Goal: Task Accomplishment & Management: Complete application form

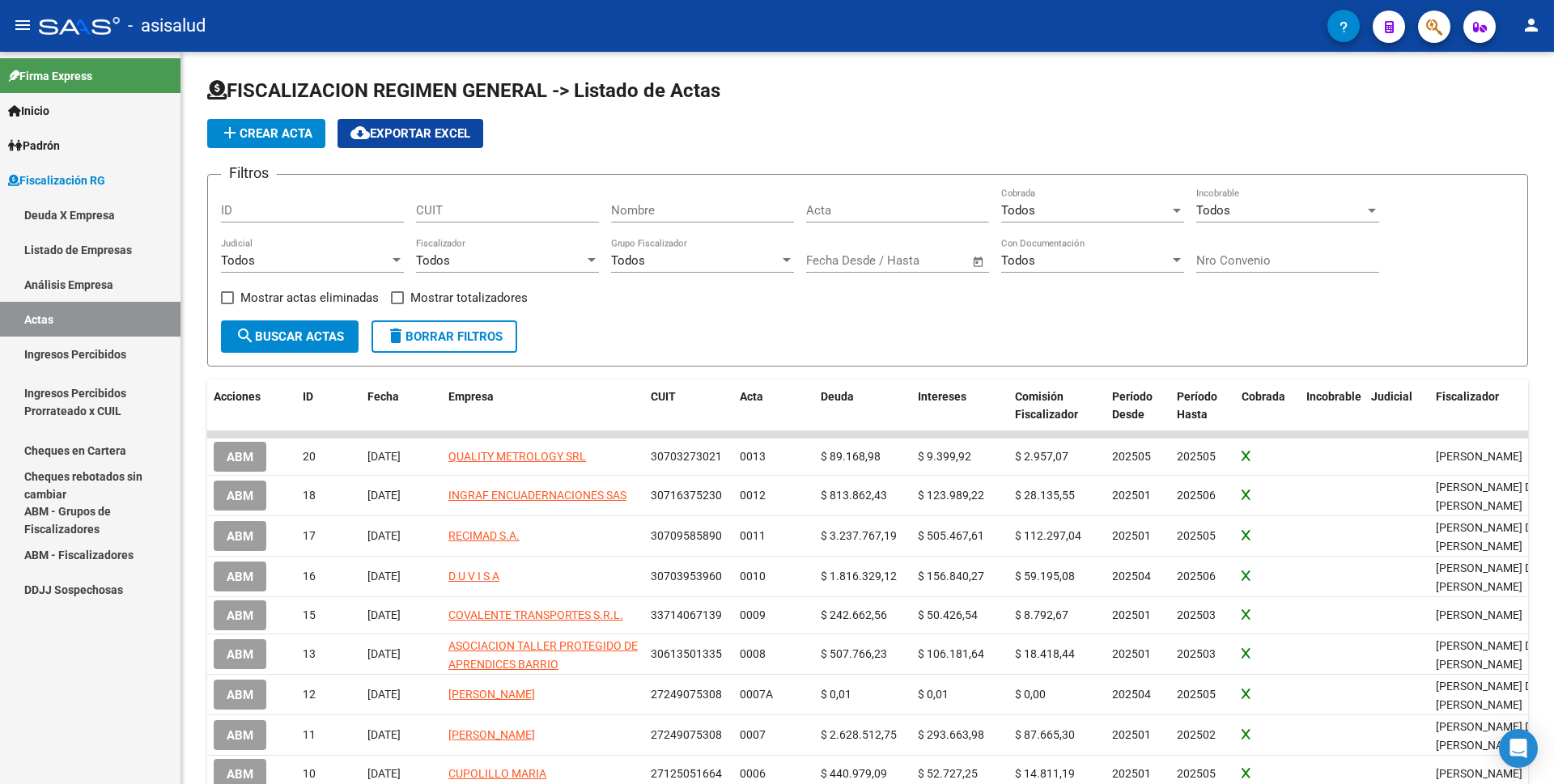
click at [63, 285] on link "Análisis Empresa" at bounding box center [90, 284] width 180 height 35
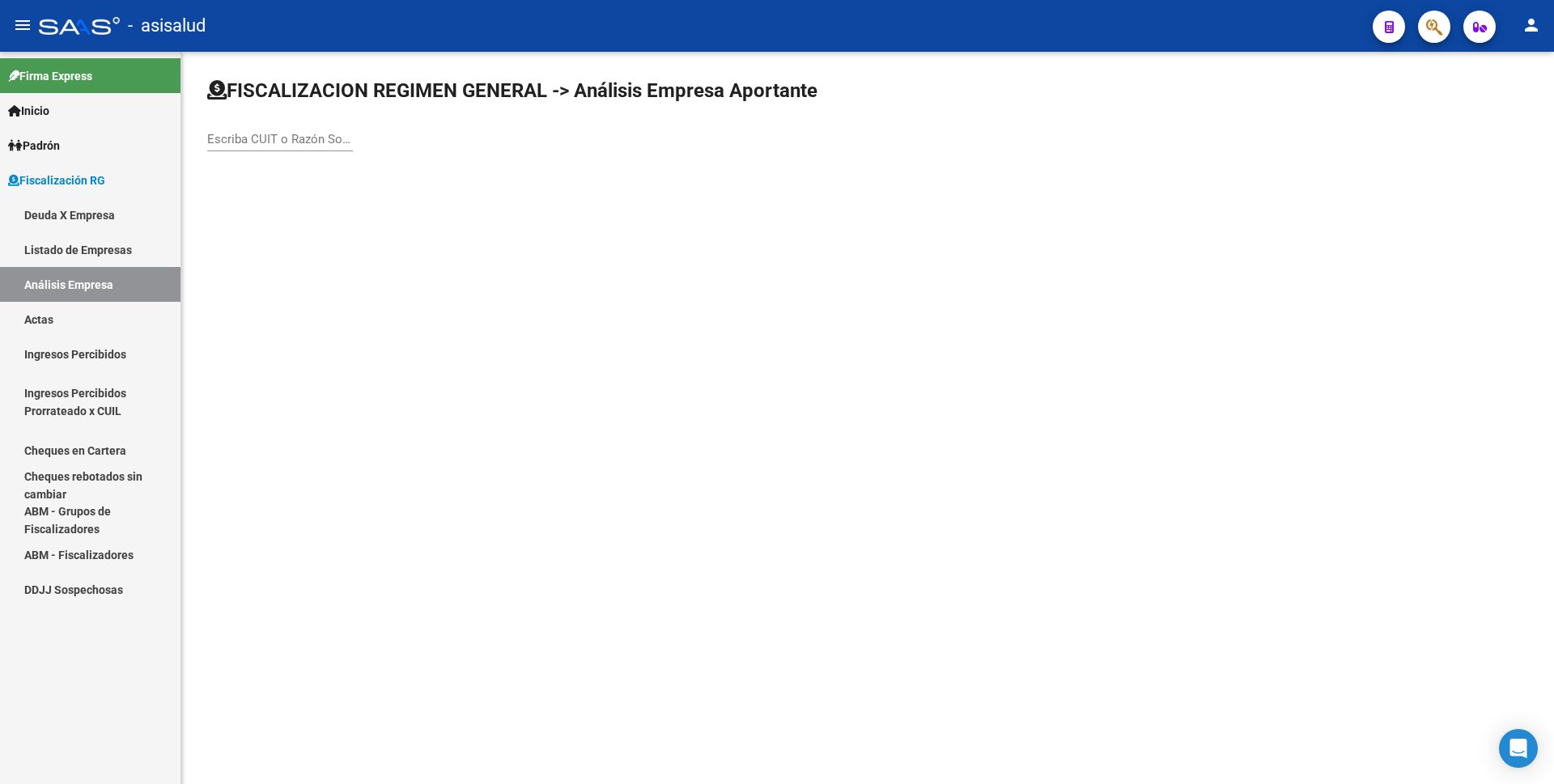
drag, startPoint x: 303, startPoint y: 125, endPoint x: 298, endPoint y: 132, distance: 8.6
click at [303, 127] on div "Escriba CUIT o Razón Social para buscar" at bounding box center [280, 134] width 145 height 35
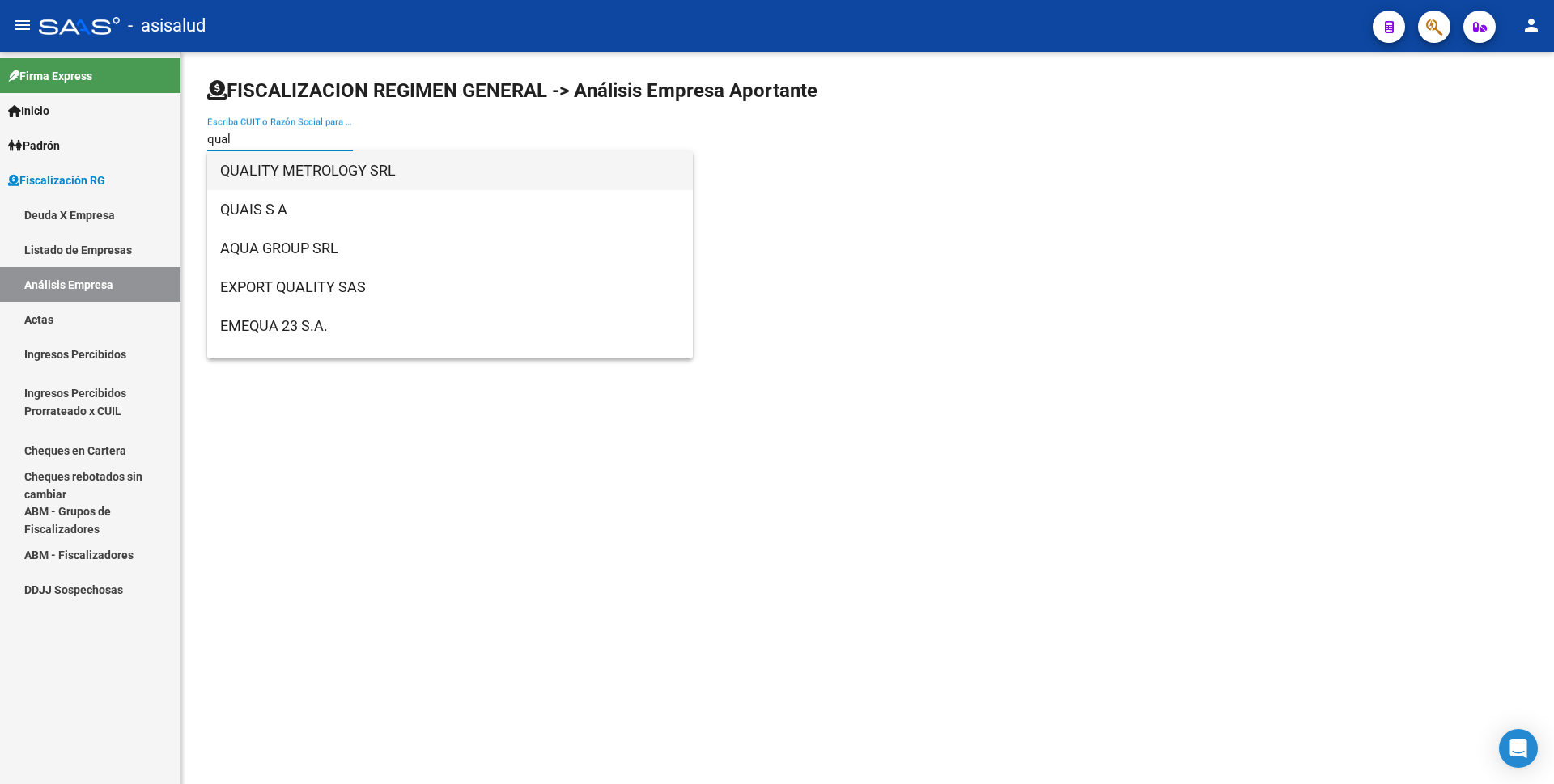
type input "qual"
click at [304, 162] on span "QUALITY METROLOGY SRL" at bounding box center [450, 170] width 460 height 39
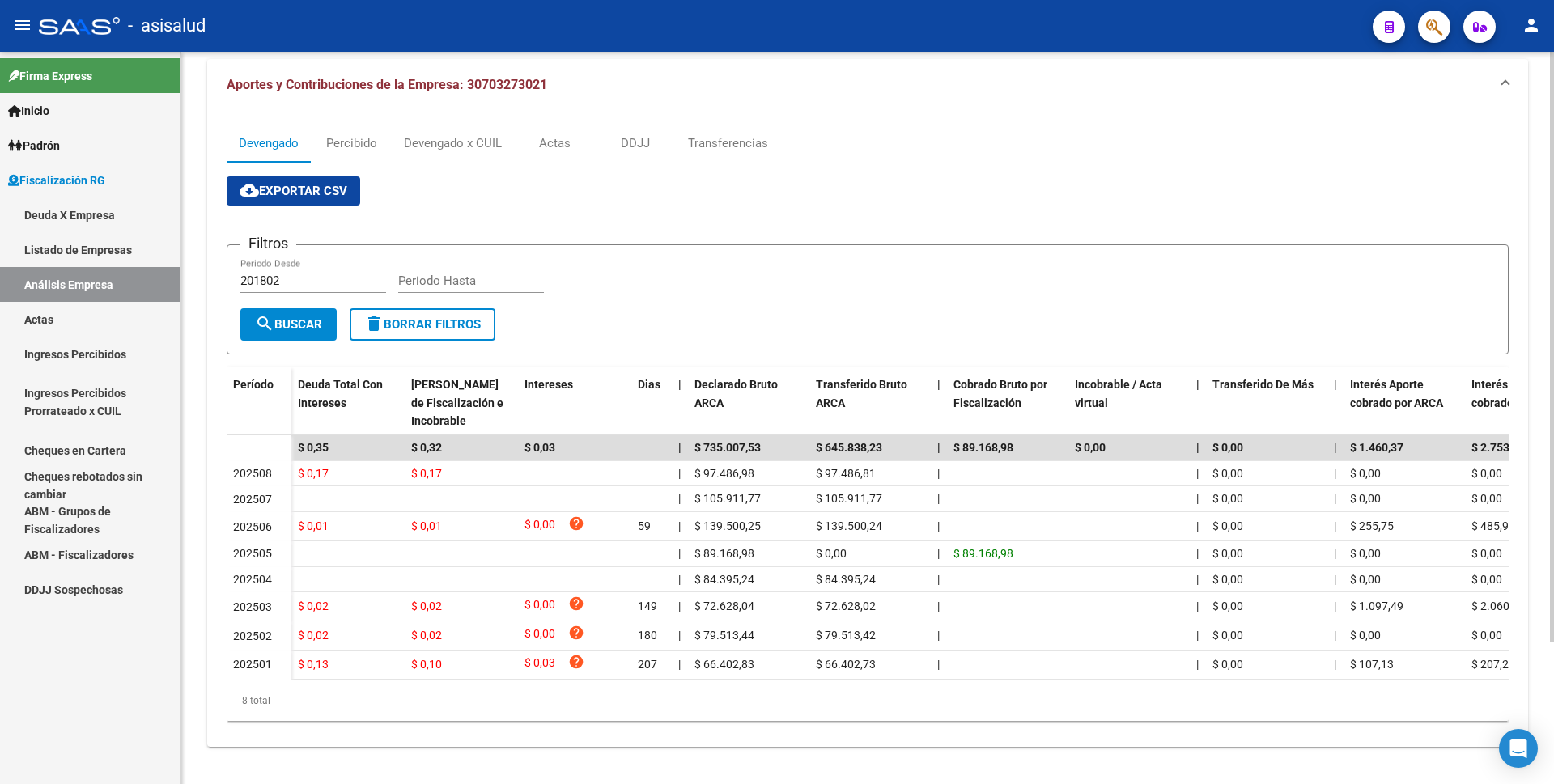
scroll to position [81, 0]
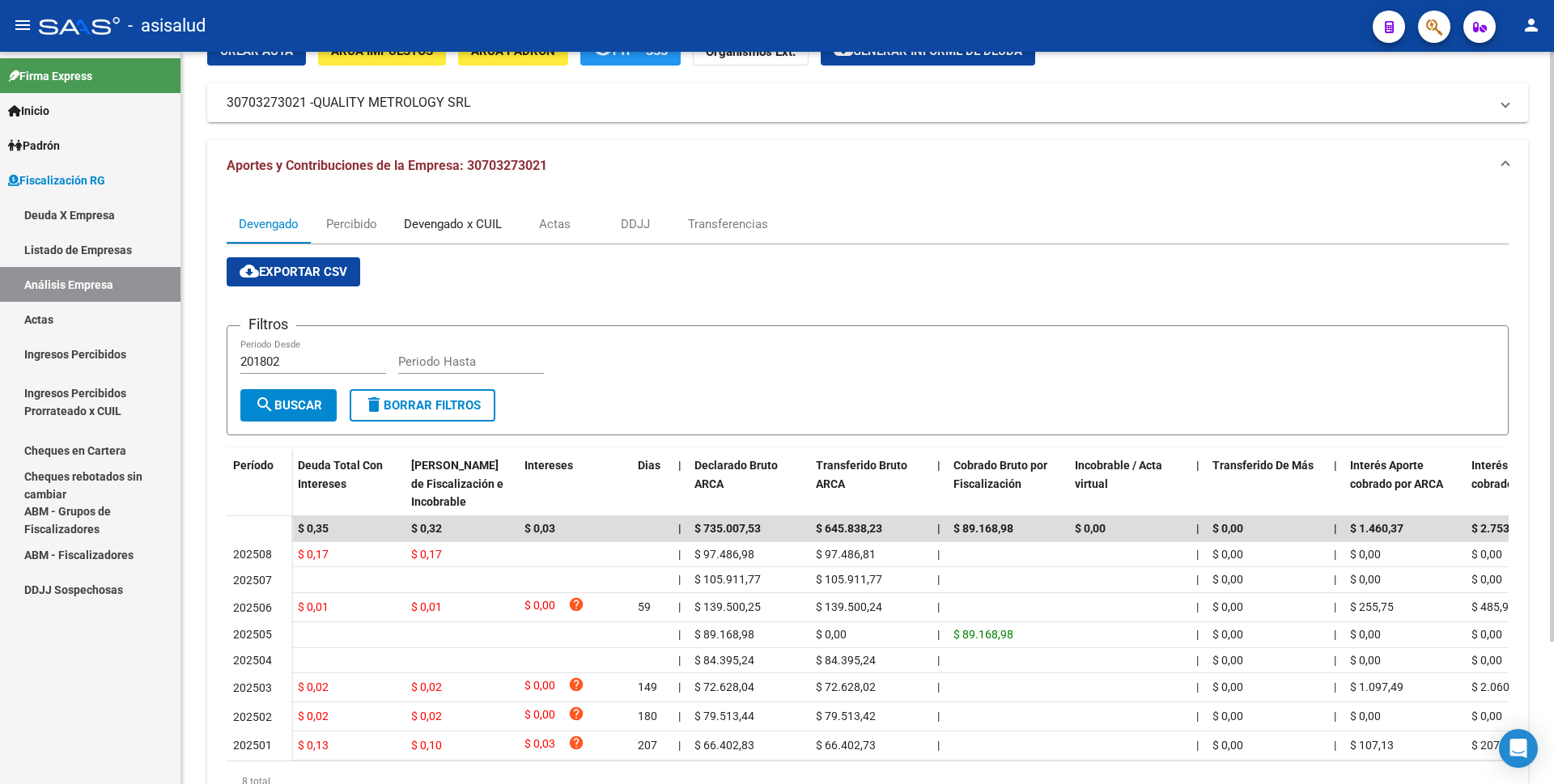
click at [471, 233] on div "Devengado x CUIL" at bounding box center [452, 224] width 97 height 18
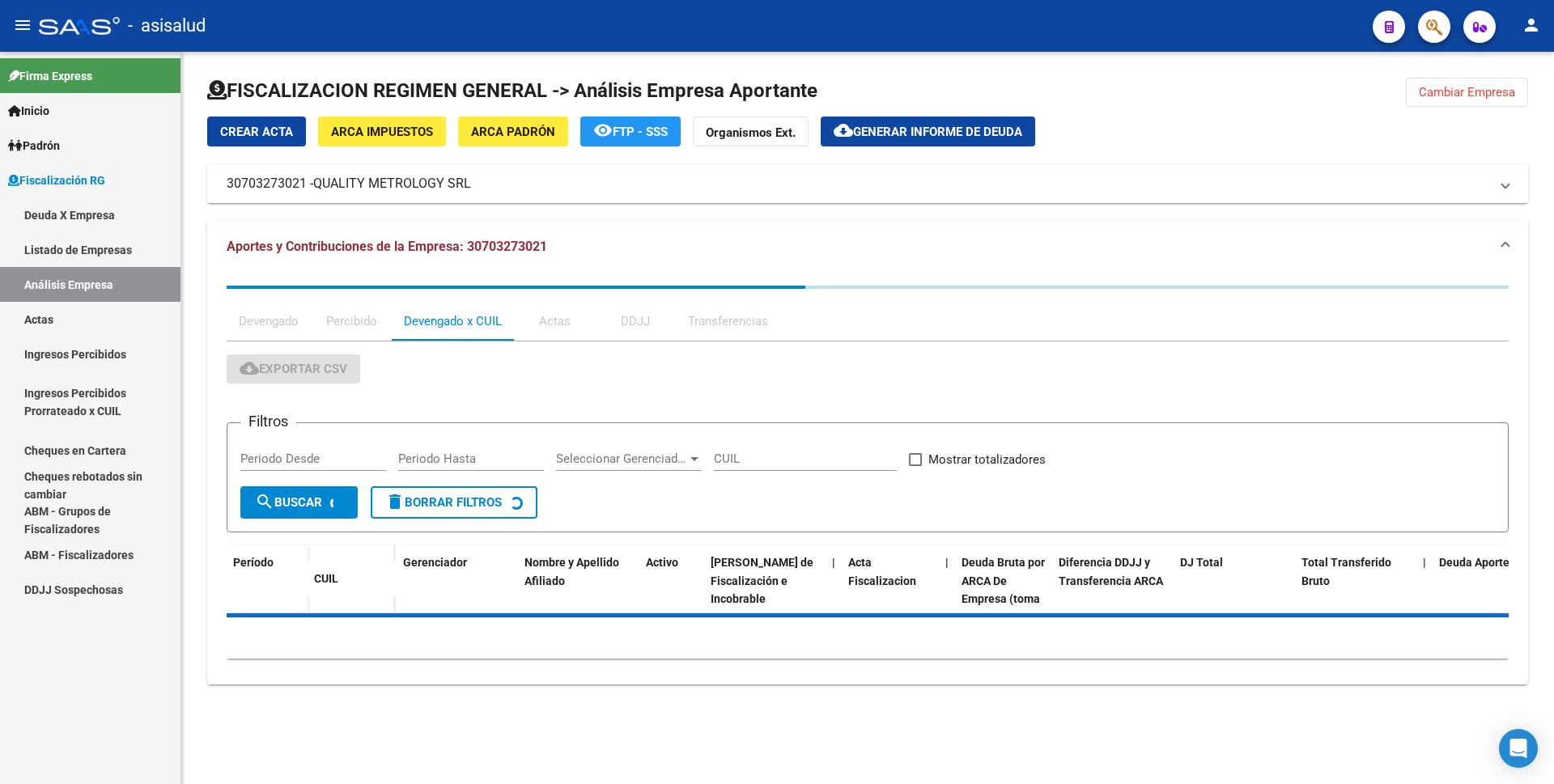
scroll to position [0, 0]
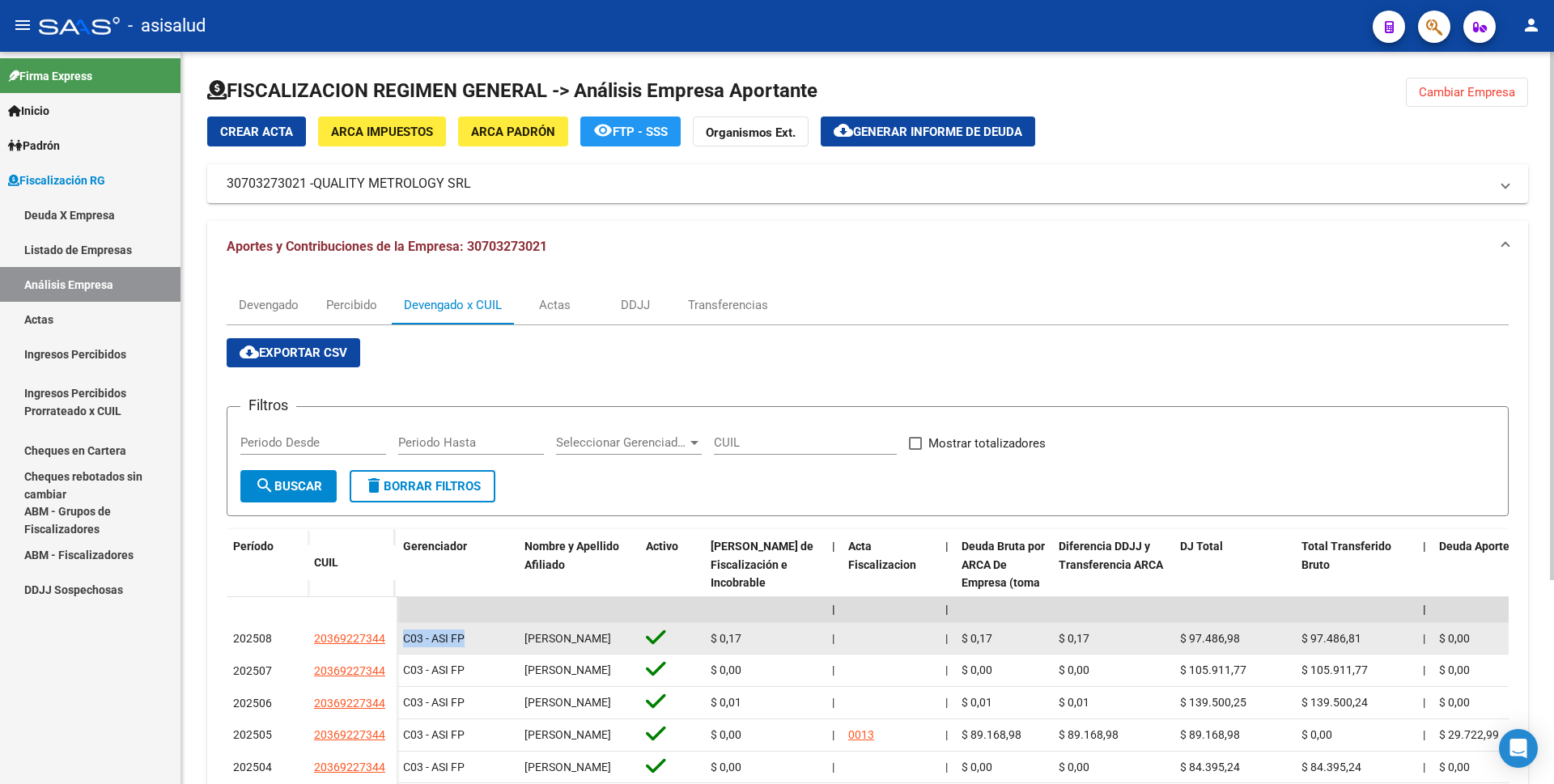
drag, startPoint x: 403, startPoint y: 645, endPoint x: 463, endPoint y: 643, distance: 60.0
click at [463, 643] on span "C03 - ASI FP" at bounding box center [434, 638] width 61 height 13
click at [466, 643] on div "C03 - ASI FP" at bounding box center [457, 638] width 108 height 19
click at [402, 635] on datatable-body-cell "C03 - ASI FP" at bounding box center [457, 639] width 122 height 31
drag, startPoint x: 403, startPoint y: 647, endPoint x: 464, endPoint y: 646, distance: 61.0
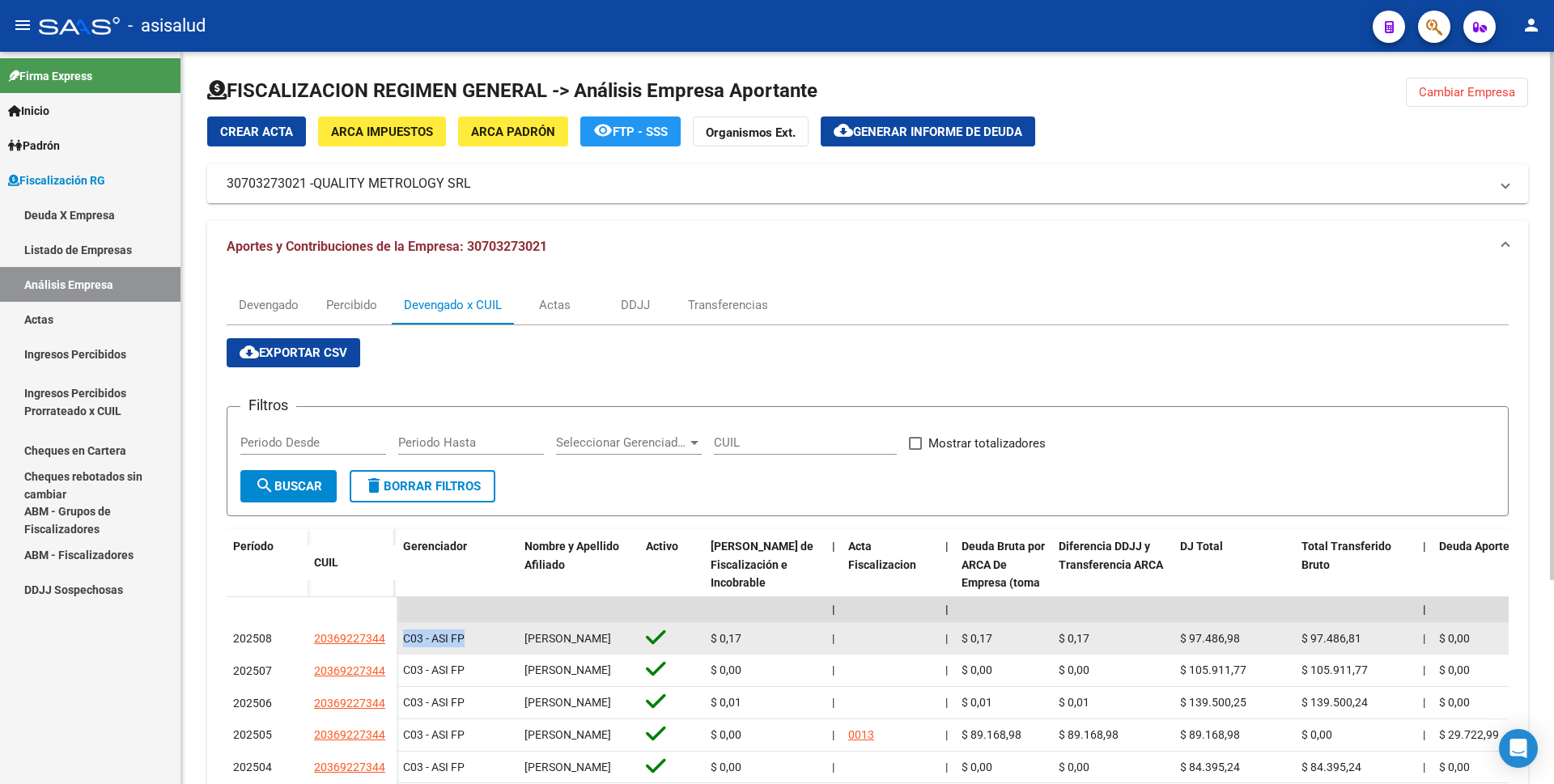
click at [464, 645] on span "C03 - ASI FP" at bounding box center [434, 638] width 61 height 13
click at [466, 646] on div "C03 - ASI FP" at bounding box center [457, 638] width 108 height 19
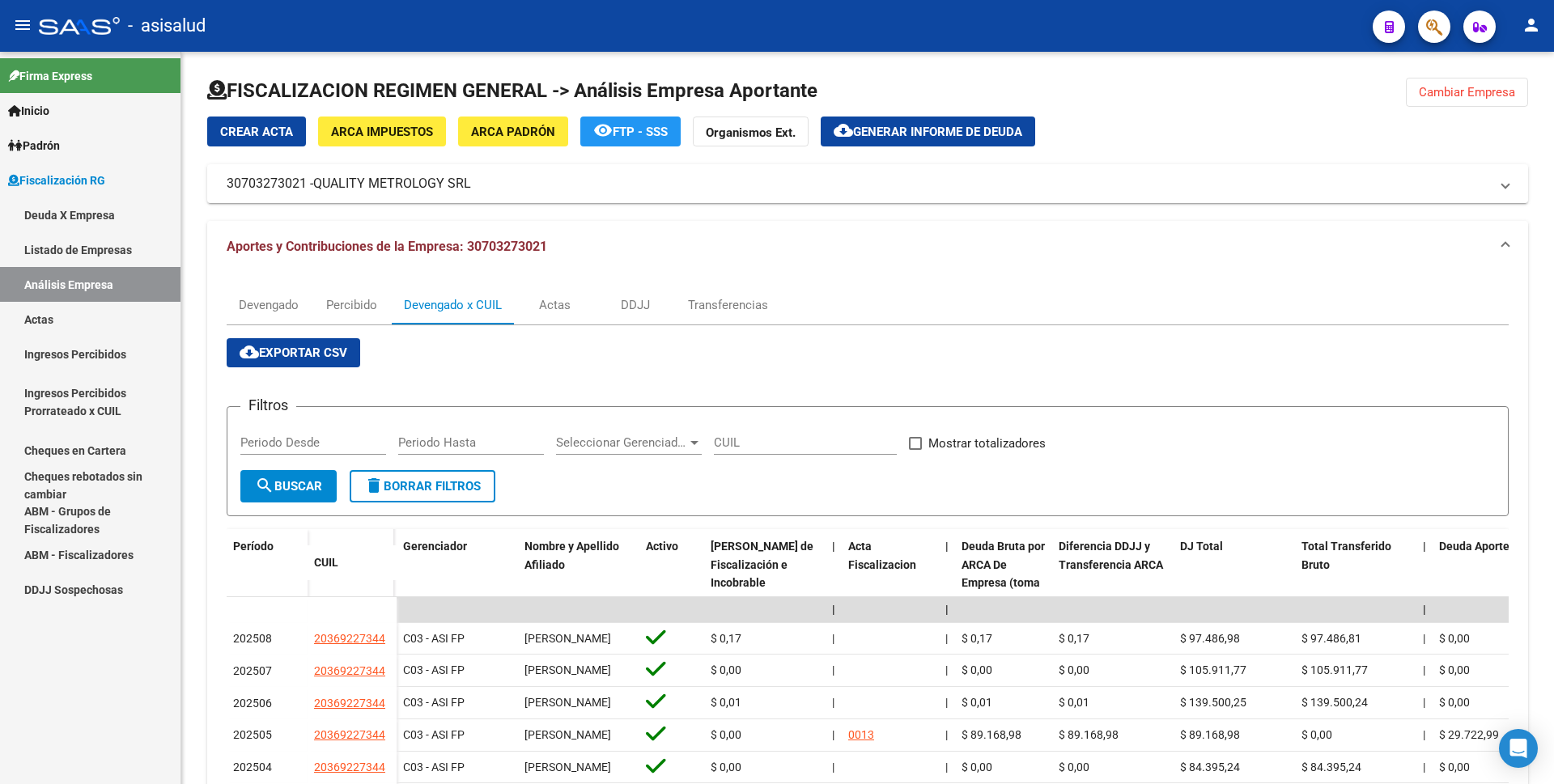
drag, startPoint x: 97, startPoint y: 313, endPoint x: 102, endPoint y: 303, distance: 11.2
click at [97, 313] on link "Actas" at bounding box center [90, 319] width 180 height 35
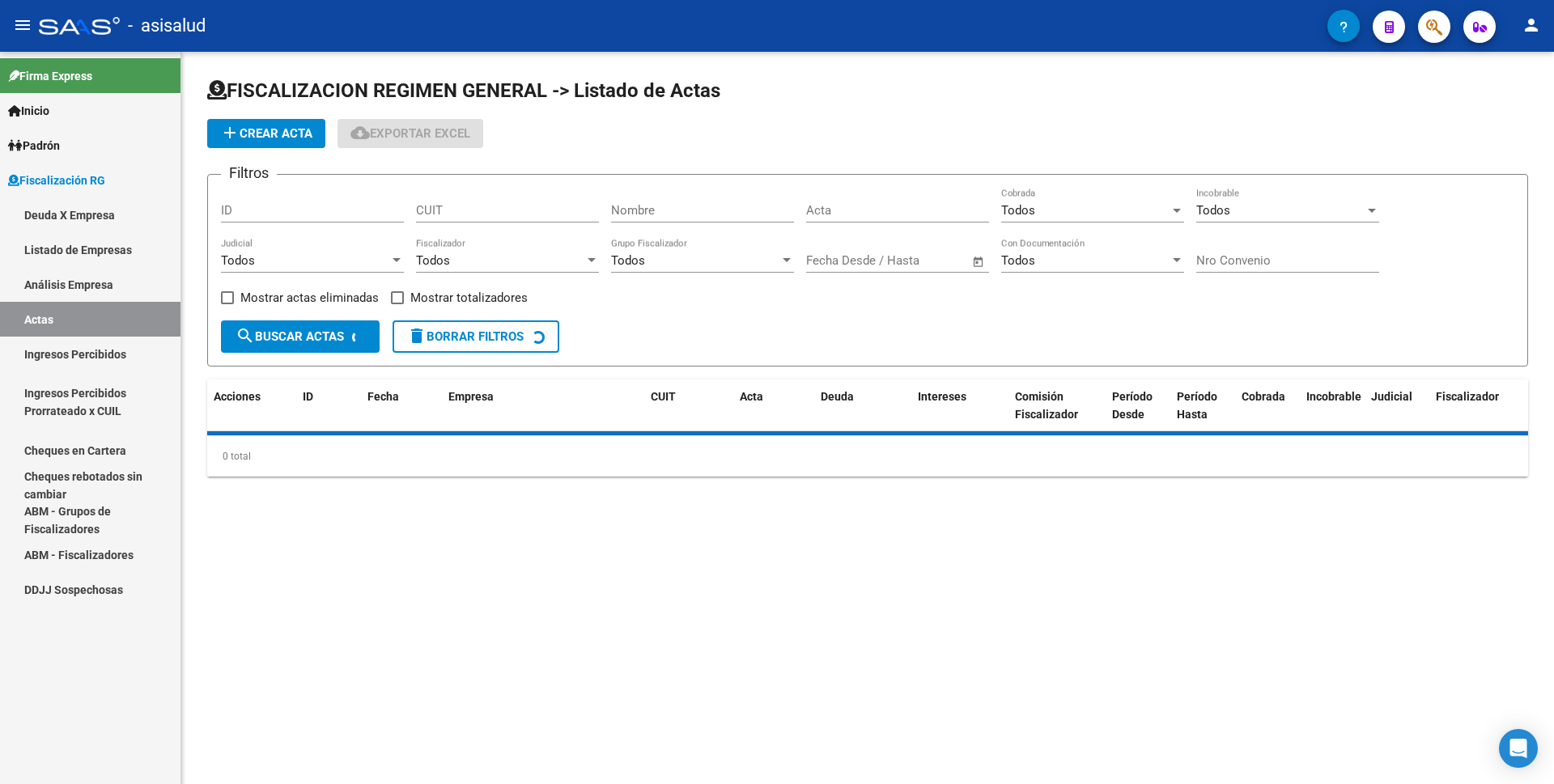
click at [119, 286] on link "Análisis Empresa" at bounding box center [90, 284] width 180 height 35
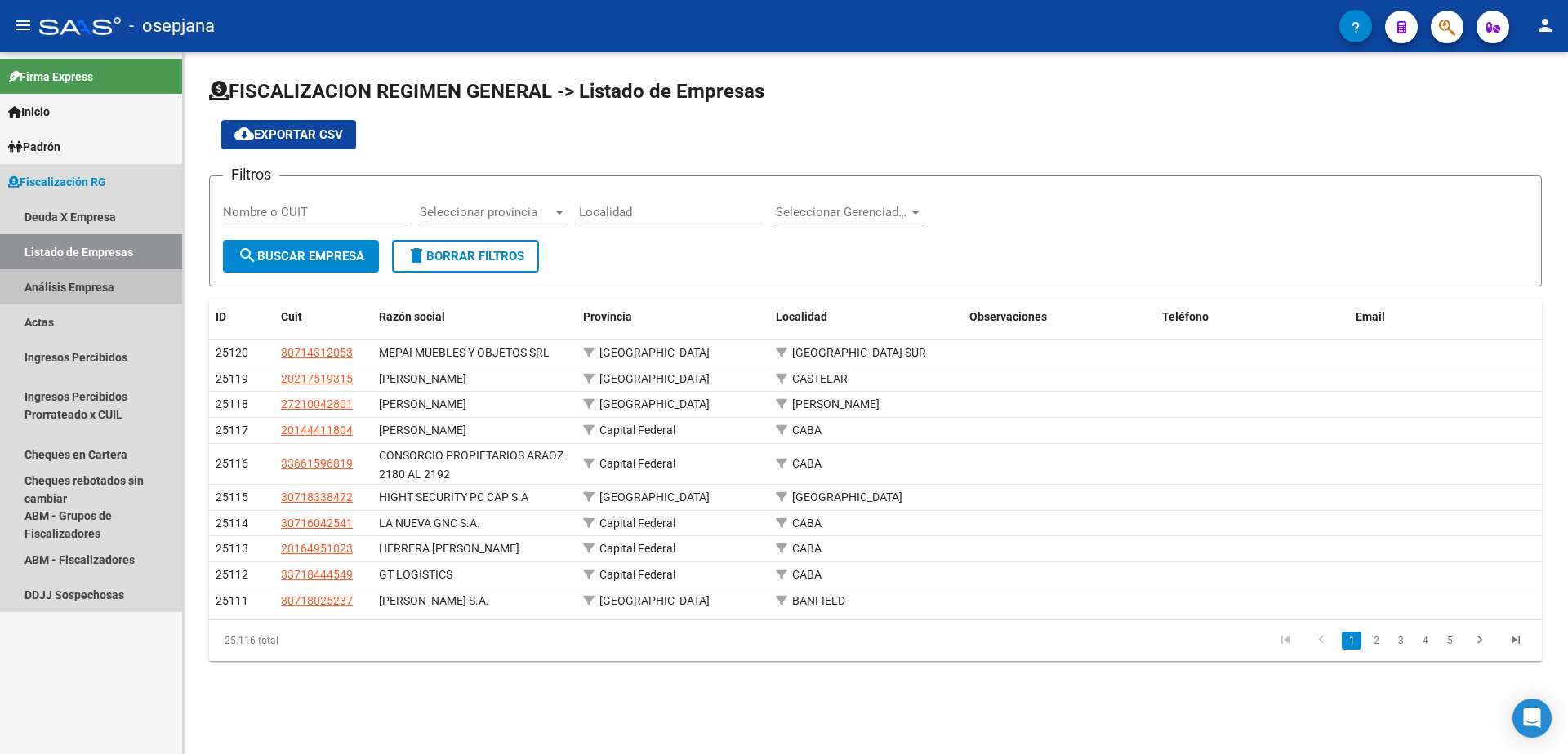
click at [101, 282] on link "Análisis Empresa" at bounding box center [90, 287] width 182 height 35
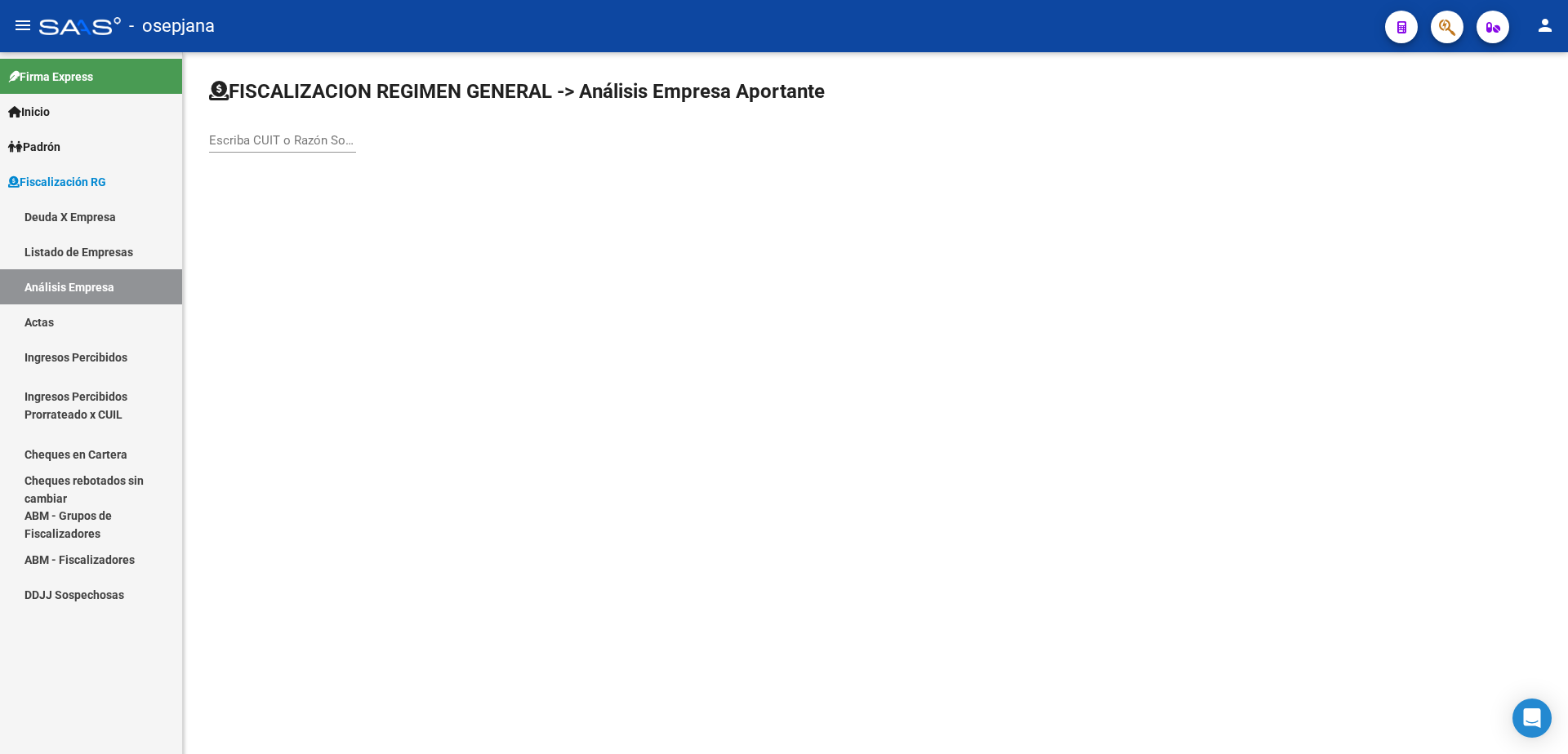
click at [267, 150] on div "Escriba CUIT o Razón Social para buscar" at bounding box center [282, 136] width 146 height 35
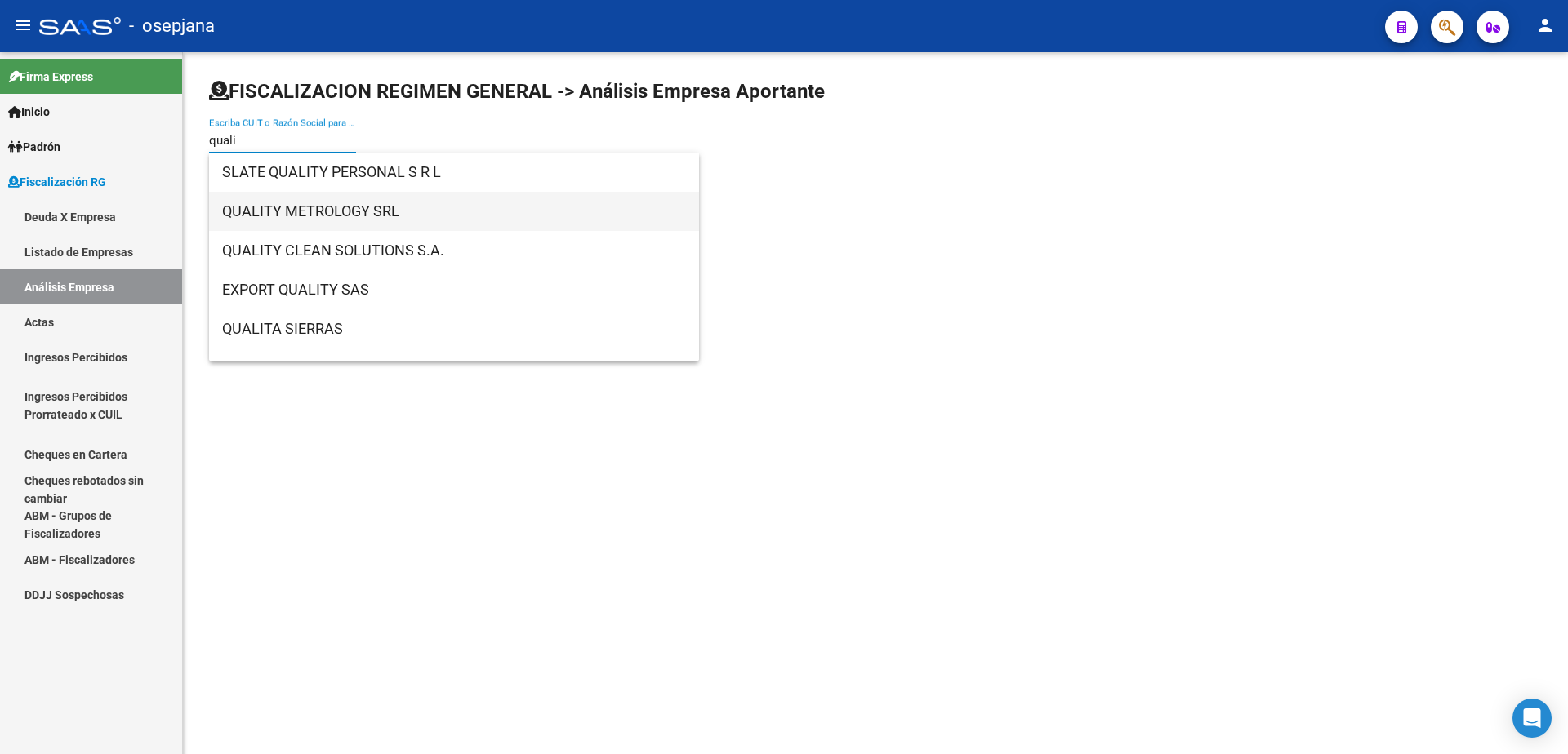
type input "quali"
click at [307, 214] on span "QUALITY METROLOGY SRL" at bounding box center [454, 211] width 464 height 39
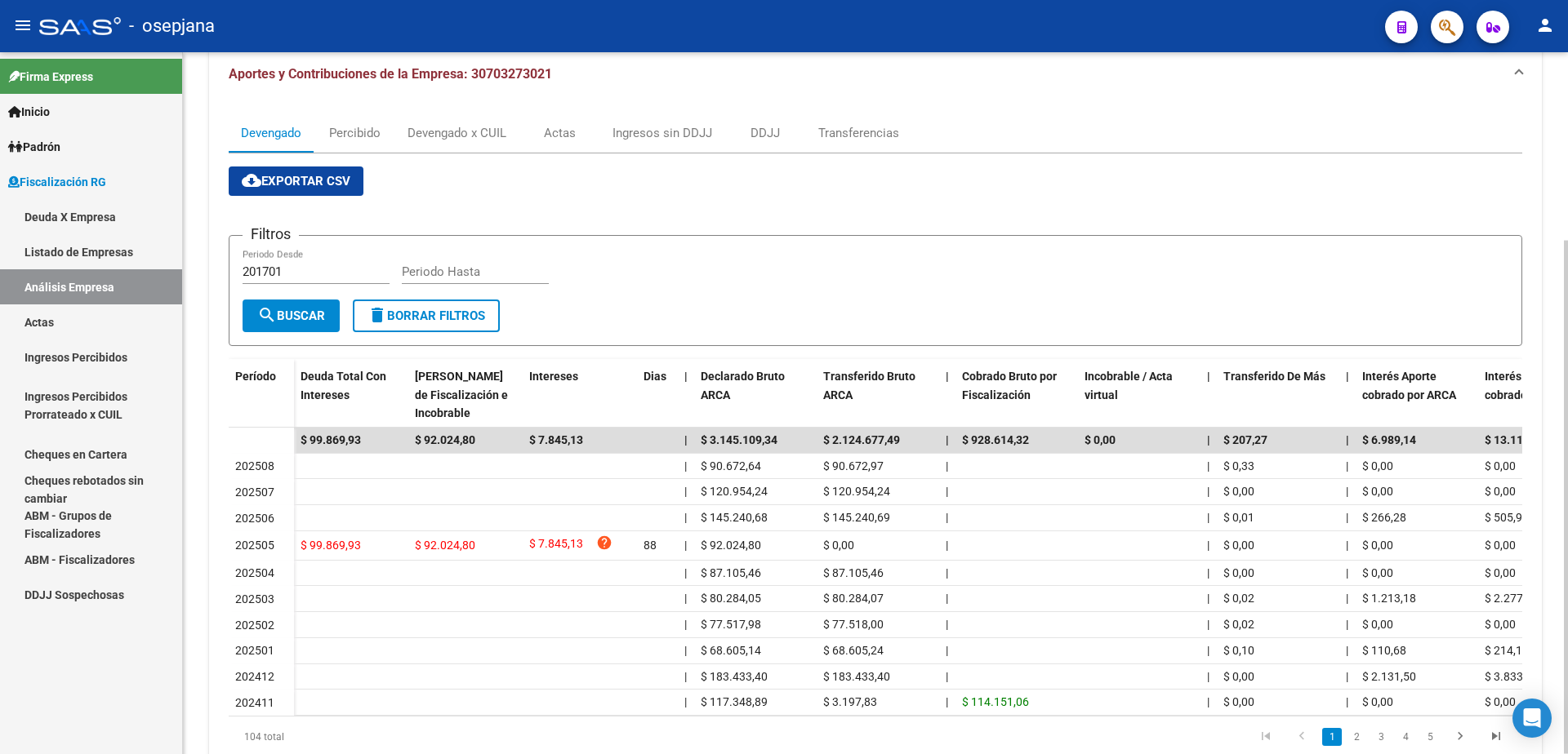
scroll to position [94, 0]
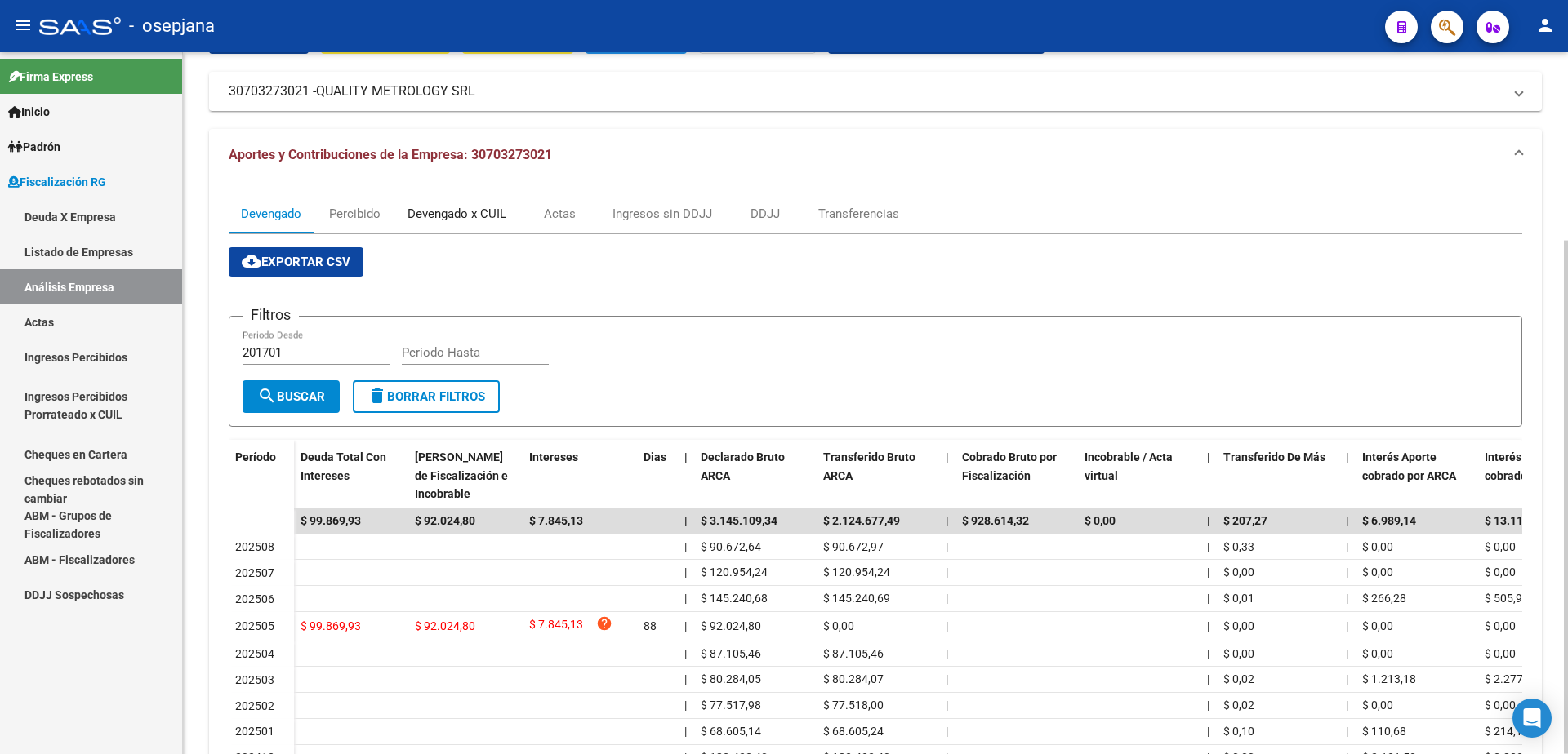
click at [437, 220] on div "Devengado x CUIL" at bounding box center [456, 213] width 98 height 18
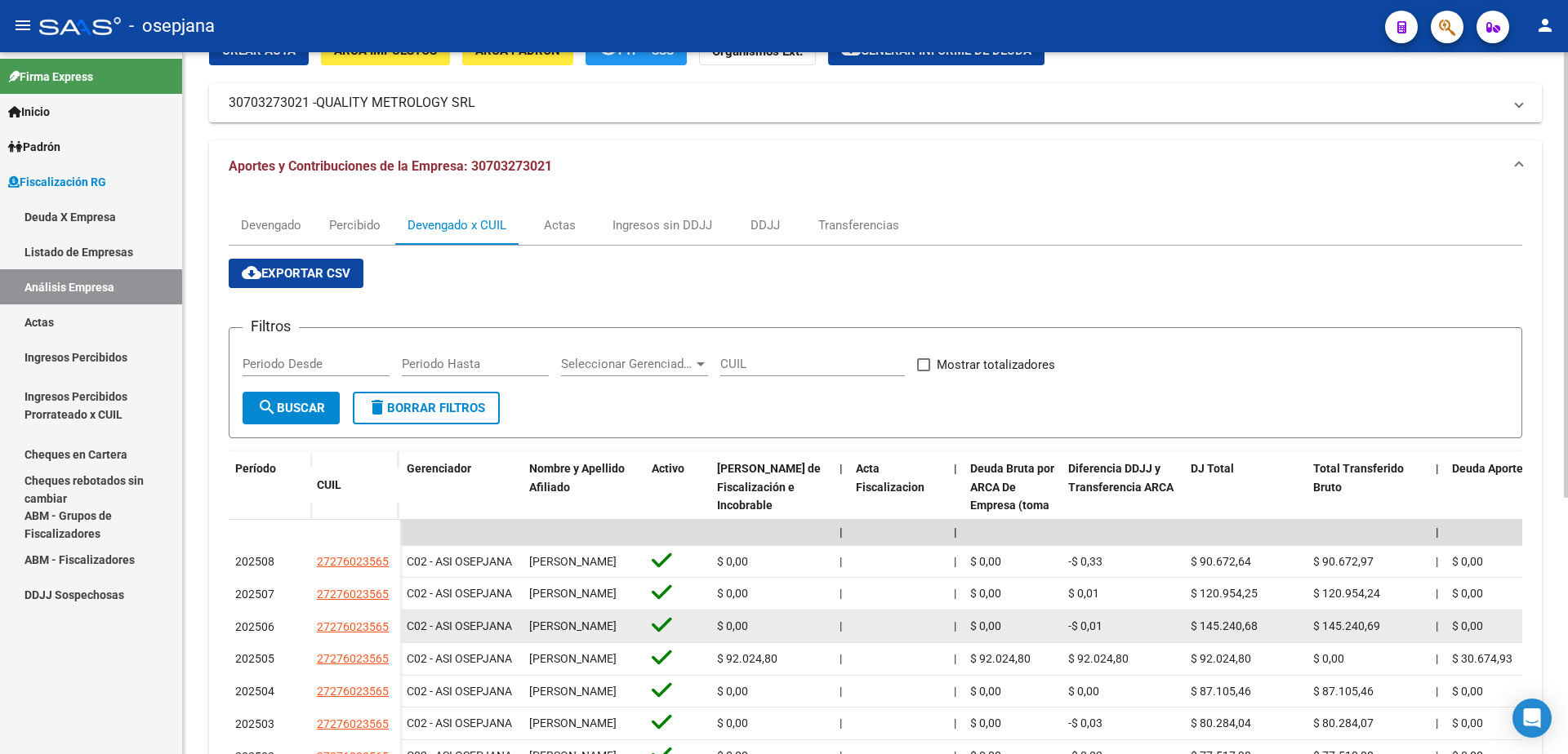
scroll to position [82, 0]
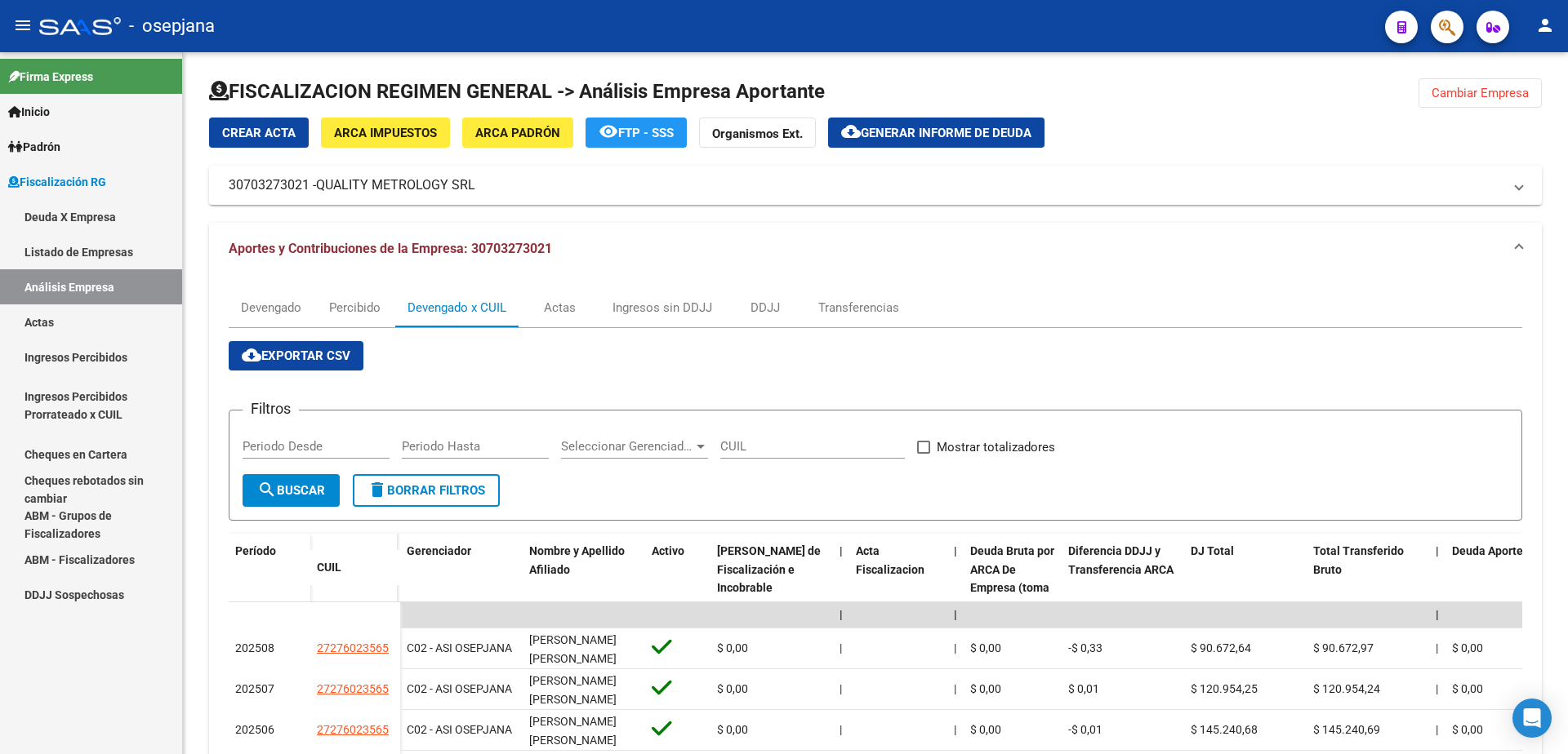
click at [69, 316] on link "Actas" at bounding box center [90, 322] width 182 height 35
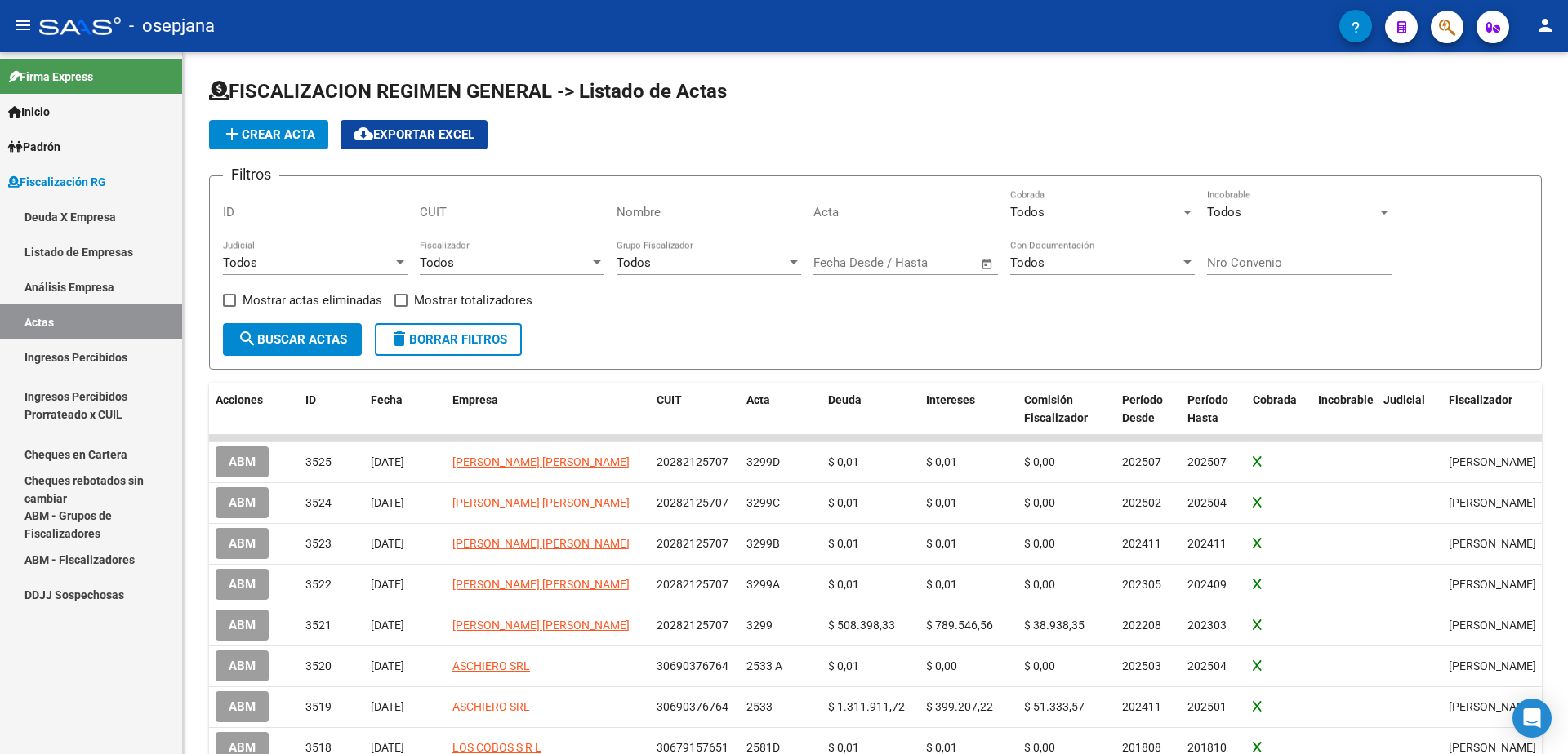
click at [50, 717] on div "Firma Express Inicio Calendario SSS Instructivos Contacto OS [PERSON_NAME] Anál…" at bounding box center [90, 403] width 182 height 702
click at [274, 132] on span "add Crear Acta" at bounding box center [268, 135] width 93 height 15
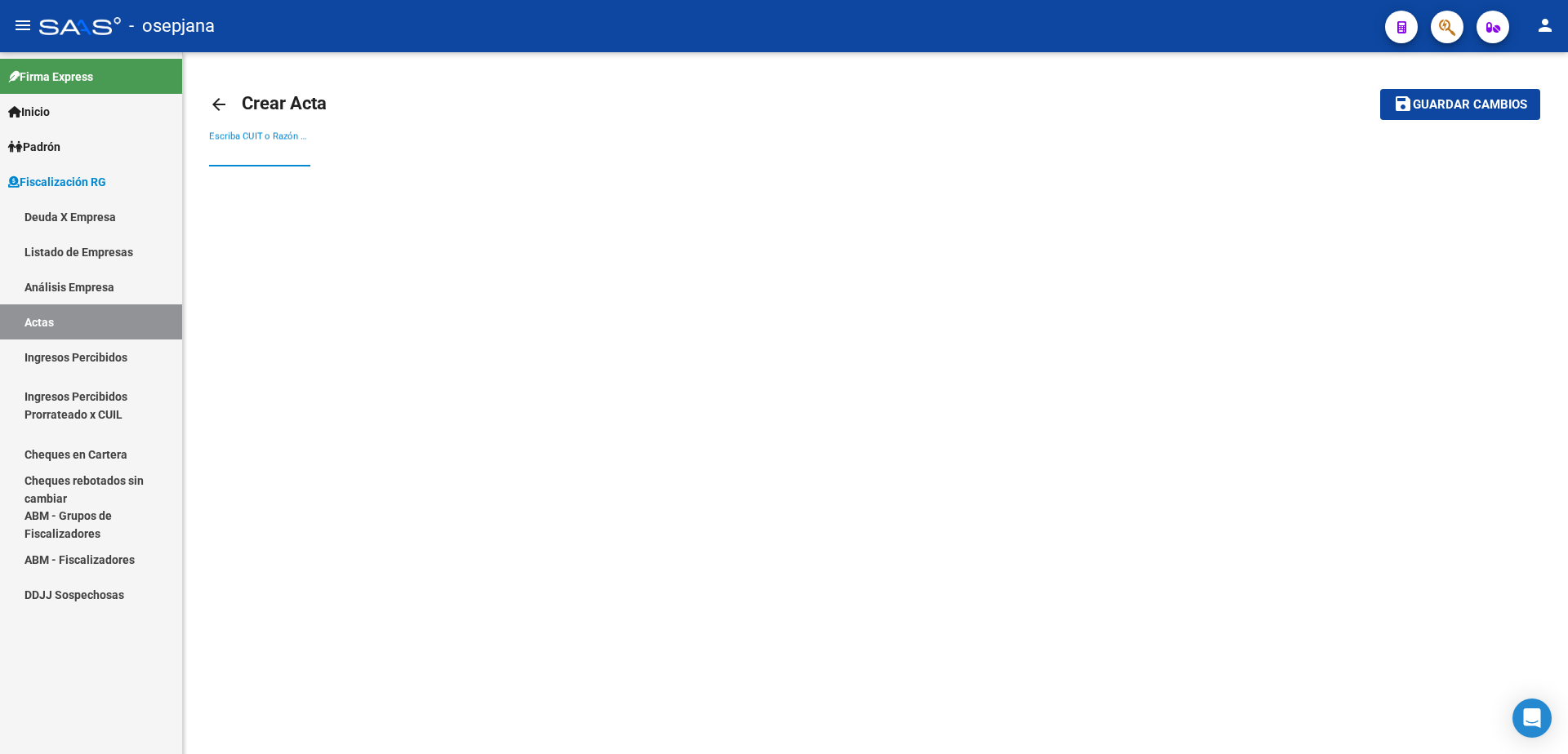
click at [265, 152] on input "Escriba CUIT o Razón Social para buscar" at bounding box center [260, 153] width 101 height 15
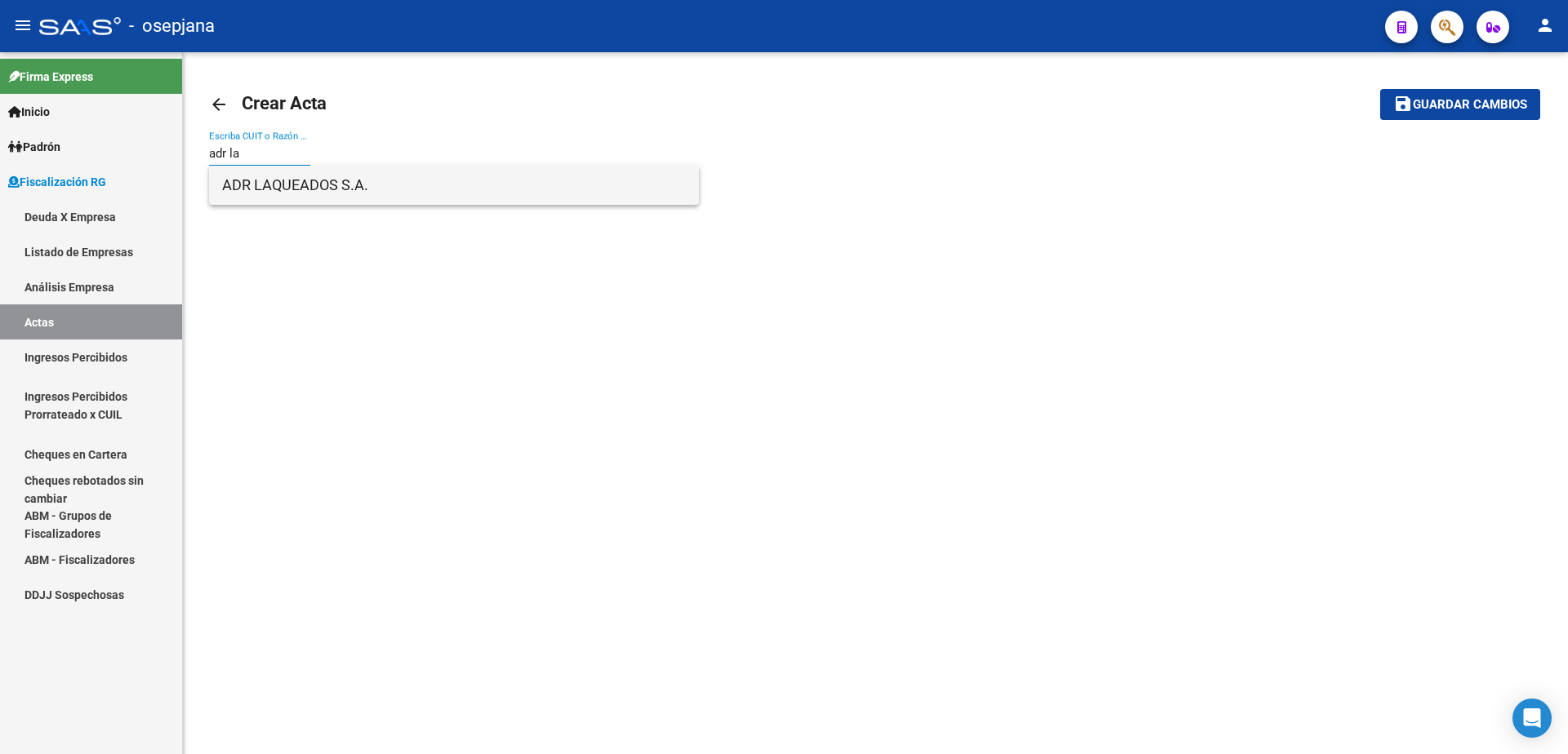
type input "adr la"
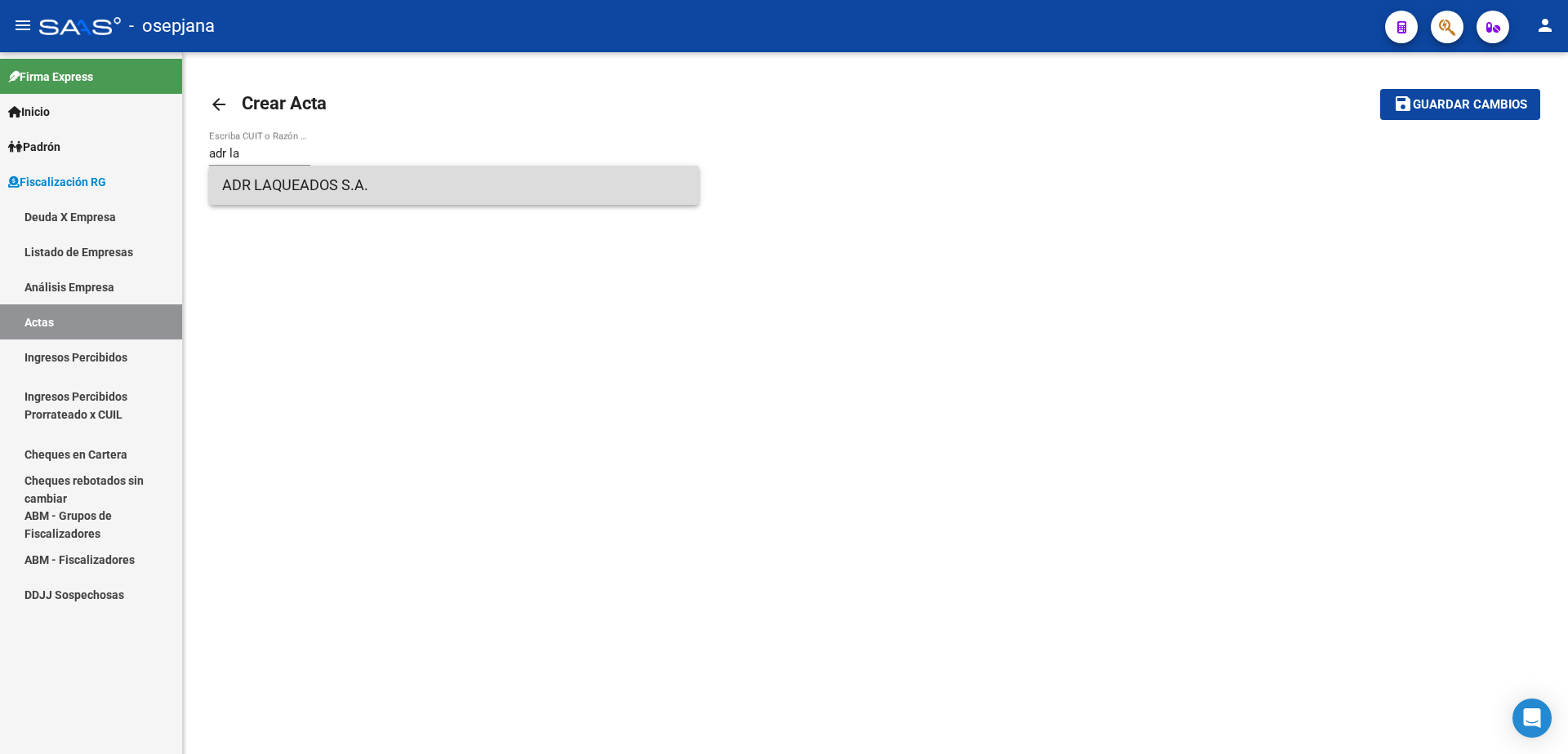
click at [277, 197] on span "ADR LAQUEADOS S.A." at bounding box center [454, 186] width 464 height 39
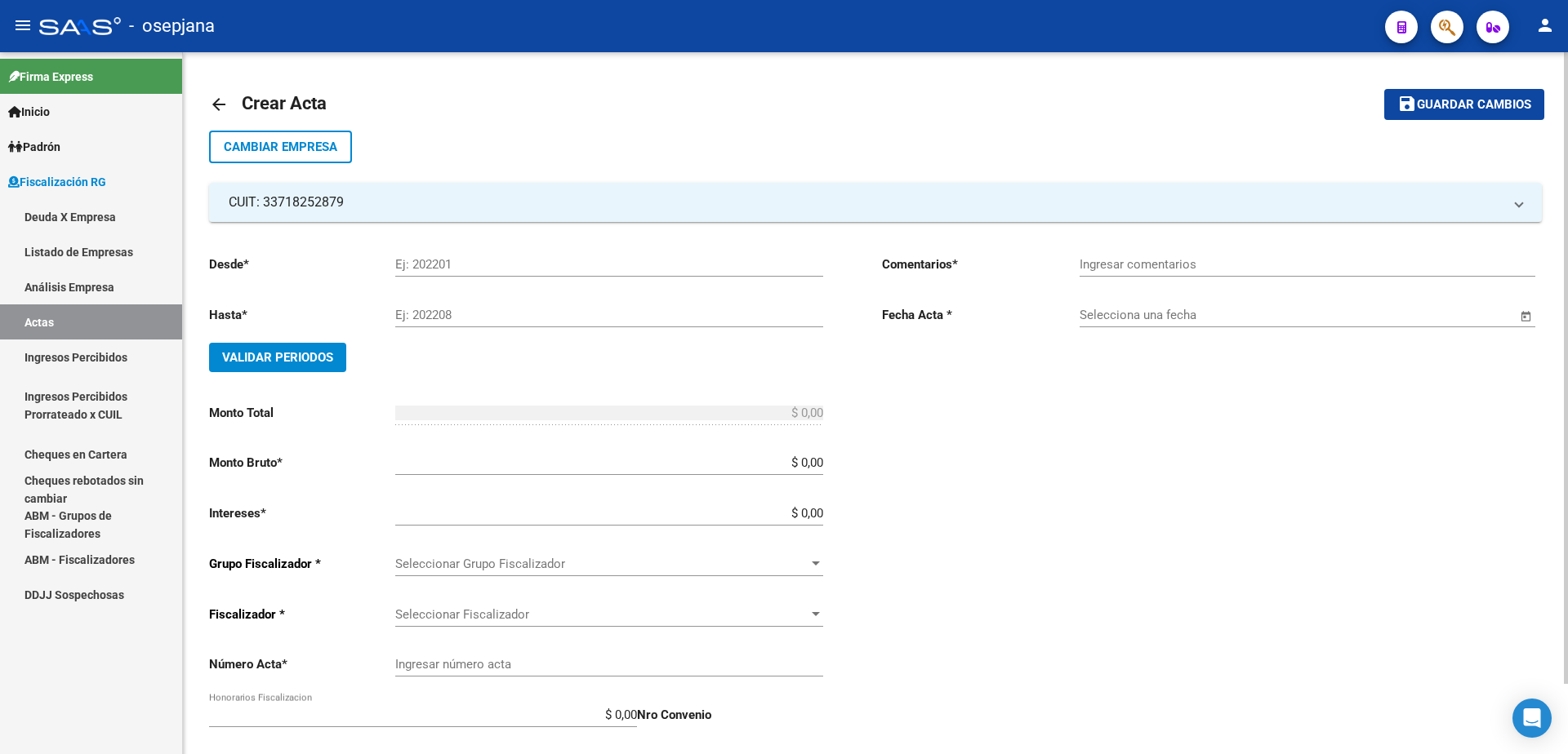
click at [492, 271] on input "Ej: 202201" at bounding box center [609, 264] width 428 height 15
type input "202505"
click at [468, 311] on input "Ej: 202208" at bounding box center [609, 315] width 428 height 15
type input "202508"
click at [229, 346] on button "Validar Periodos" at bounding box center [278, 358] width 138 height 29
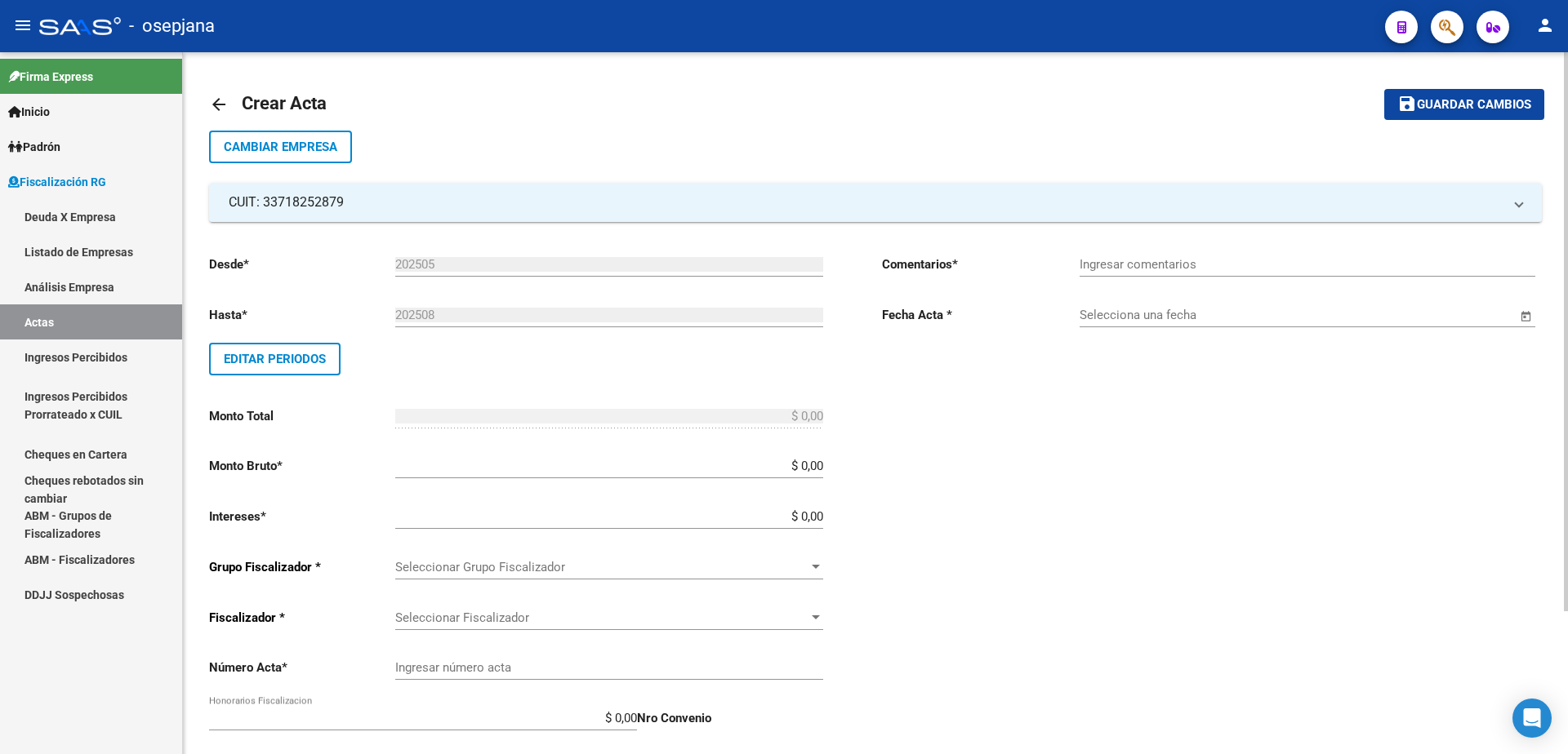
click at [822, 468] on input "$ 0,00" at bounding box center [609, 466] width 428 height 15
type input "$ 584.827,84"
click at [822, 518] on input "$ 0,00" at bounding box center [609, 516] width 428 height 15
type input "$ 39.559,69"
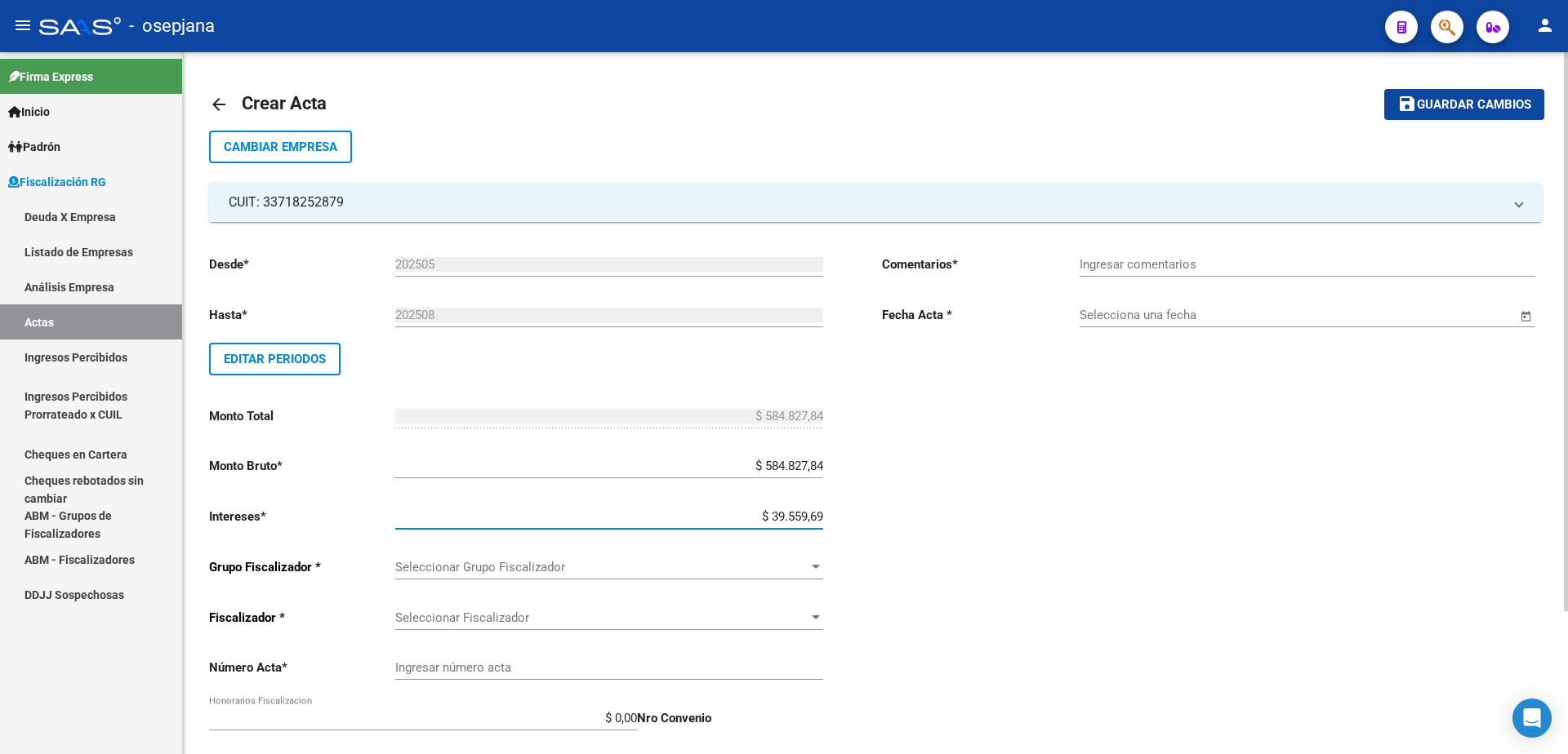
type input "$ 624.387,53"
click at [812, 561] on div at bounding box center [815, 567] width 15 height 13
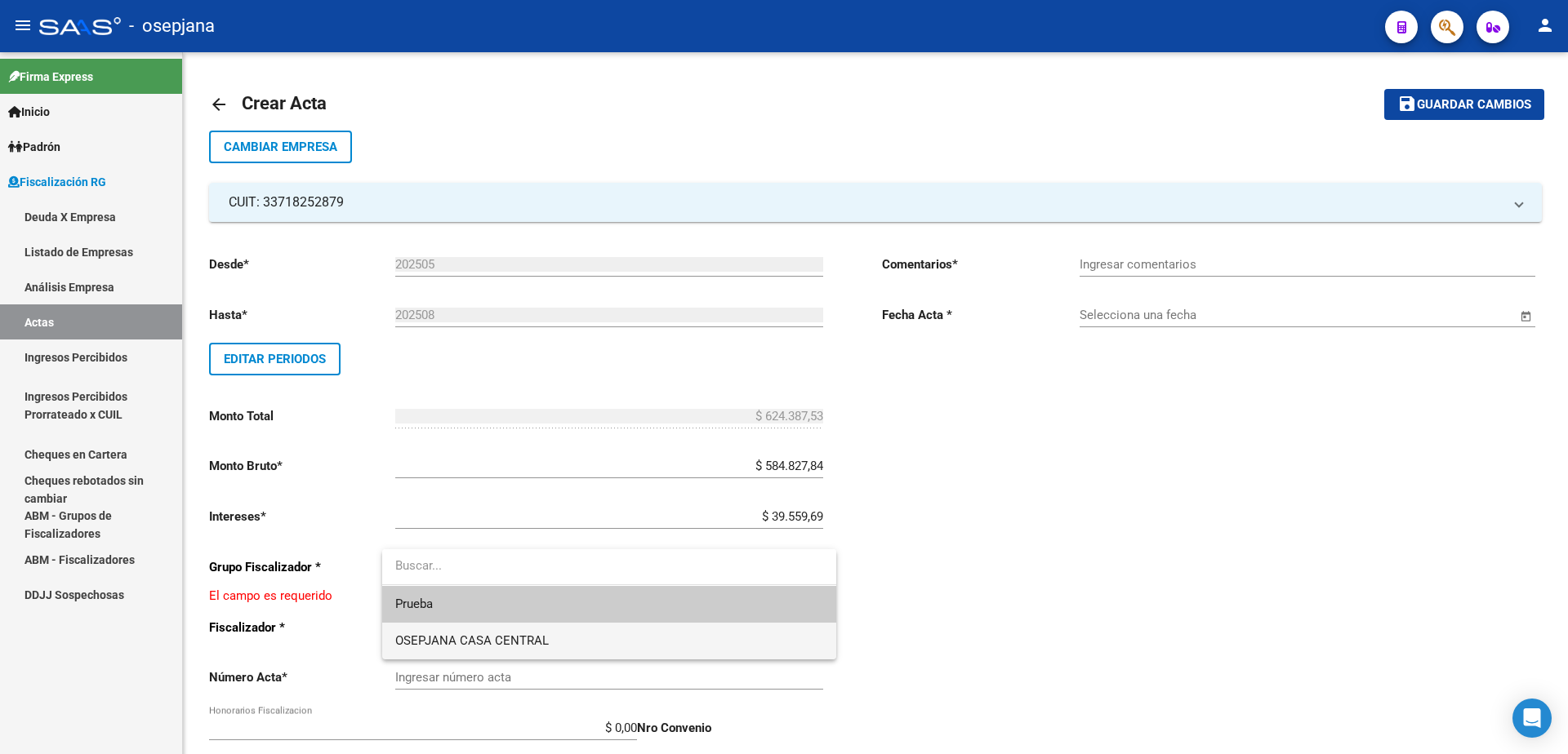
click at [658, 635] on span "OSEPJANA CASA CENTRAL" at bounding box center [609, 641] width 428 height 36
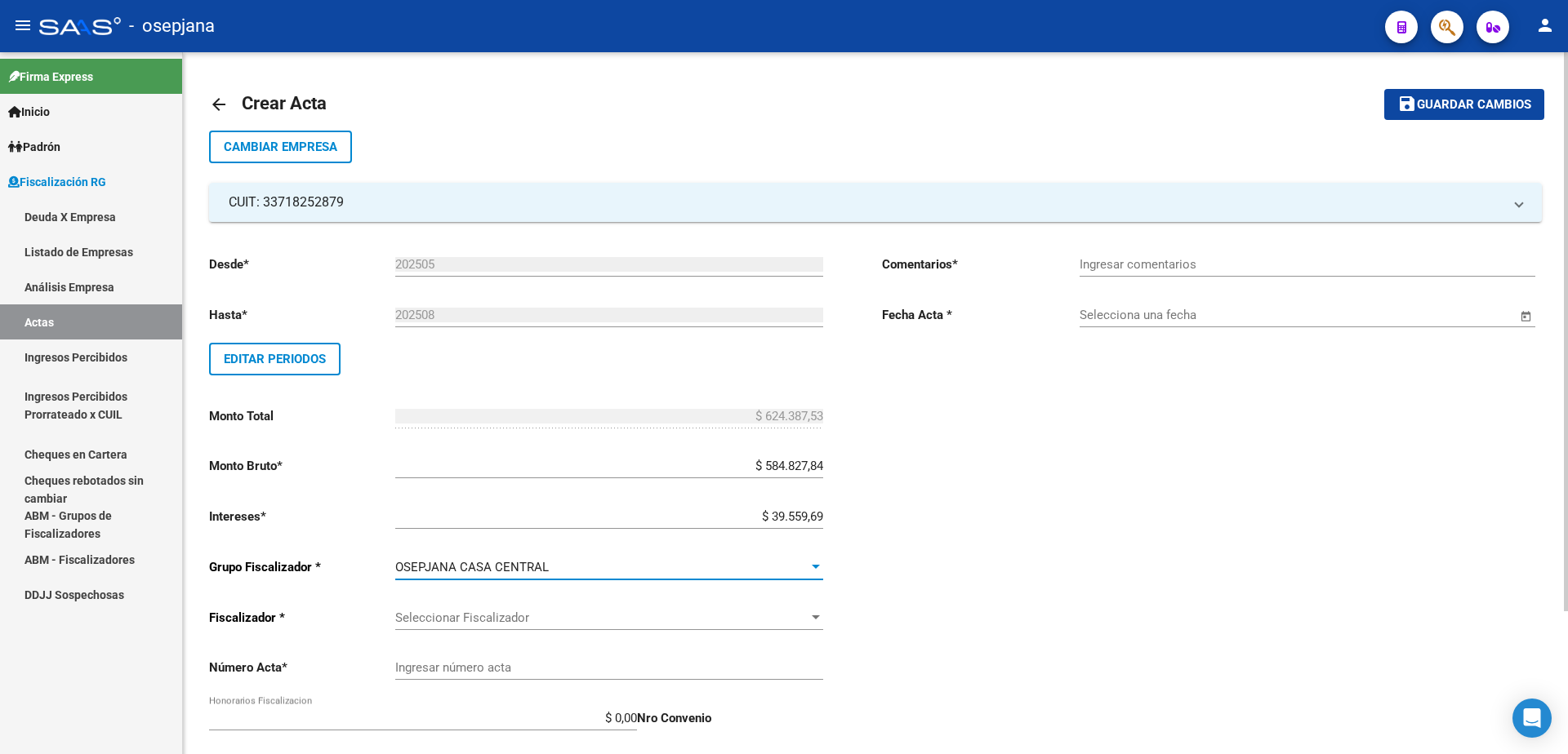
click at [670, 624] on span "Seleccionar Fiscalizador" at bounding box center [602, 617] width 413 height 15
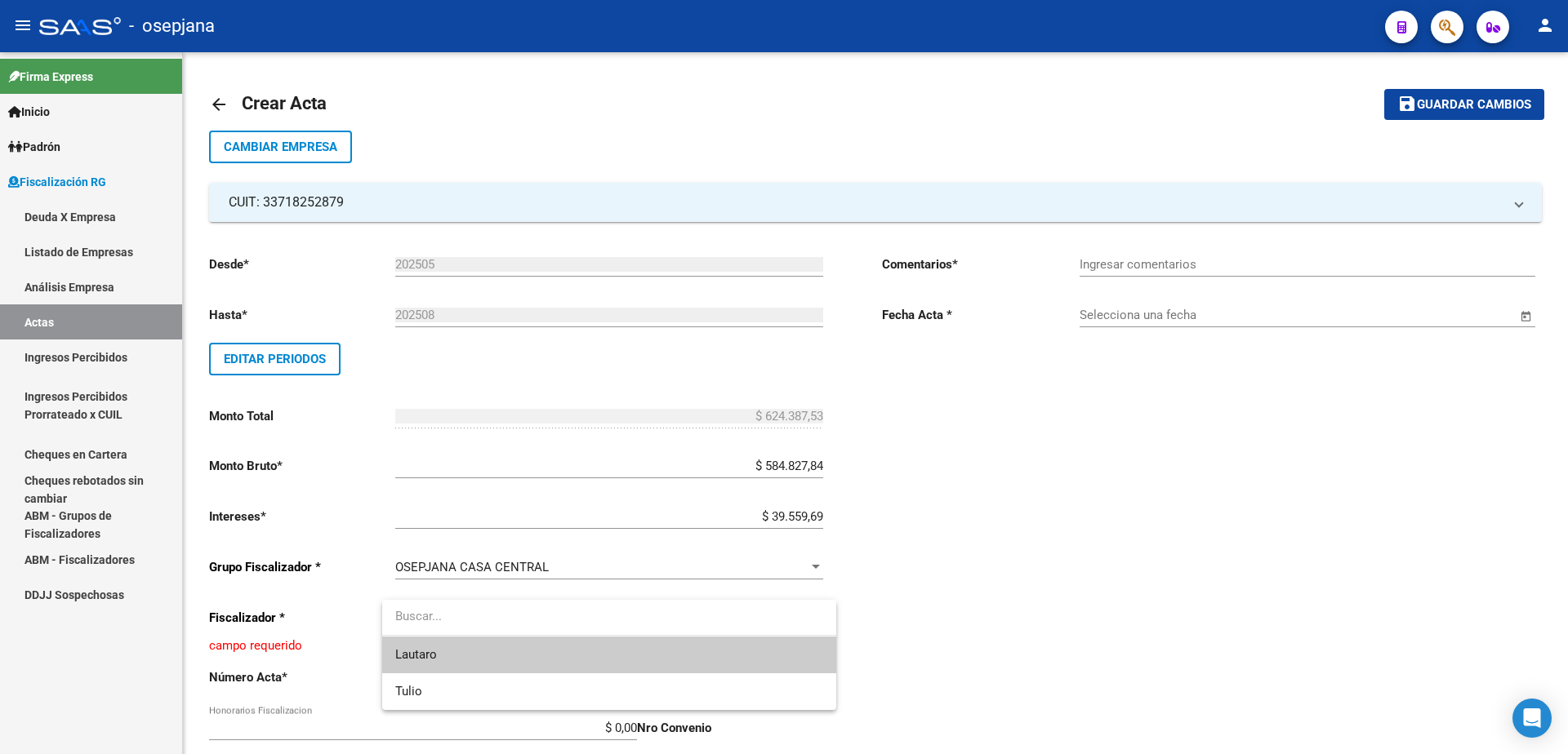
click at [647, 655] on span "Lautaro" at bounding box center [609, 655] width 428 height 36
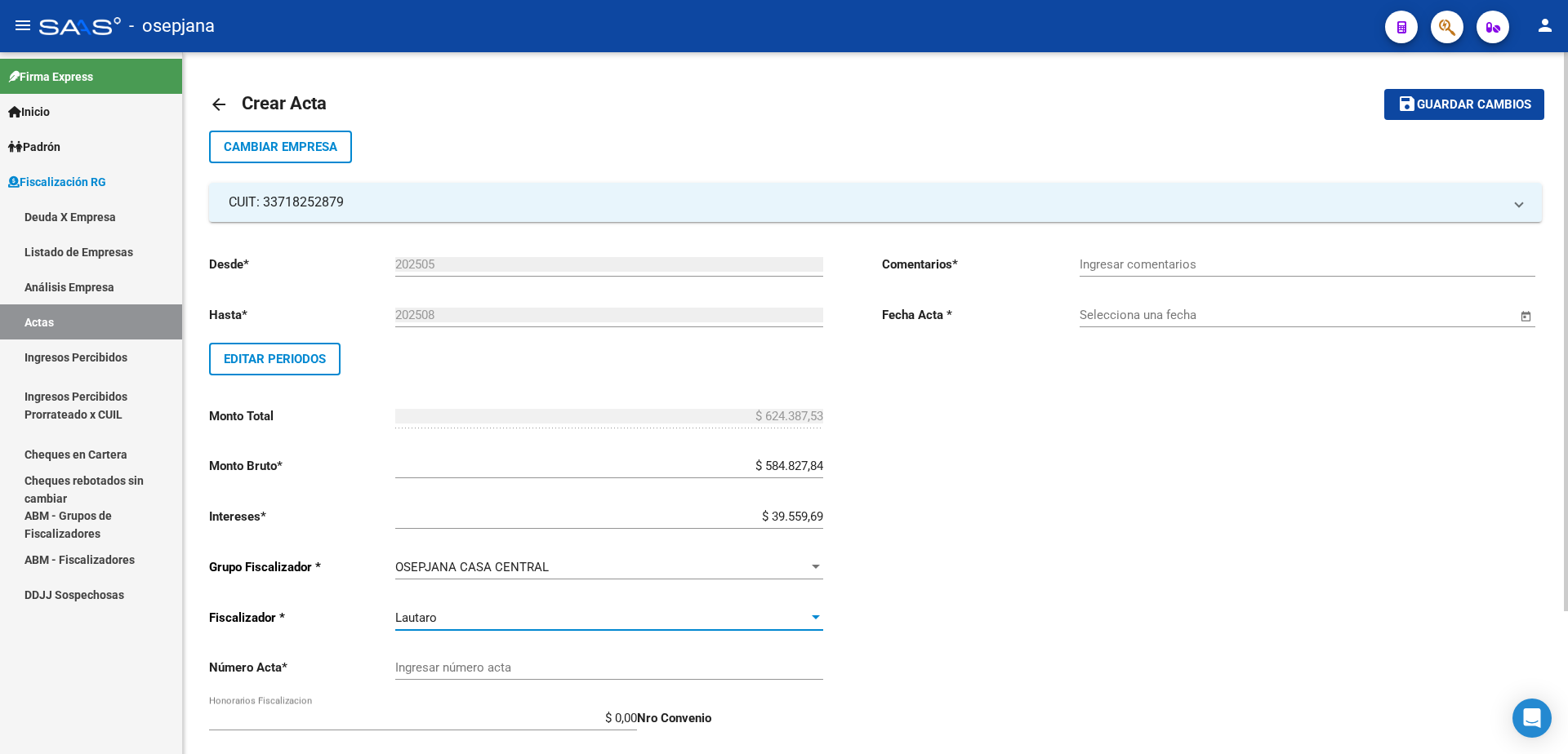
click at [625, 668] on input "Ingresar número acta" at bounding box center [609, 667] width 428 height 15
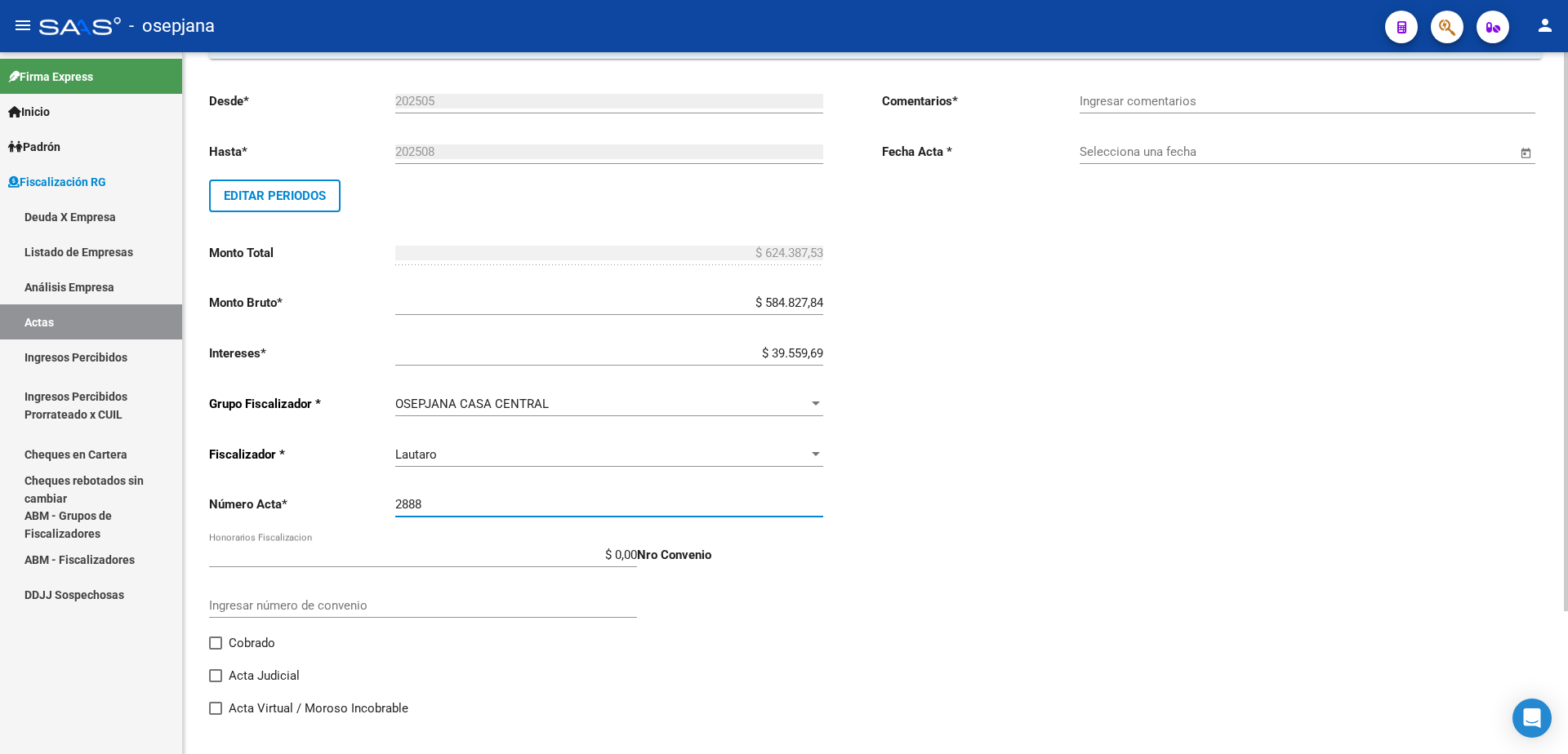
type input "2888"
click at [633, 558] on input "$ 0,00" at bounding box center [423, 554] width 428 height 15
type input "$ 62.438,75"
type input "$ 686.826,28"
click at [783, 556] on p "Nro Convenio" at bounding box center [729, 555] width 186 height 18
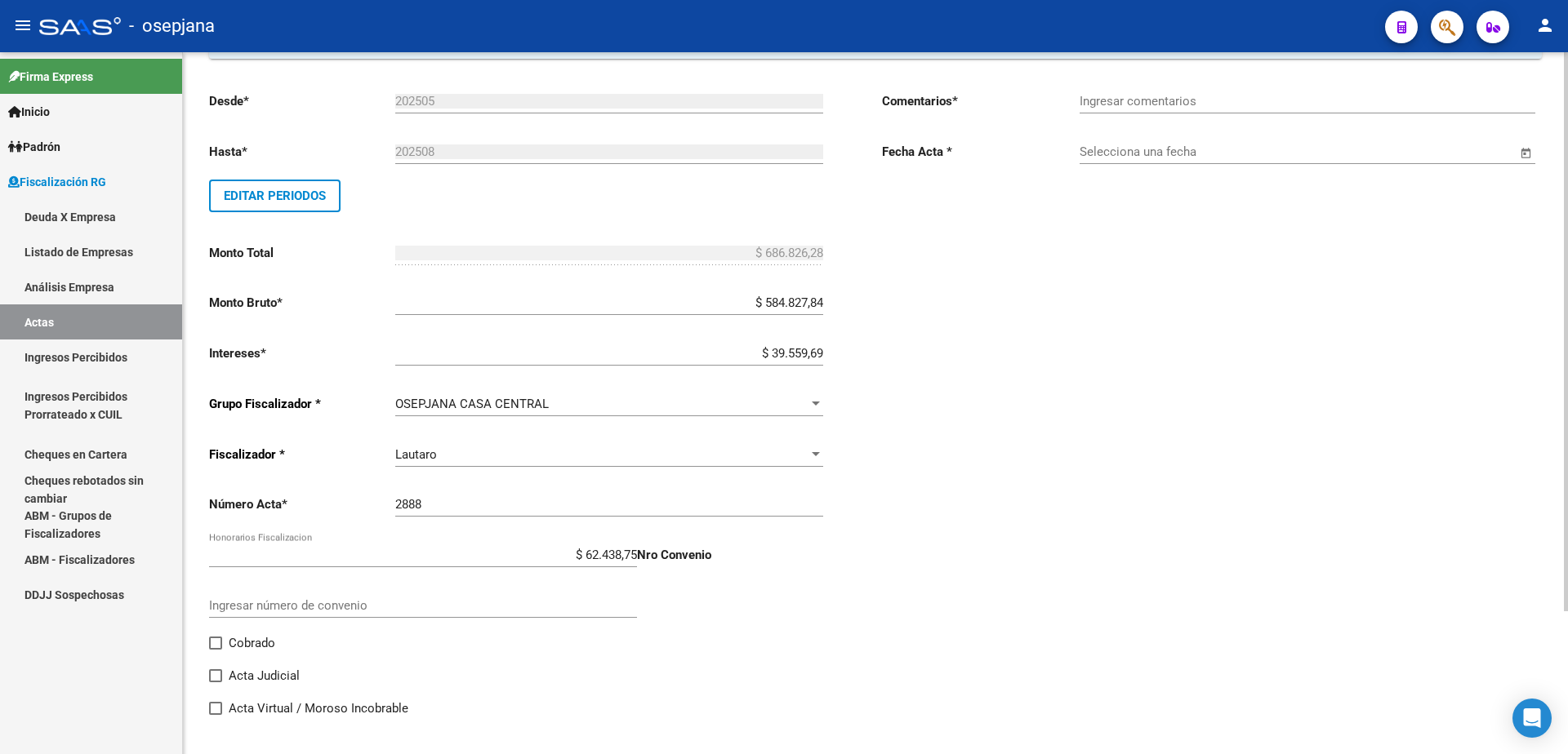
click at [1090, 91] on div "Ingresar comentarios" at bounding box center [1307, 96] width 455 height 35
click at [1091, 92] on div "Ingresar comentarios" at bounding box center [1307, 96] width 455 height 35
type input "."
click at [1157, 151] on input "Selecciona una fecha" at bounding box center [1298, 151] width 436 height 15
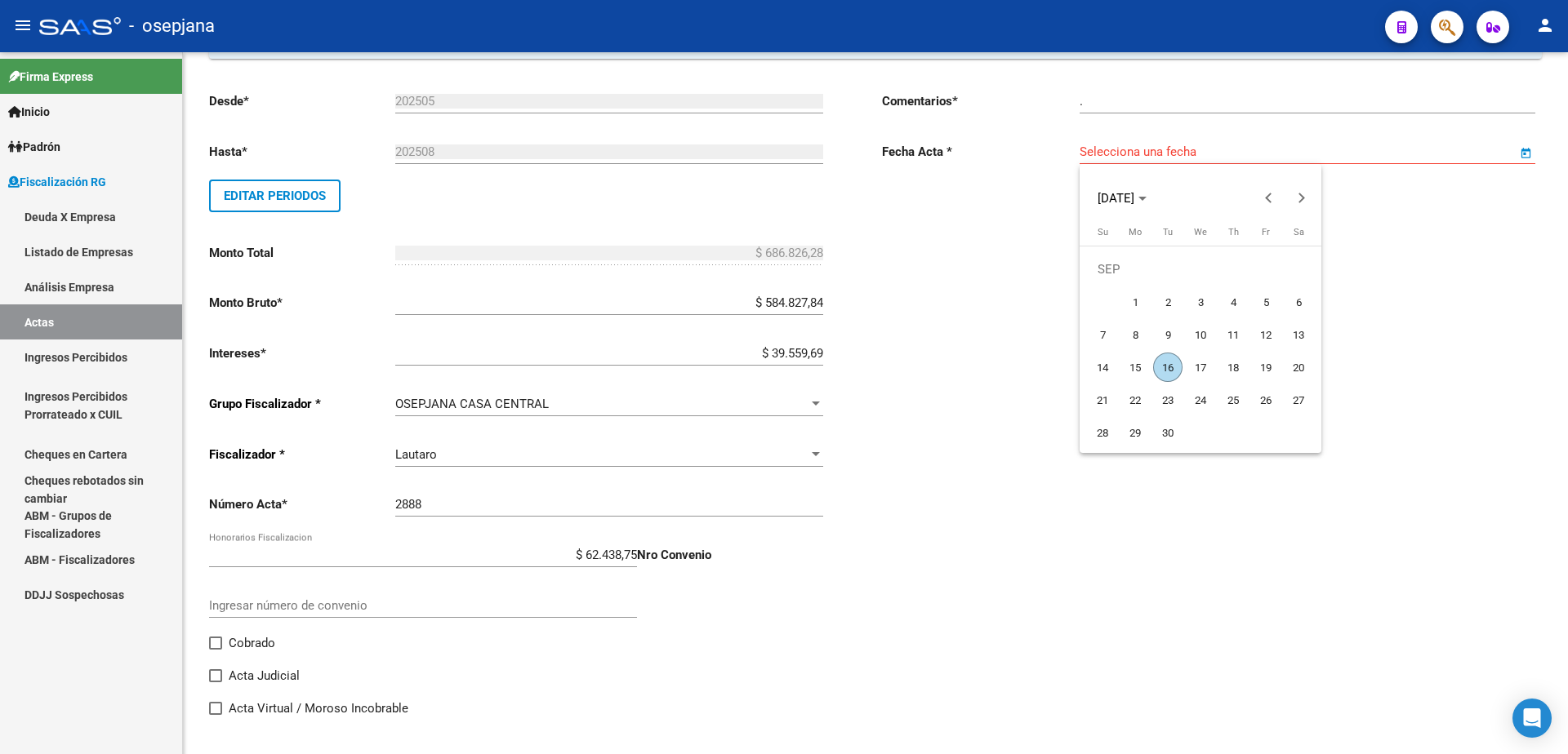
click at [1161, 368] on span "16" at bounding box center [1168, 368] width 29 height 29
type input "16/09/2025"
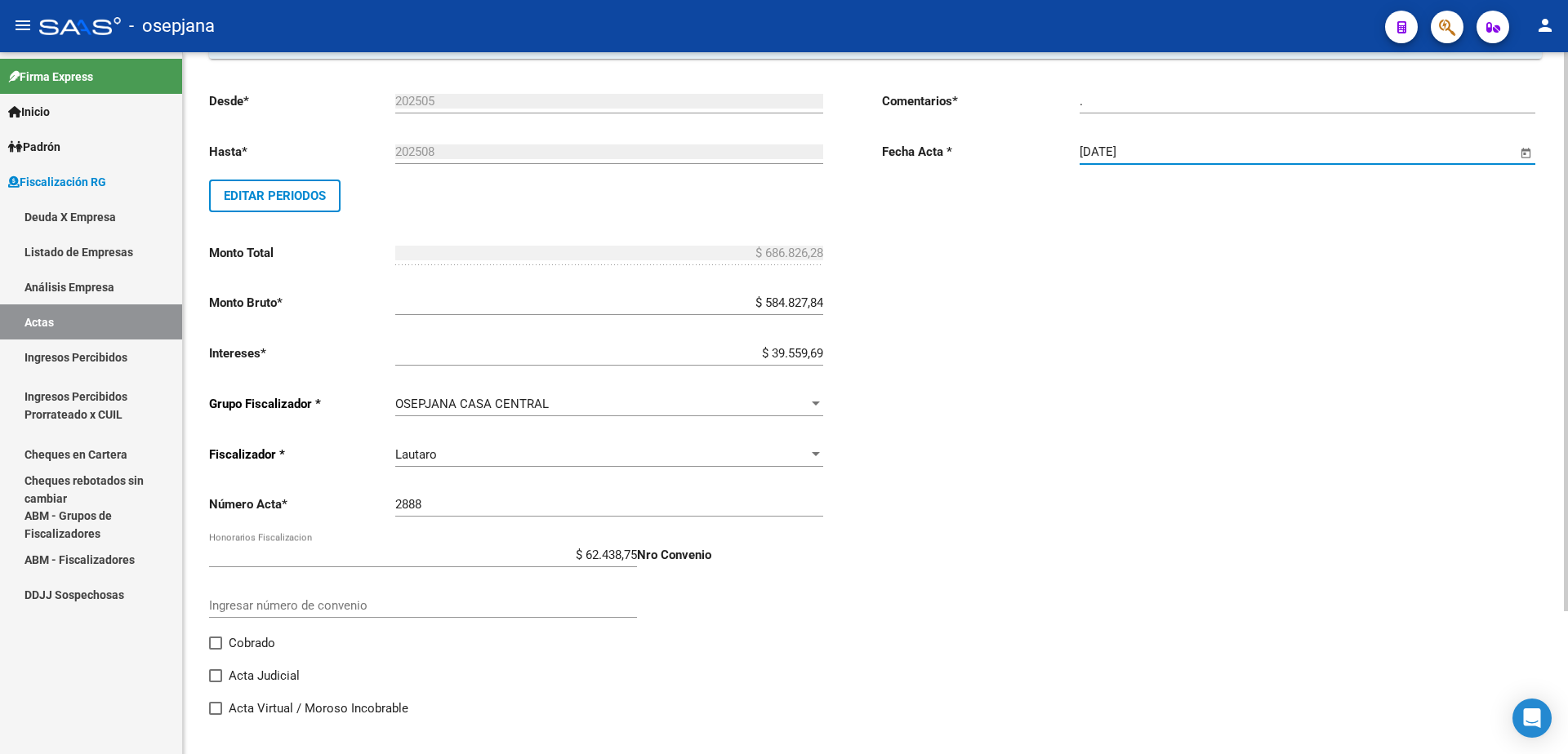
click at [214, 644] on span at bounding box center [215, 643] width 13 height 13
click at [214, 650] on input "Cobrado" at bounding box center [214, 650] width 1 height 1
checkbox input "true"
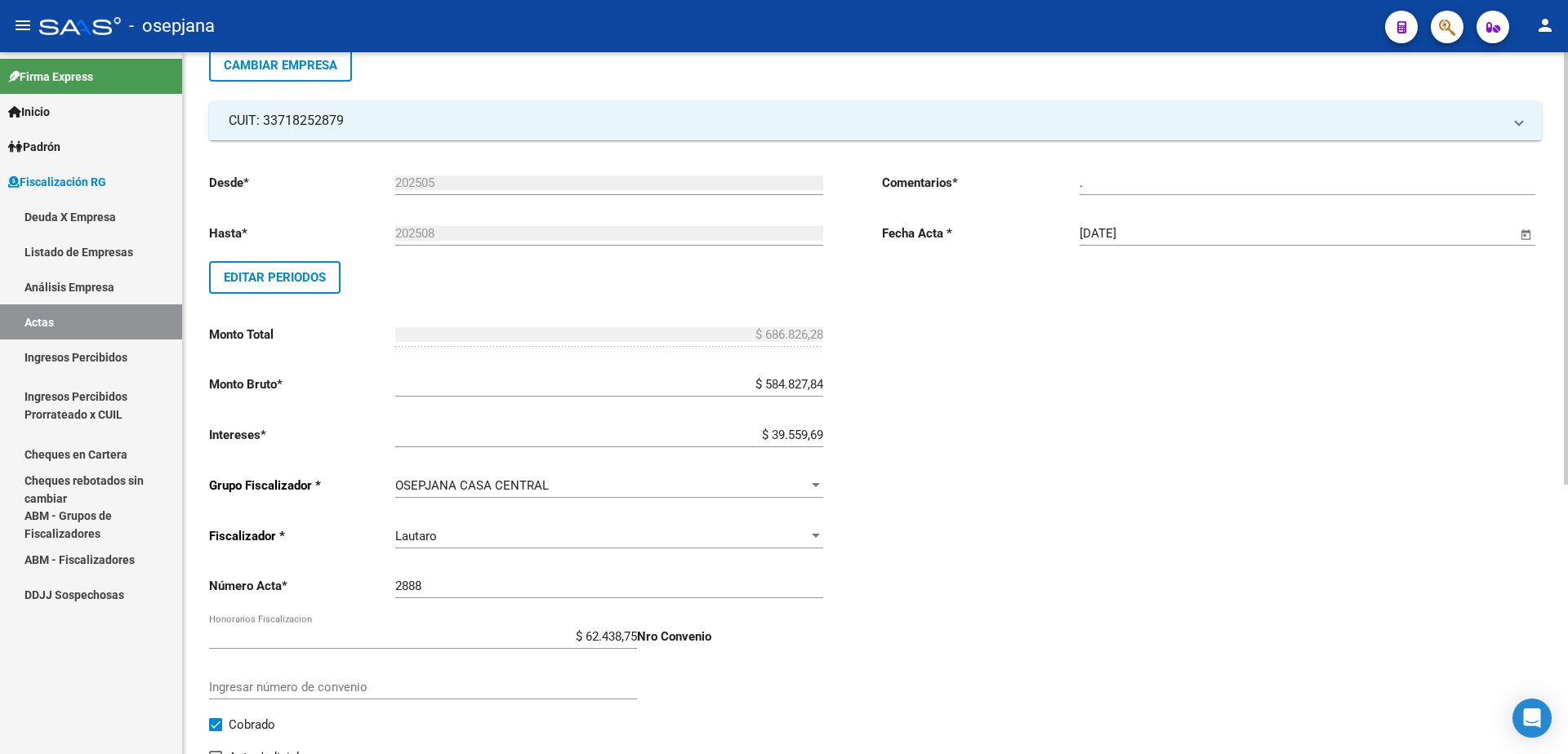
scroll to position [0, 0]
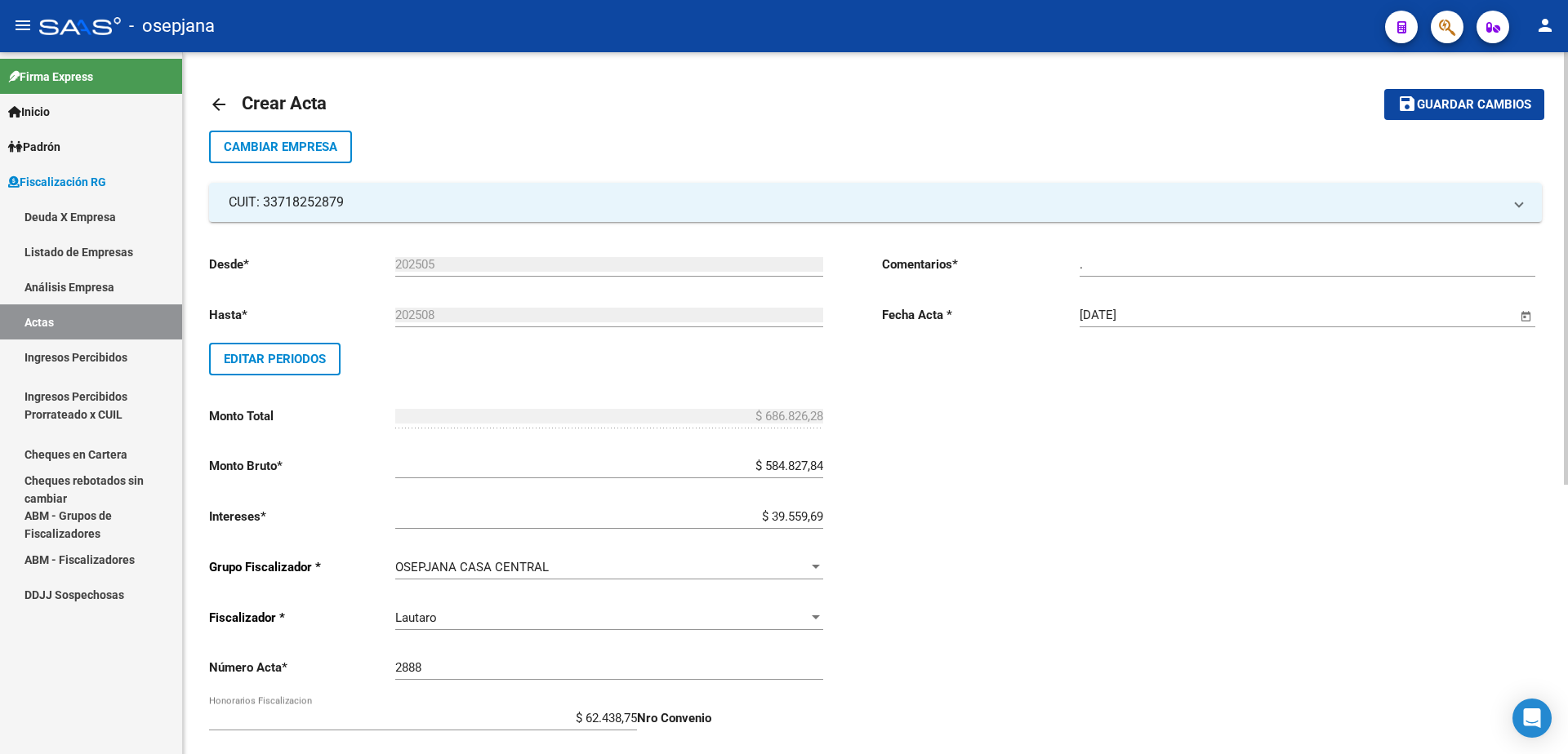
click at [1455, 103] on span "Guardar cambios" at bounding box center [1474, 105] width 114 height 15
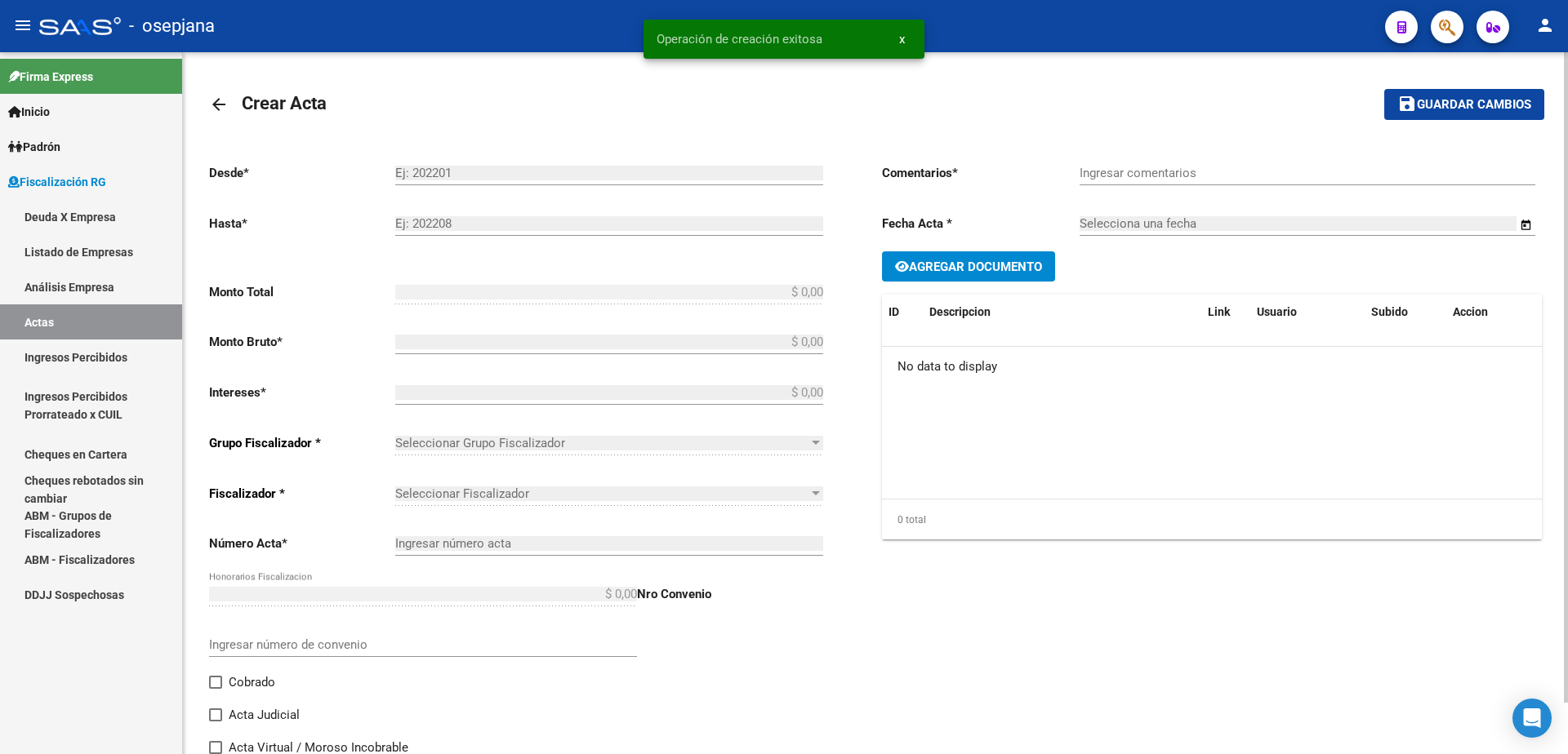
type input "202505"
type input "202508"
type input "$ 686.826,28"
type input "$ 584.827,84"
type input "$ 39.559,69"
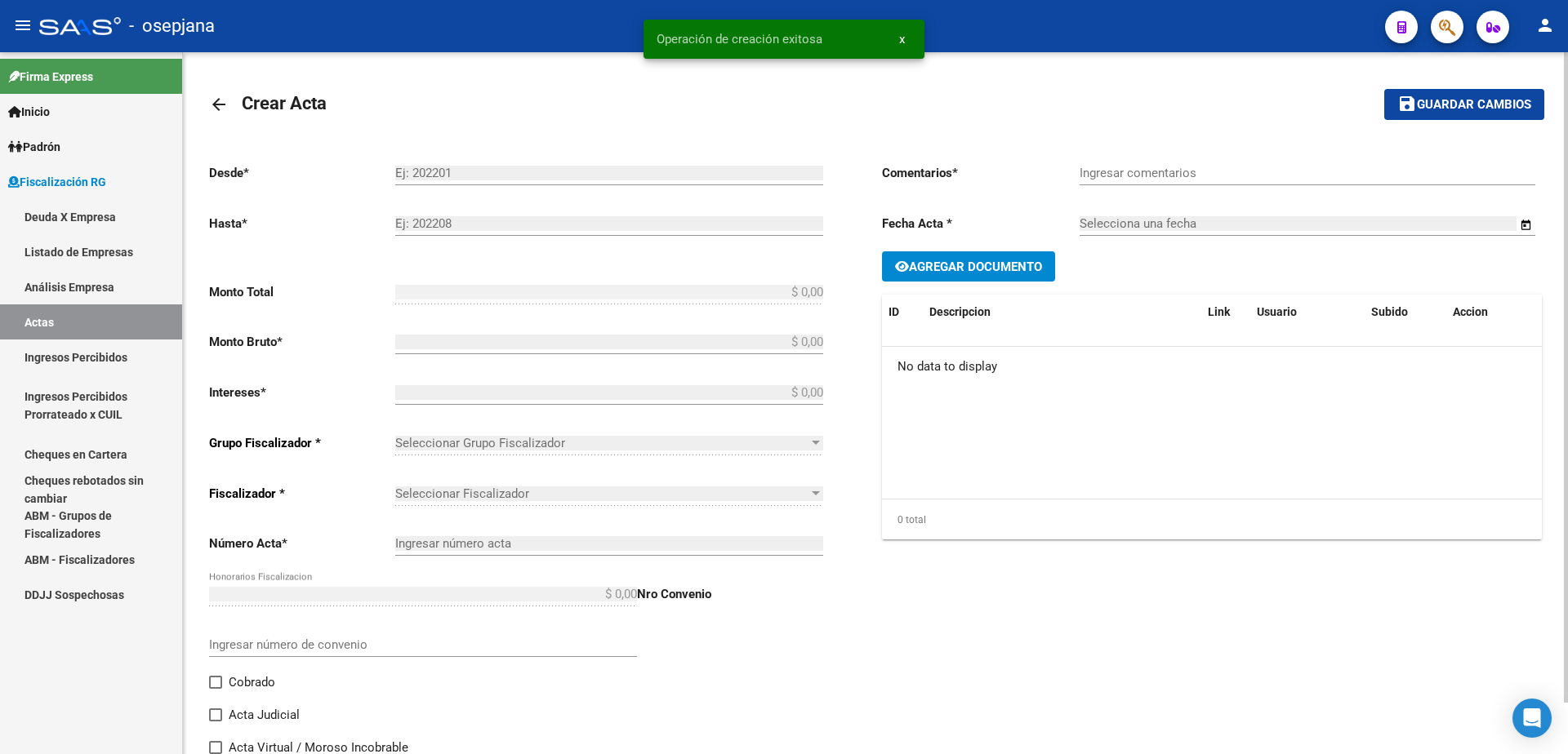
type input "2888"
type input "$ 62.438,75"
checkbox input "true"
type input "."
type input "16/09/2025"
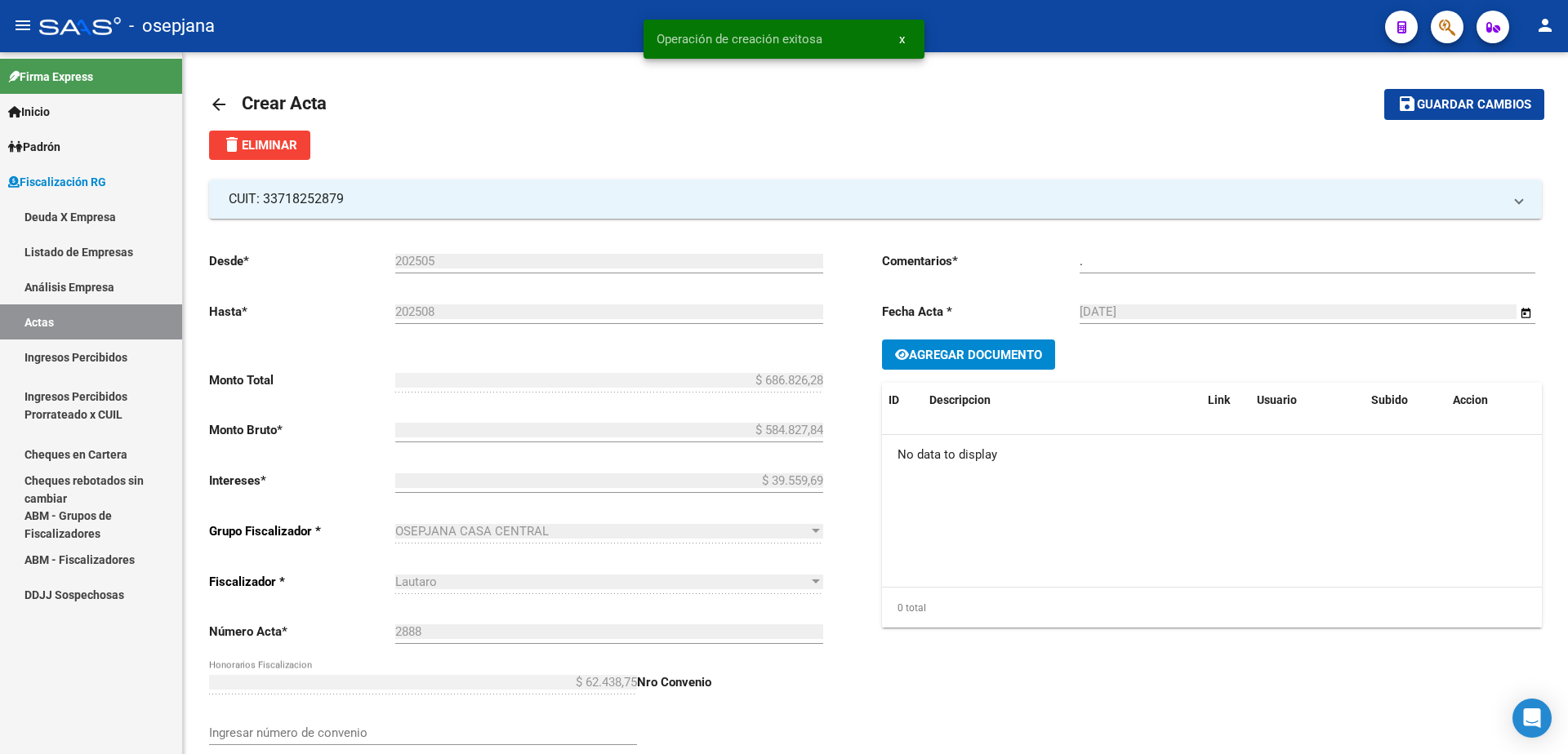
click at [110, 321] on link "Actas" at bounding box center [90, 322] width 182 height 35
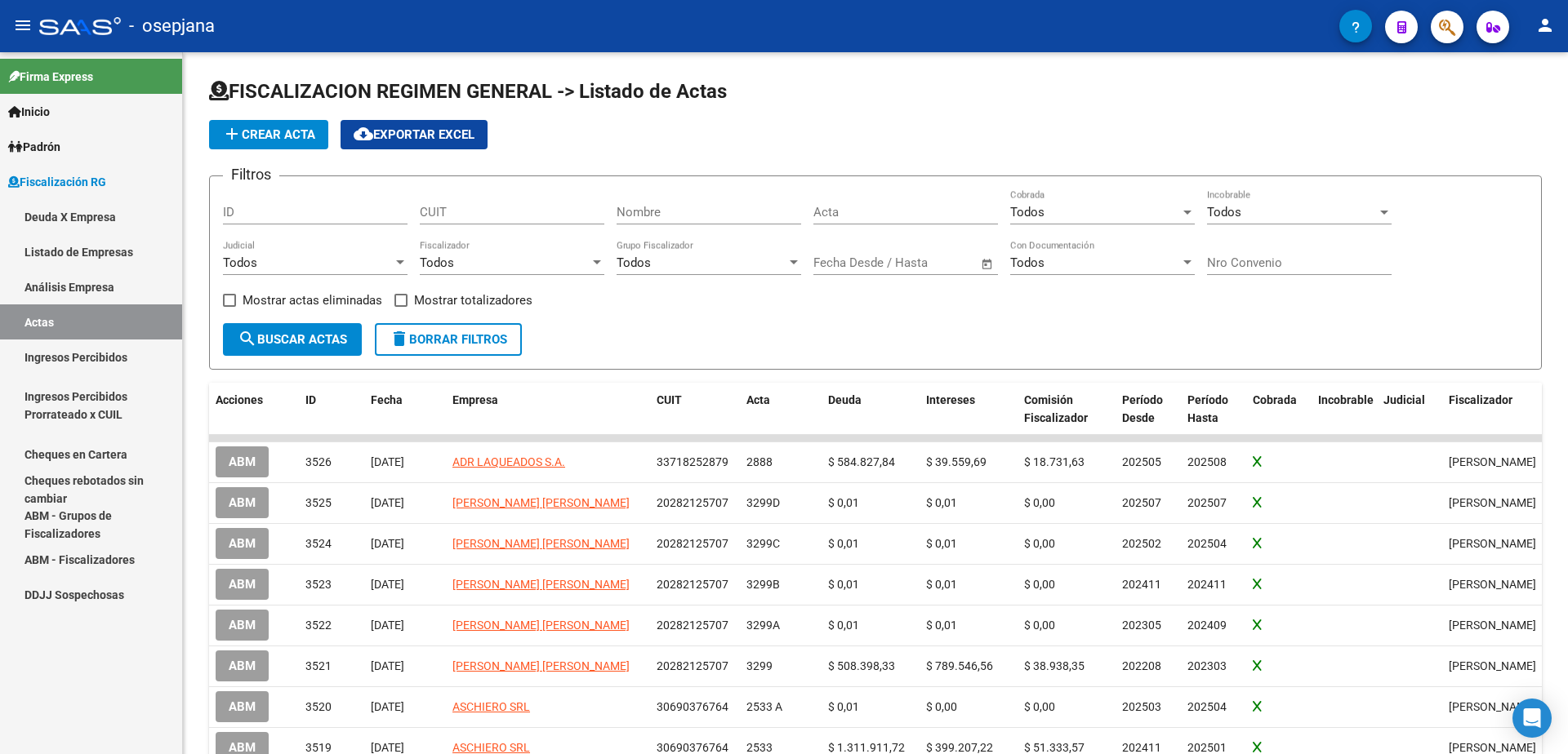
click at [82, 275] on link "Análisis Empresa" at bounding box center [90, 287] width 182 height 35
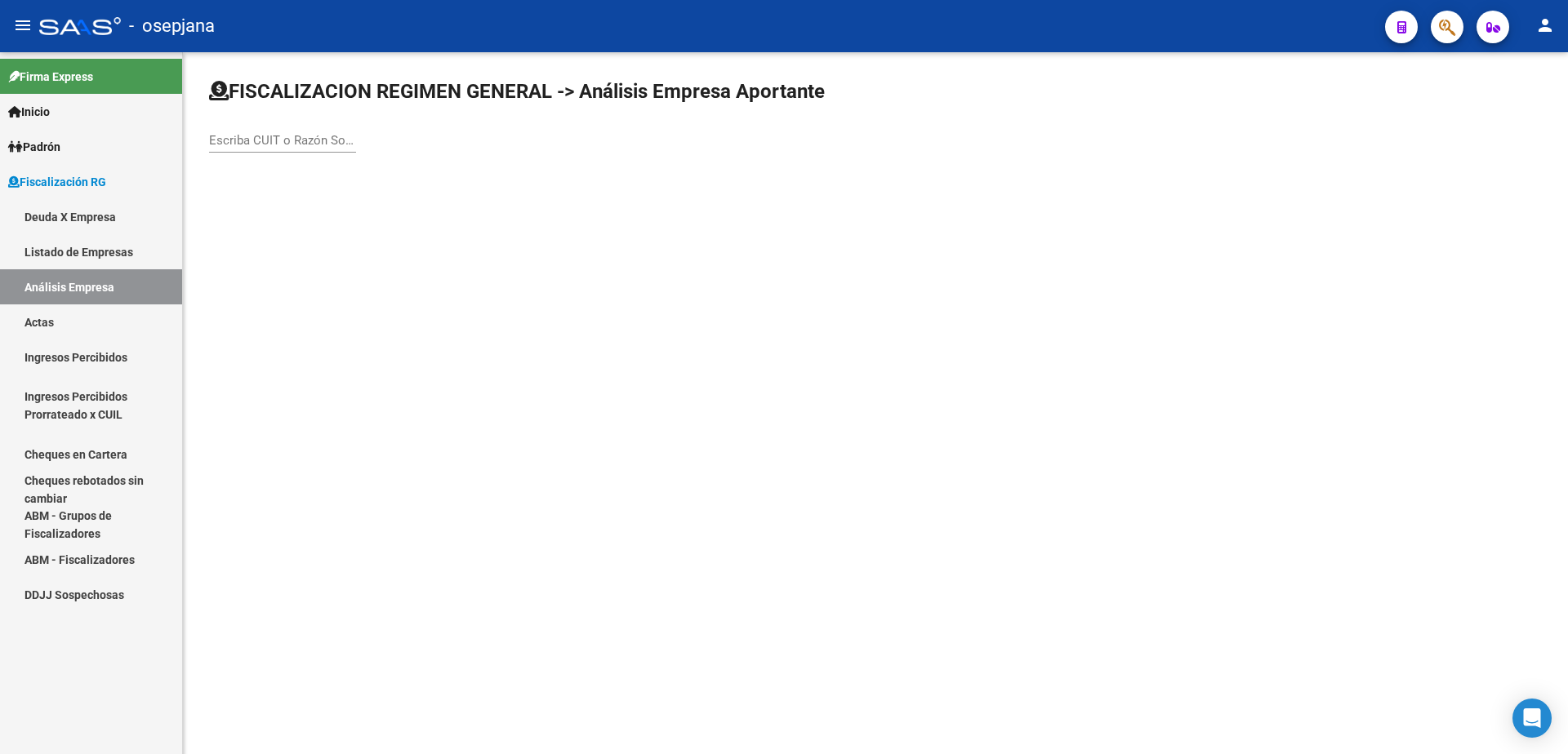
click at [231, 144] on input "Escriba CUIT o Razón Social para buscar" at bounding box center [282, 140] width 146 height 15
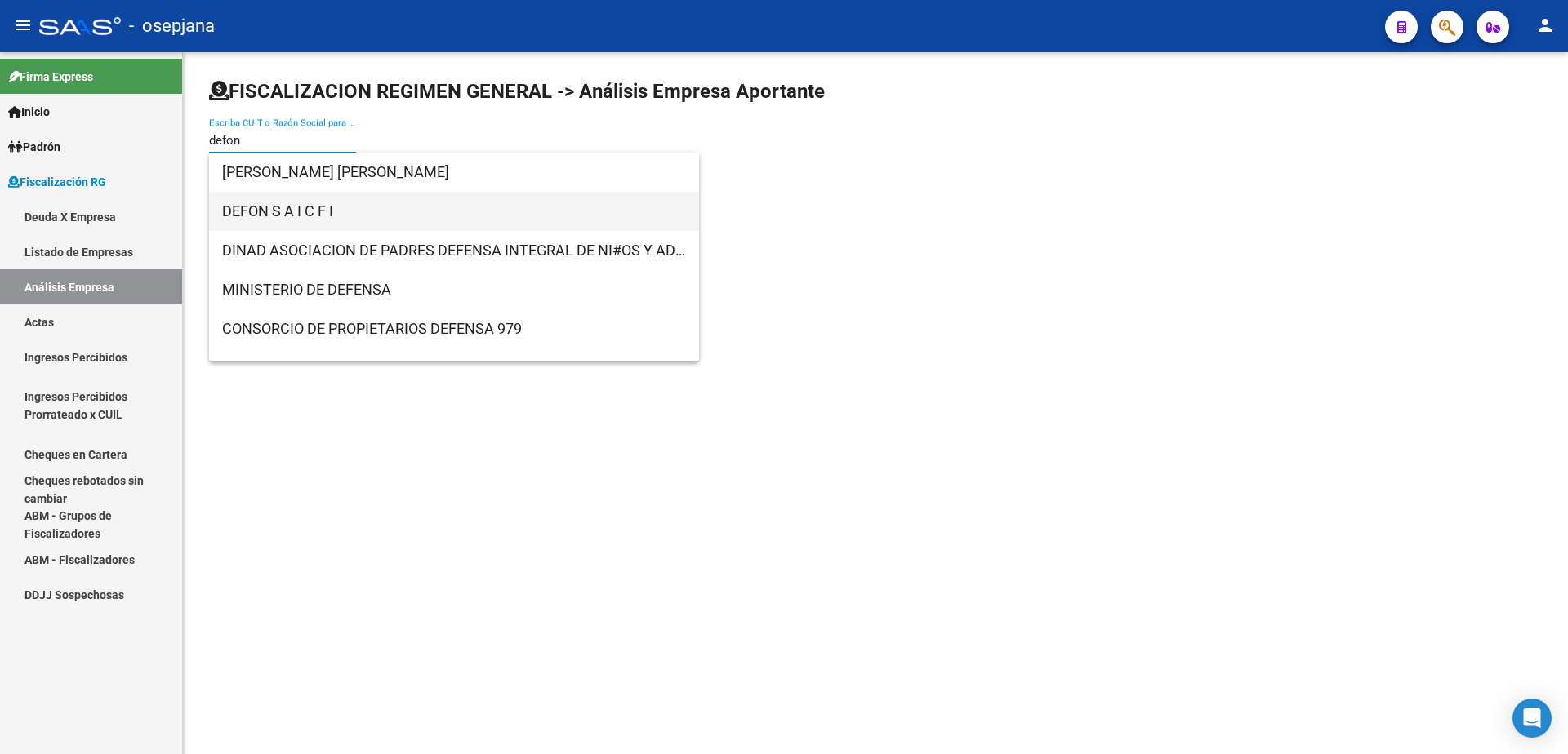
type input "defon"
click at [325, 212] on span "DEFON S A I C F I" at bounding box center [454, 211] width 464 height 39
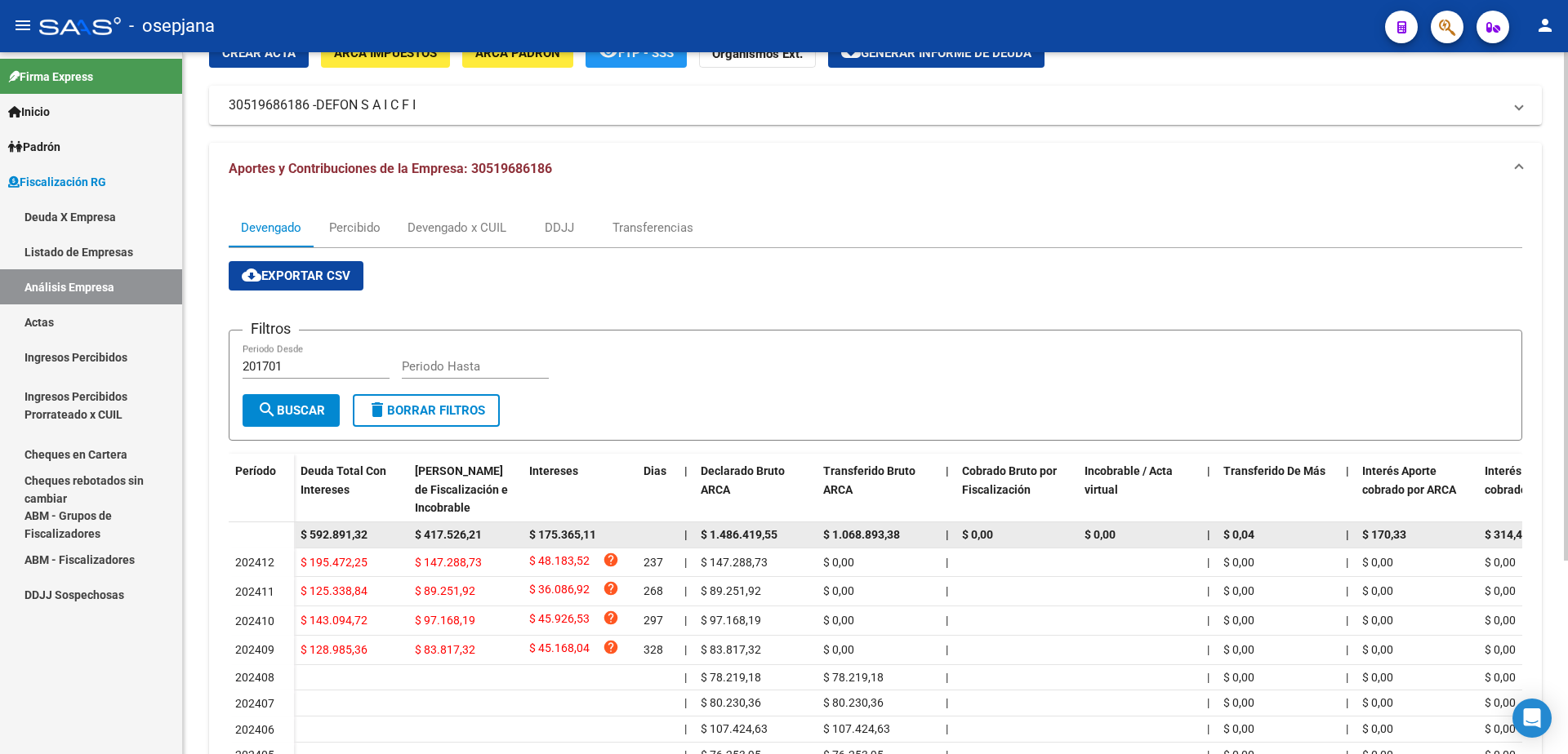
scroll to position [163, 0]
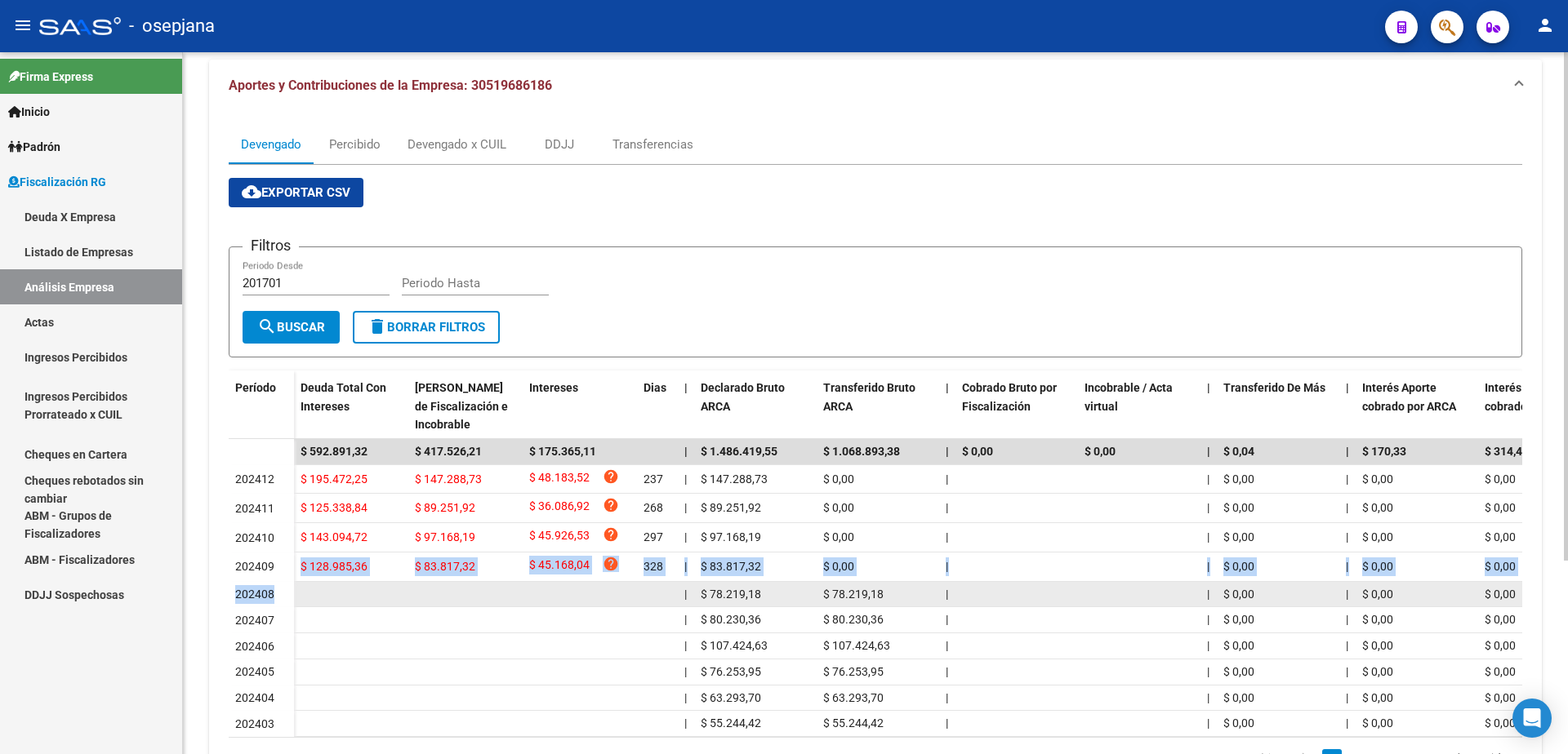
drag, startPoint x: 298, startPoint y: 567, endPoint x: 495, endPoint y: 598, distance: 199.4
click at [495, 598] on datatable-scroller "$ 592.891,32 $ 417.526,21 $ 175.365,11 | $ 1.486.419,55 $ 1.068.893,38 | $ 0,00…" at bounding box center [876, 588] width 1294 height 298
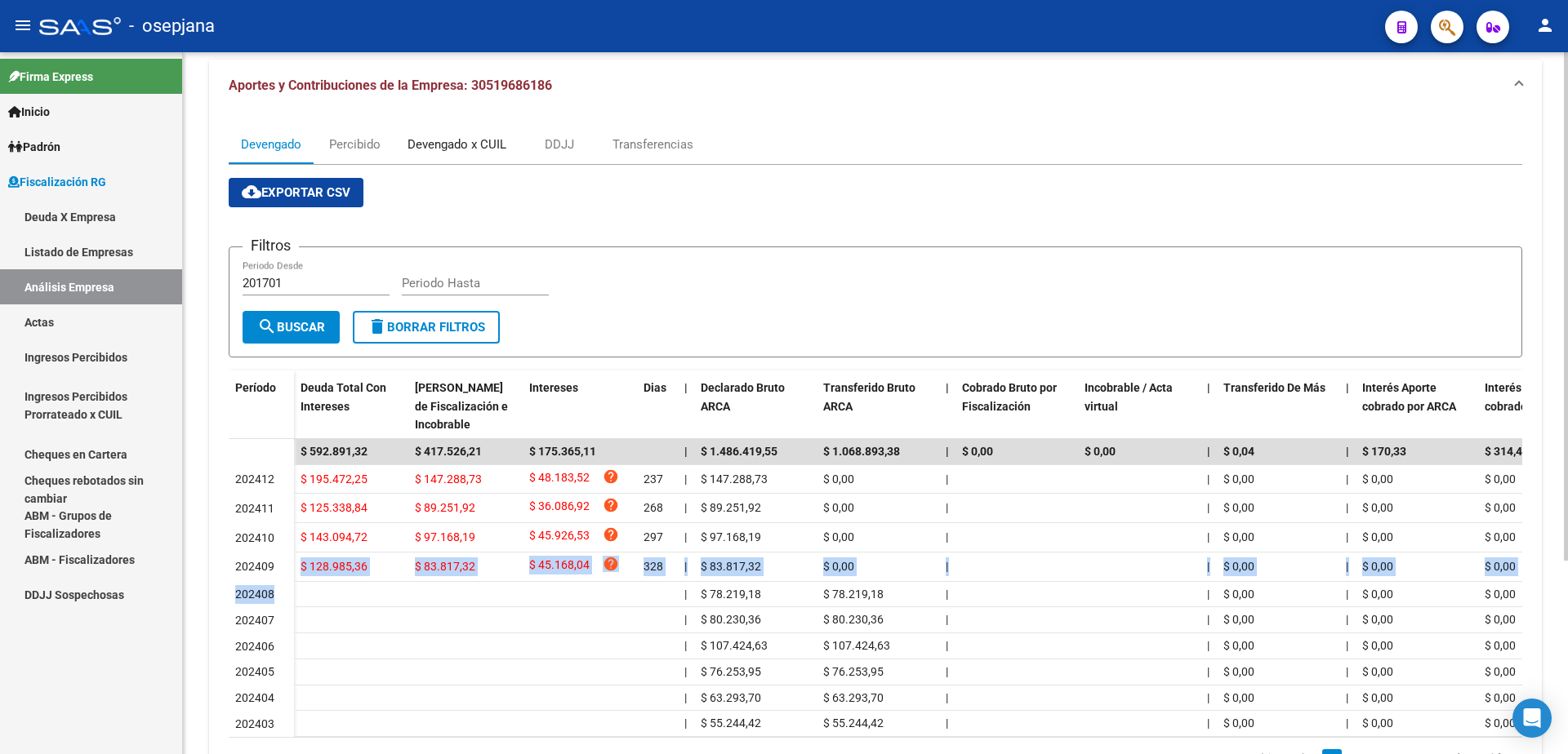
click at [447, 138] on div "Devengado x CUIL" at bounding box center [456, 145] width 98 height 18
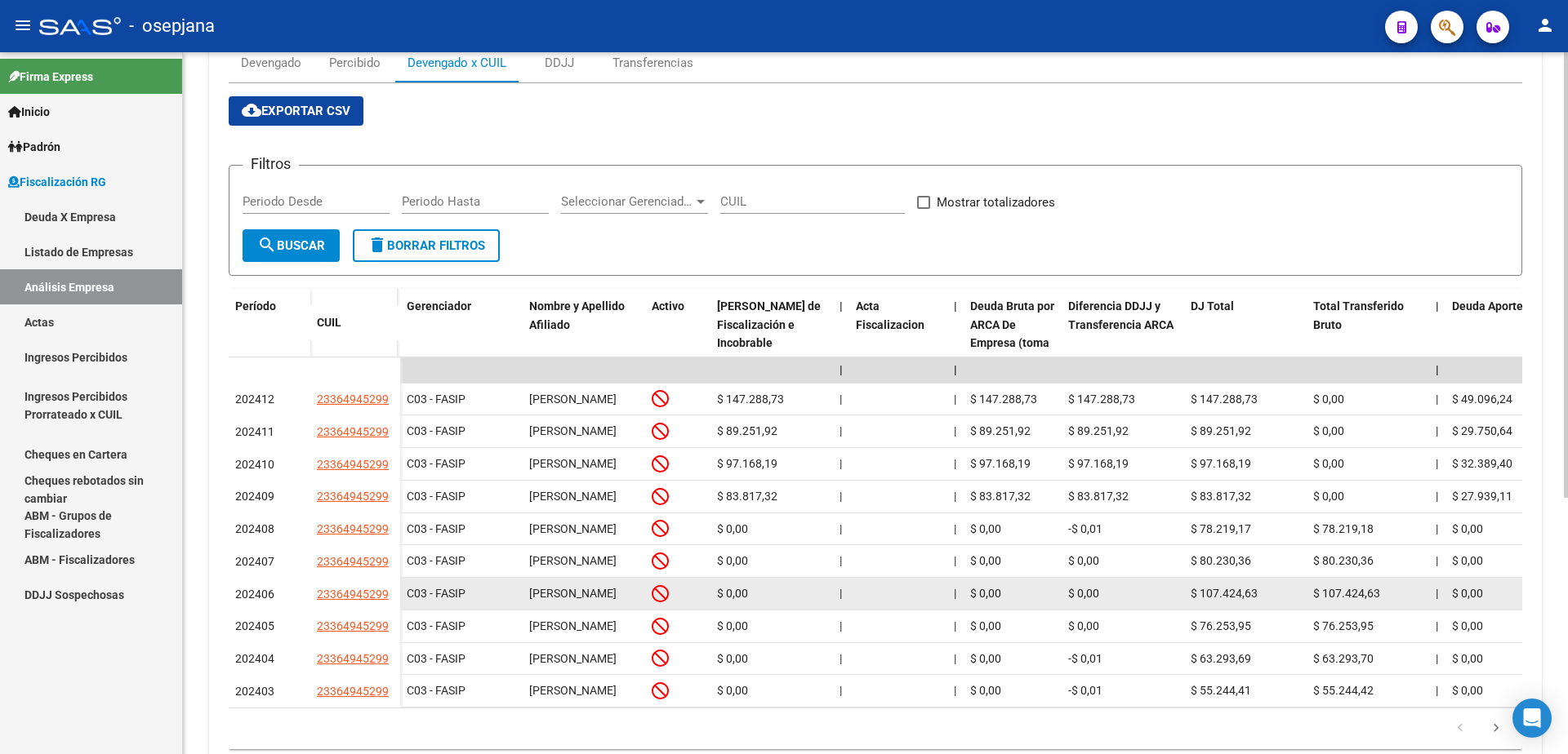
scroll to position [2, 0]
drag, startPoint x: 531, startPoint y: 639, endPoint x: 631, endPoint y: 652, distance: 100.8
click at [631, 604] on div "JONATAN MIGUEL LIZONDO" at bounding box center [583, 594] width 109 height 19
click at [576, 600] on span "JONATAN MIGUEL LIZONDO" at bounding box center [572, 593] width 87 height 13
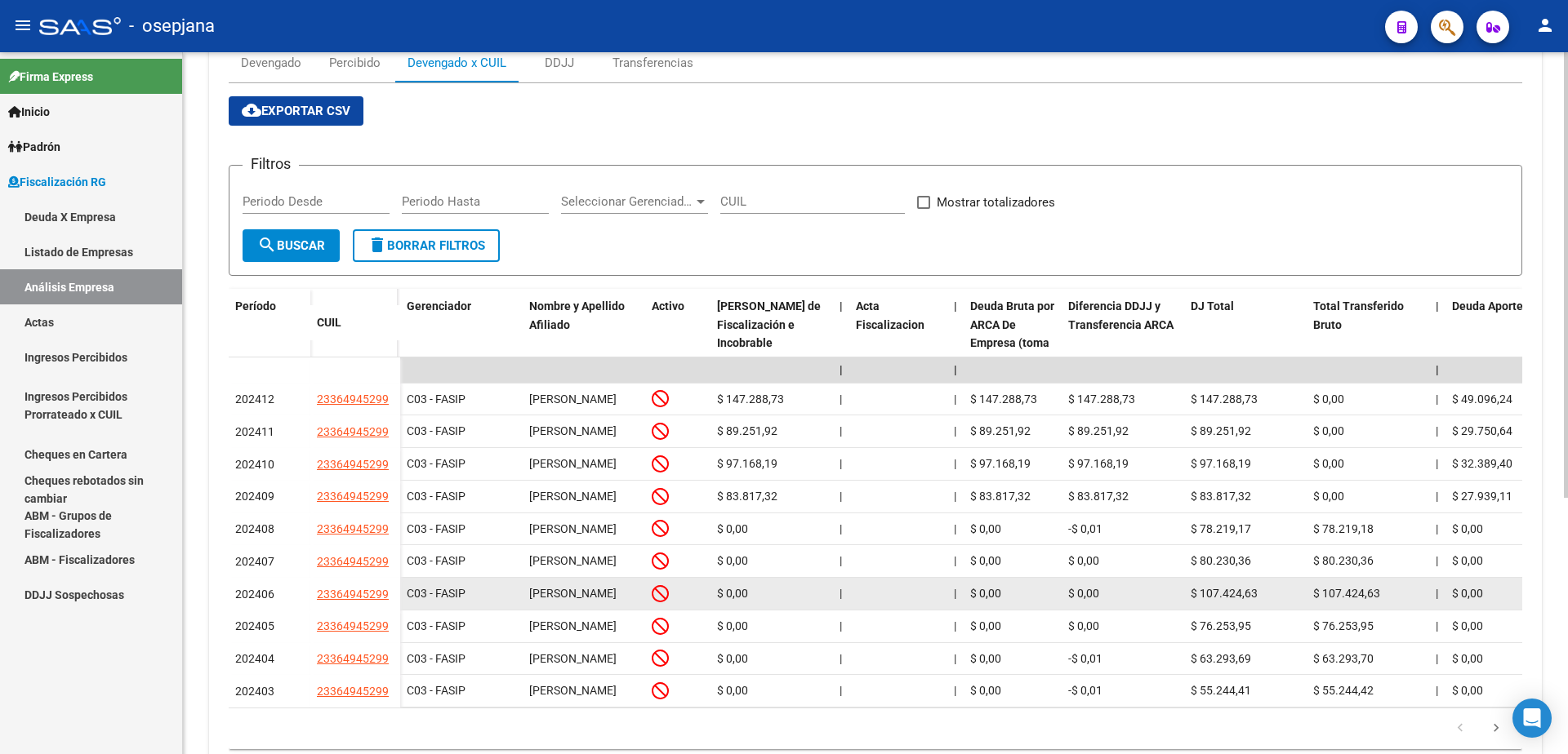
drag, startPoint x: 532, startPoint y: 640, endPoint x: 595, endPoint y: 659, distance: 65.8
click at [595, 604] on div "JONATAN MIGUEL LIZONDO" at bounding box center [583, 594] width 109 height 19
click at [593, 604] on div "JONATAN MIGUEL LIZONDO" at bounding box center [583, 594] width 109 height 19
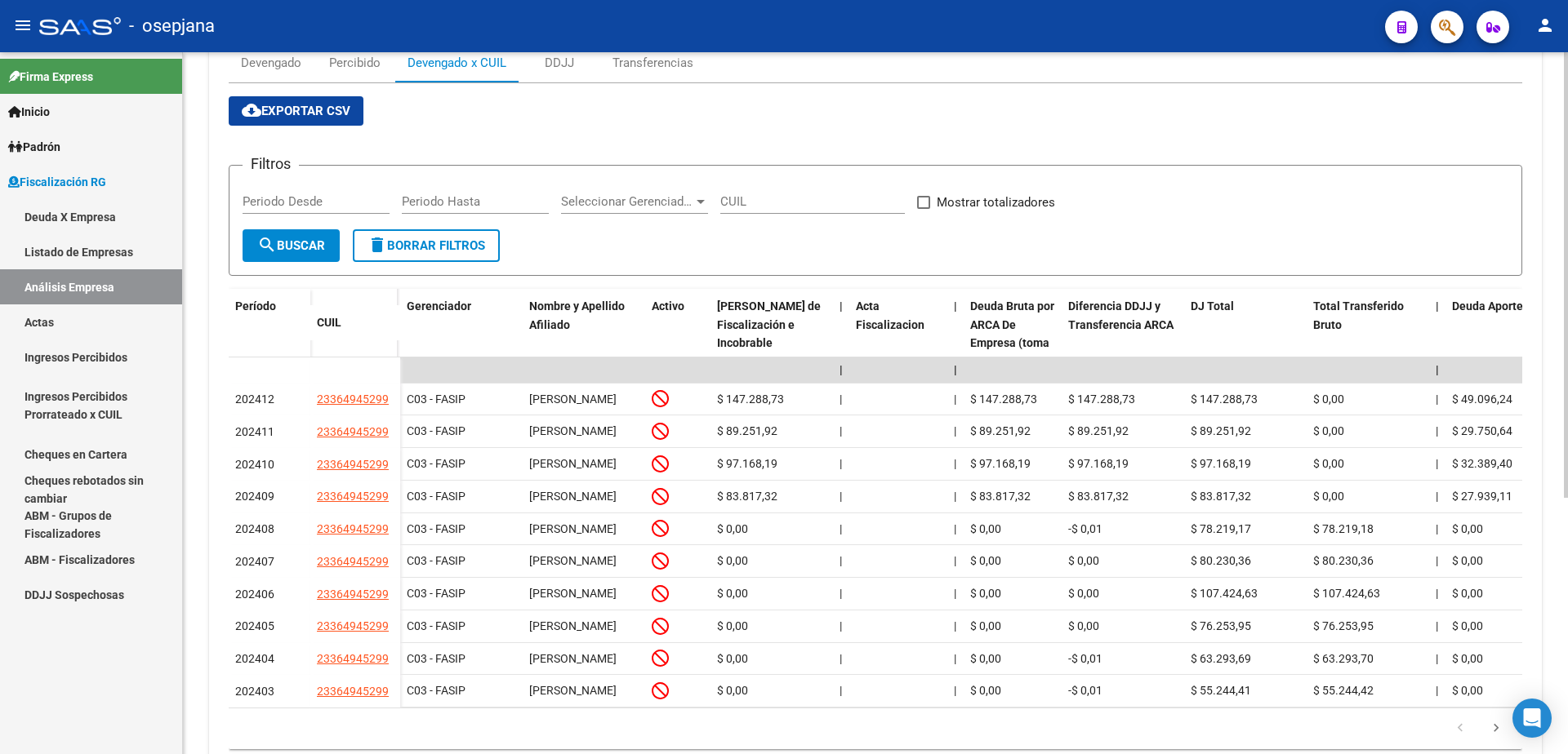
scroll to position [0, 0]
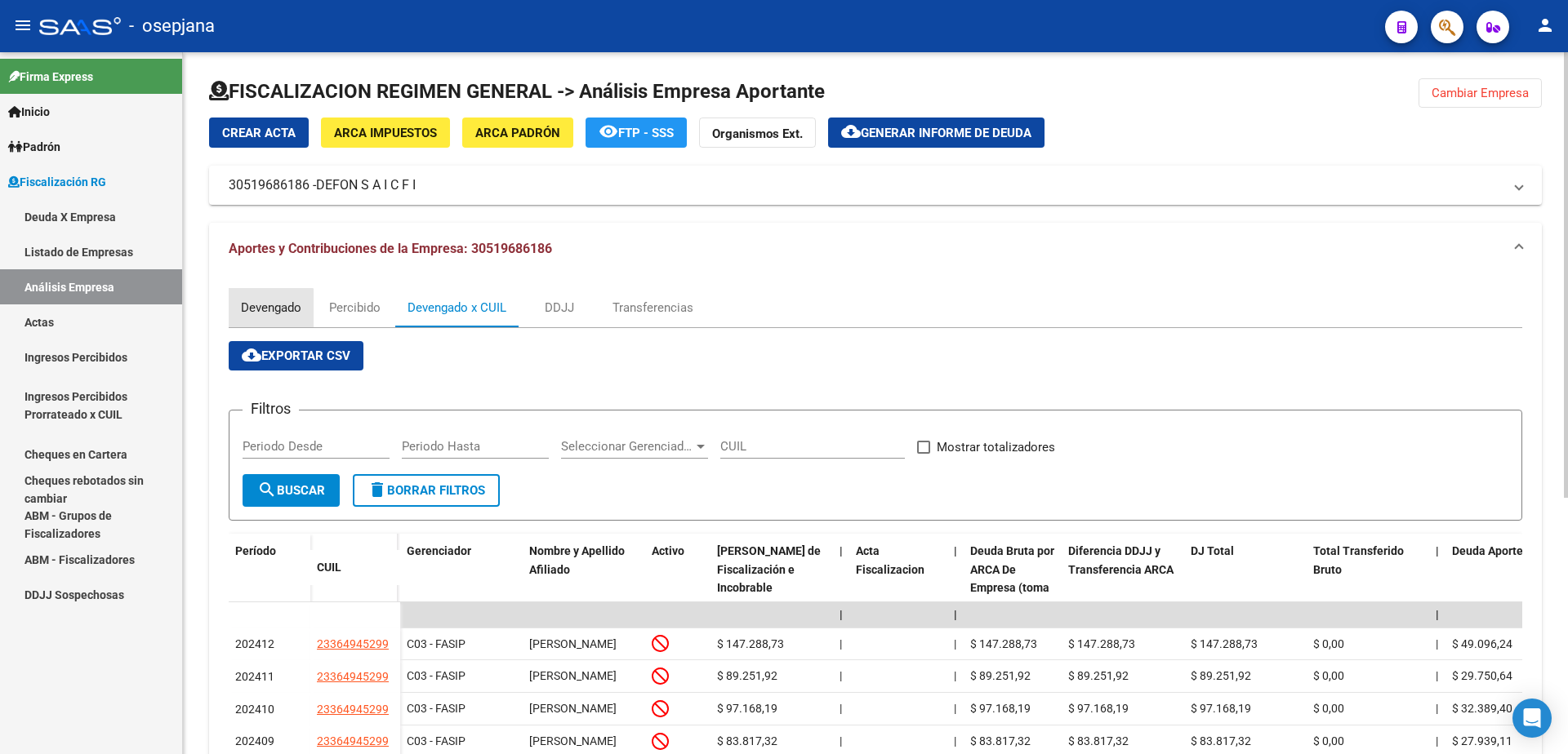
click at [265, 310] on div "Devengado" at bounding box center [270, 308] width 60 height 18
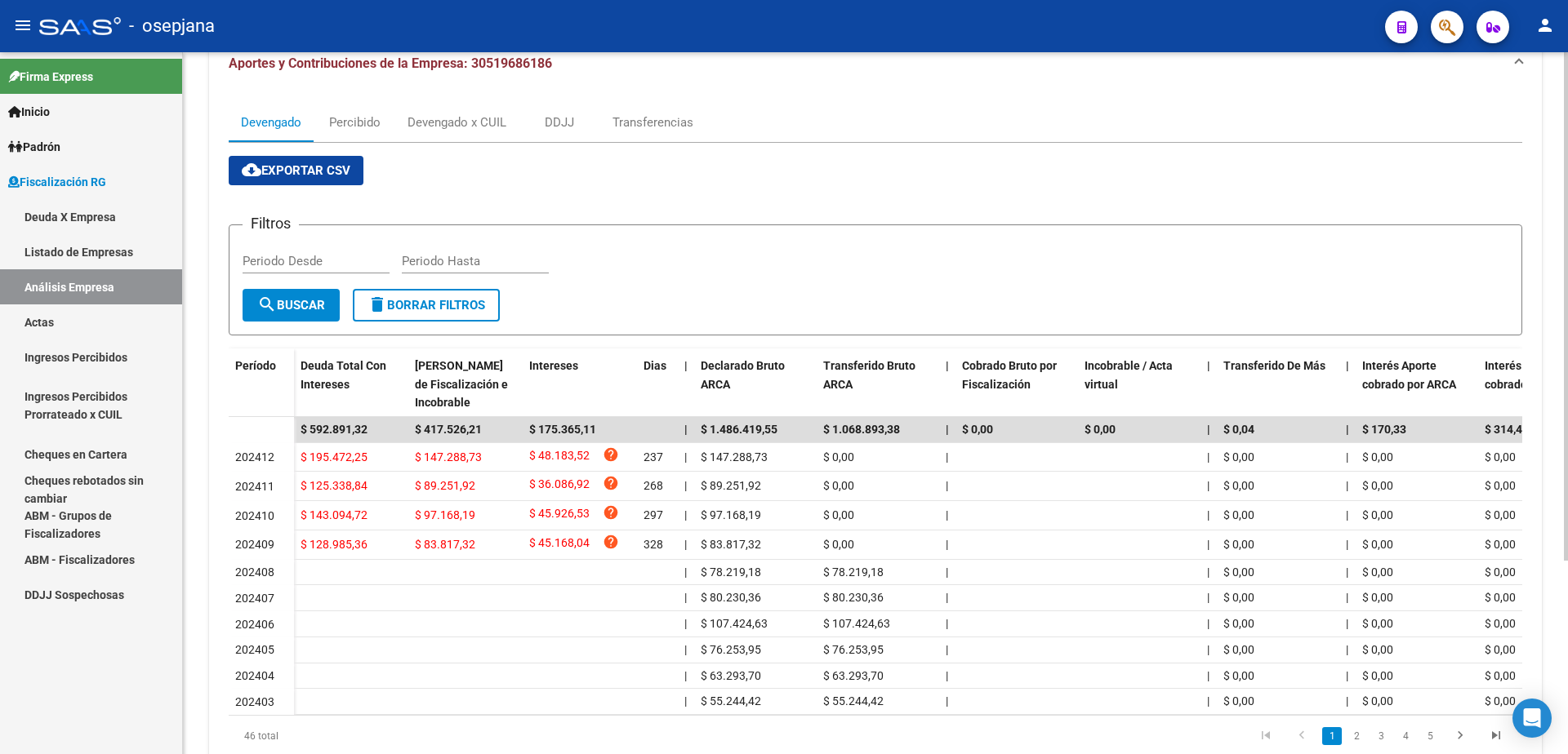
scroll to position [103, 0]
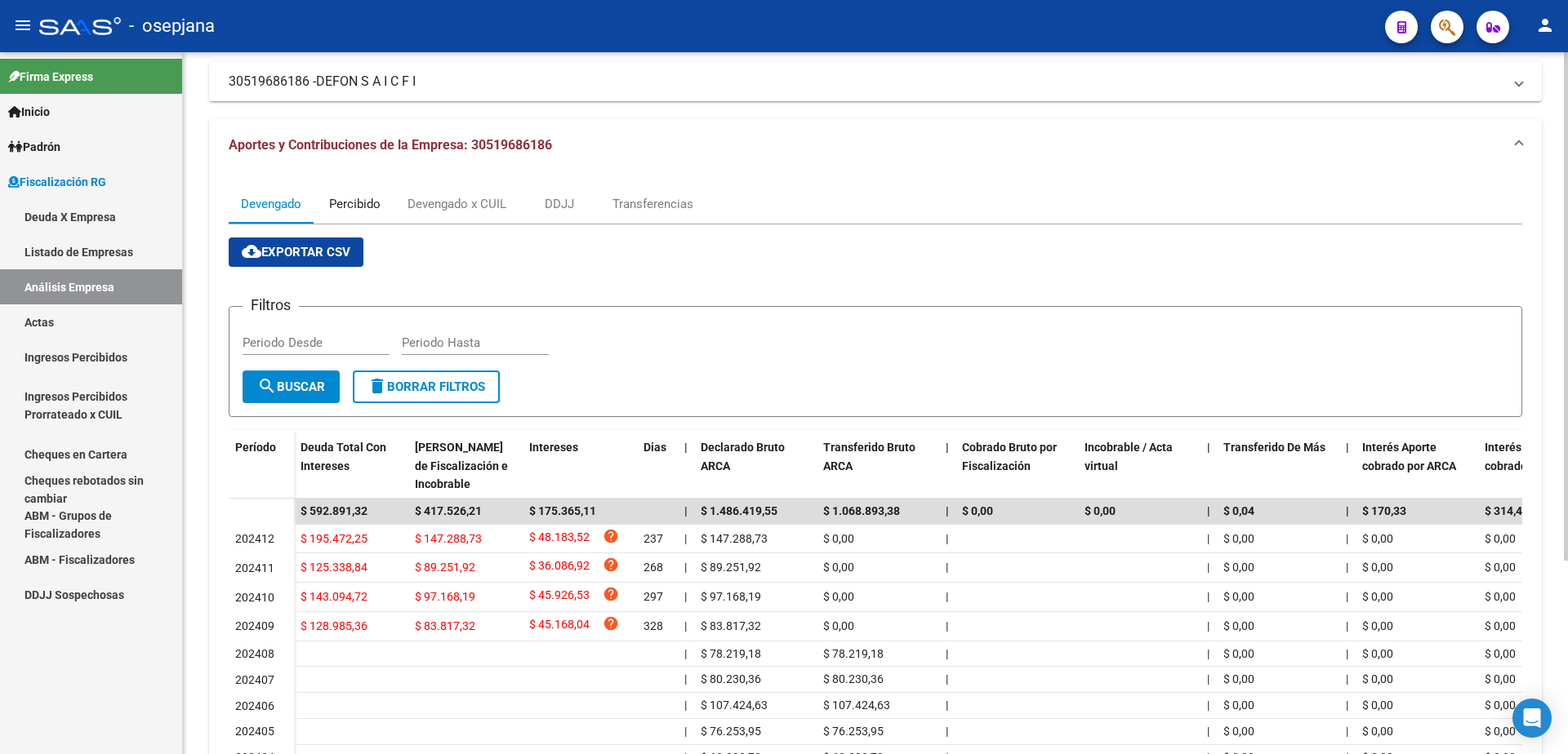
click at [347, 202] on div "Percibido" at bounding box center [355, 203] width 51 height 18
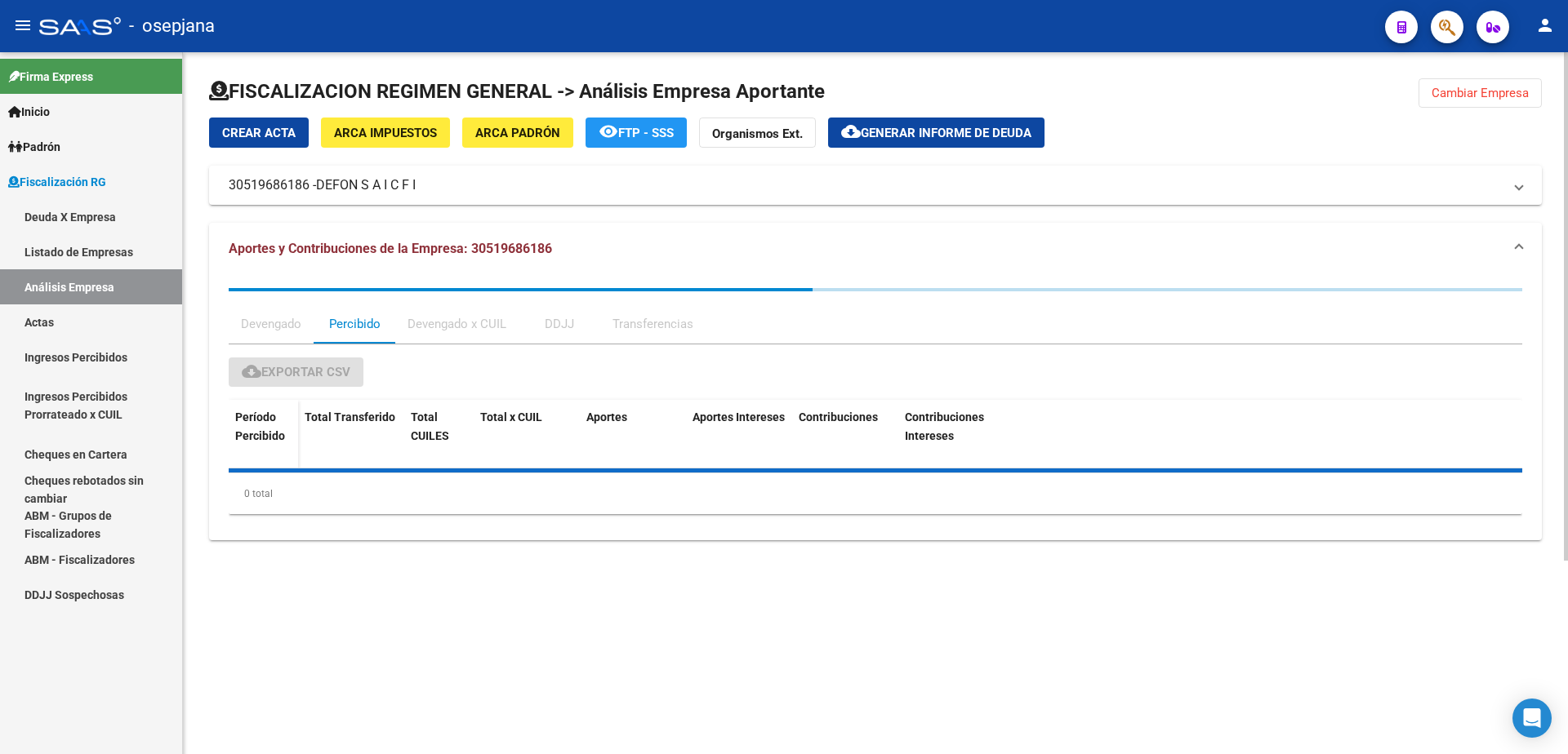
scroll to position [0, 0]
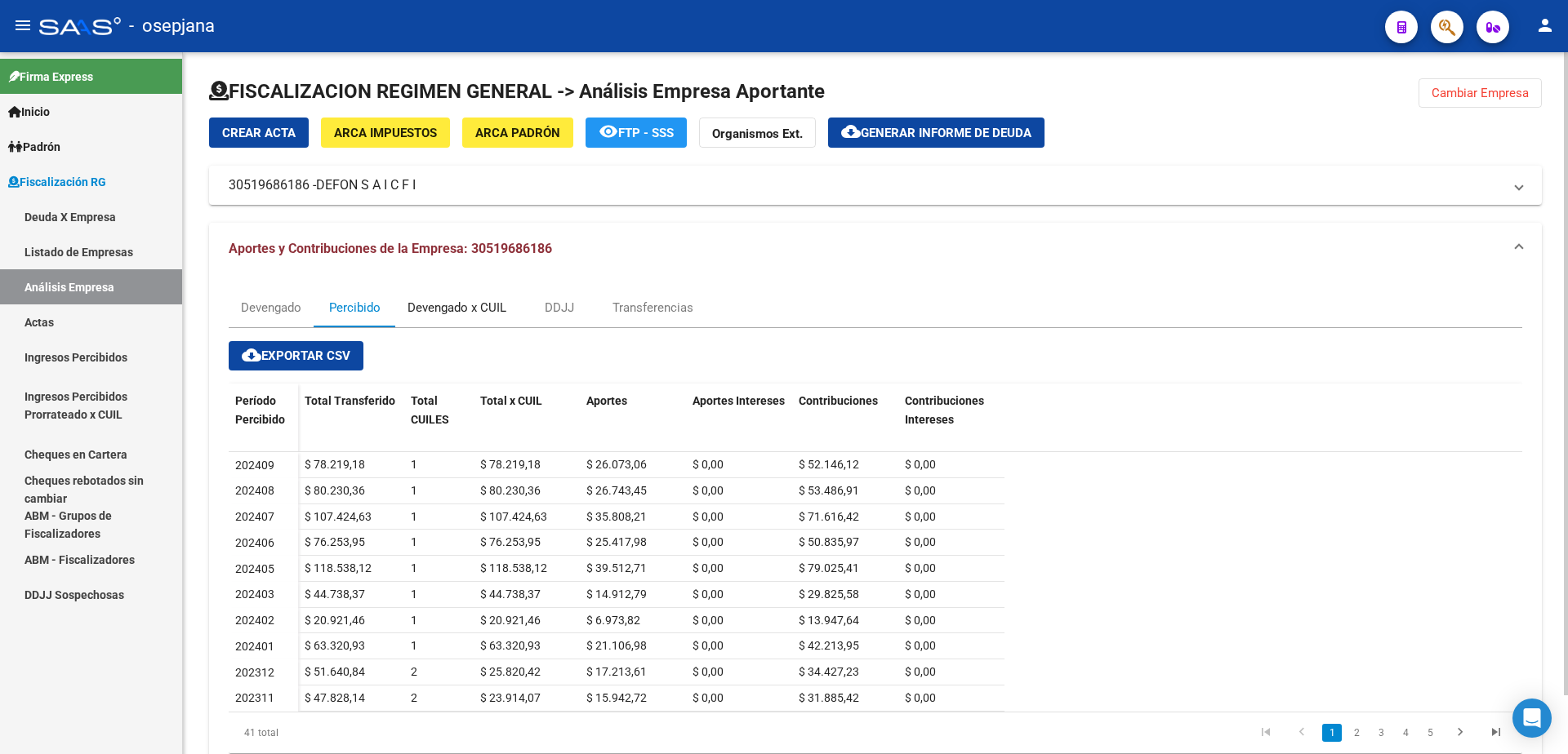
click at [454, 299] on div "Devengado x CUIL" at bounding box center [456, 308] width 98 height 18
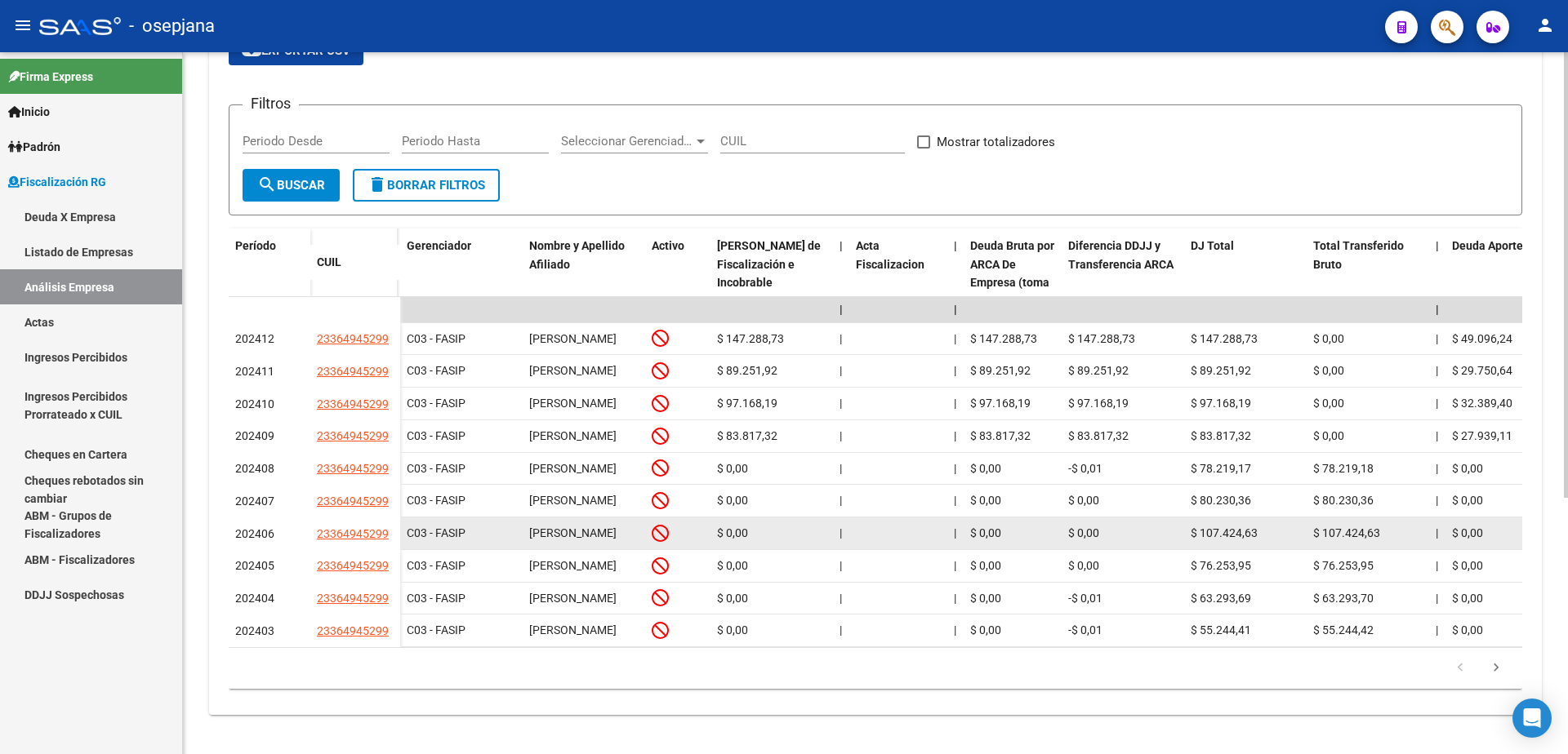
scroll to position [403, 0]
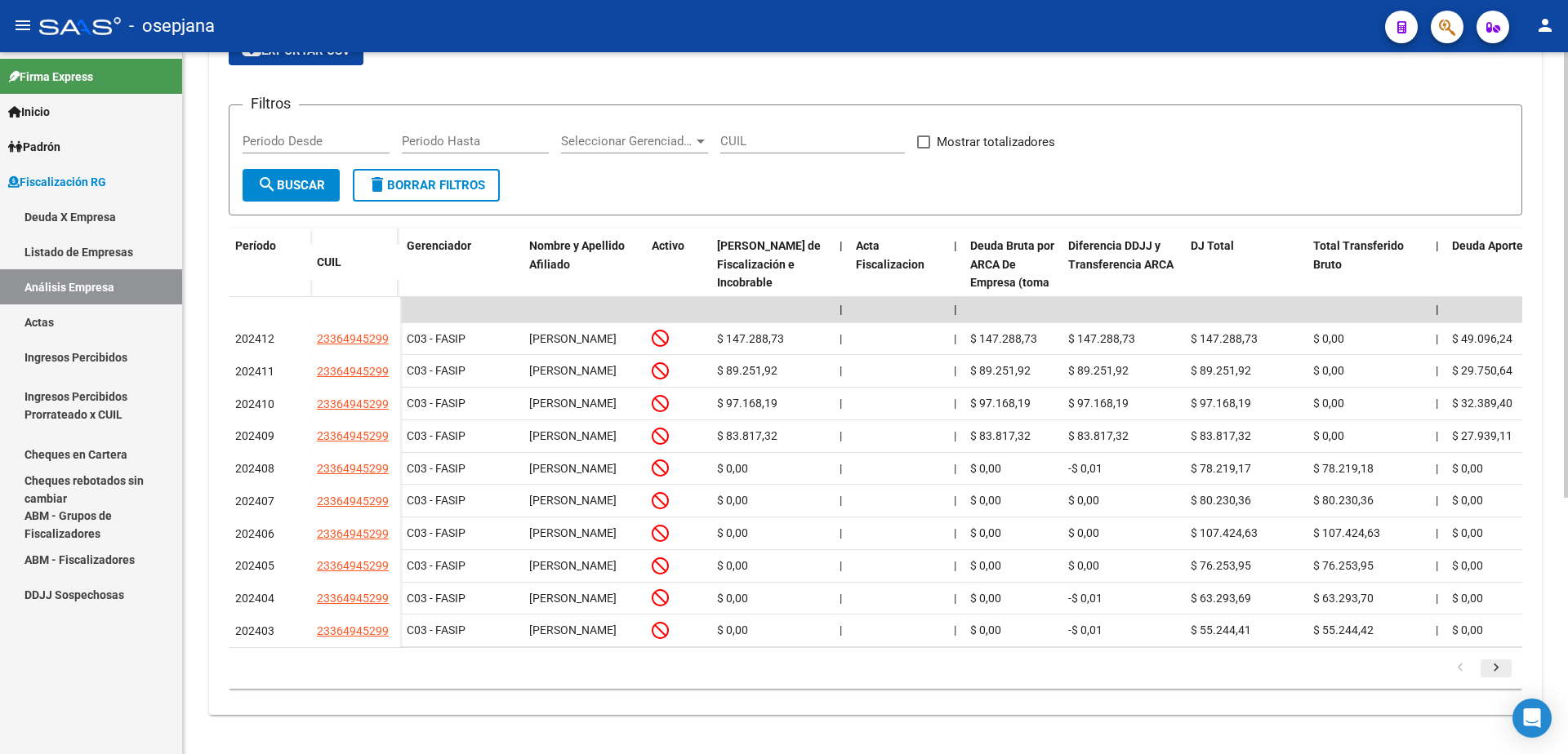
click at [1492, 664] on icon "go to next page" at bounding box center [1496, 670] width 22 height 20
click at [1506, 668] on icon "go to next page" at bounding box center [1496, 670] width 22 height 20
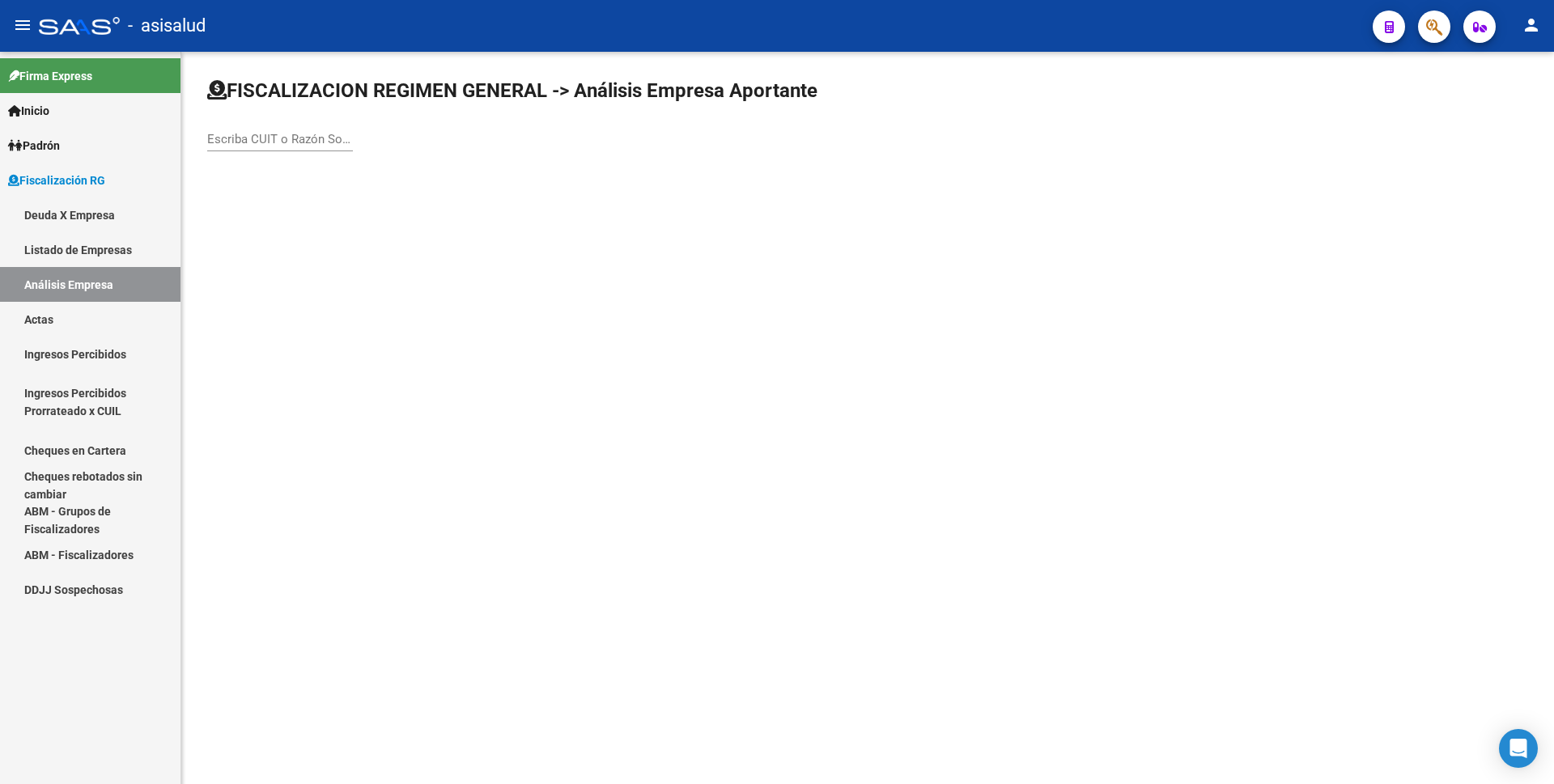
click at [267, 142] on input "Escriba CUIT o Razón Social para buscar" at bounding box center [280, 138] width 145 height 15
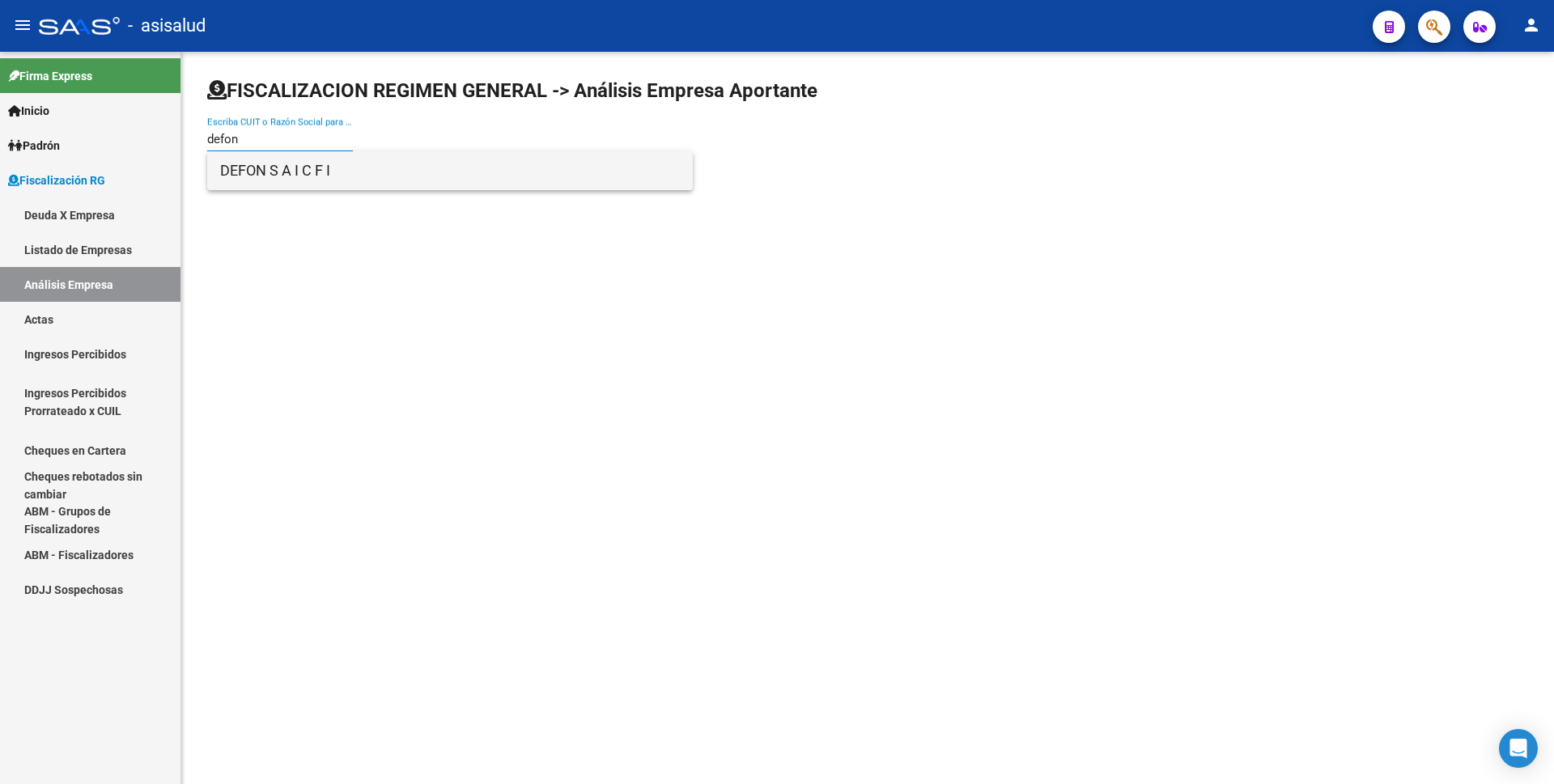
type input "defon"
click at [342, 174] on span "DEFON S A I C F I" at bounding box center [450, 170] width 460 height 39
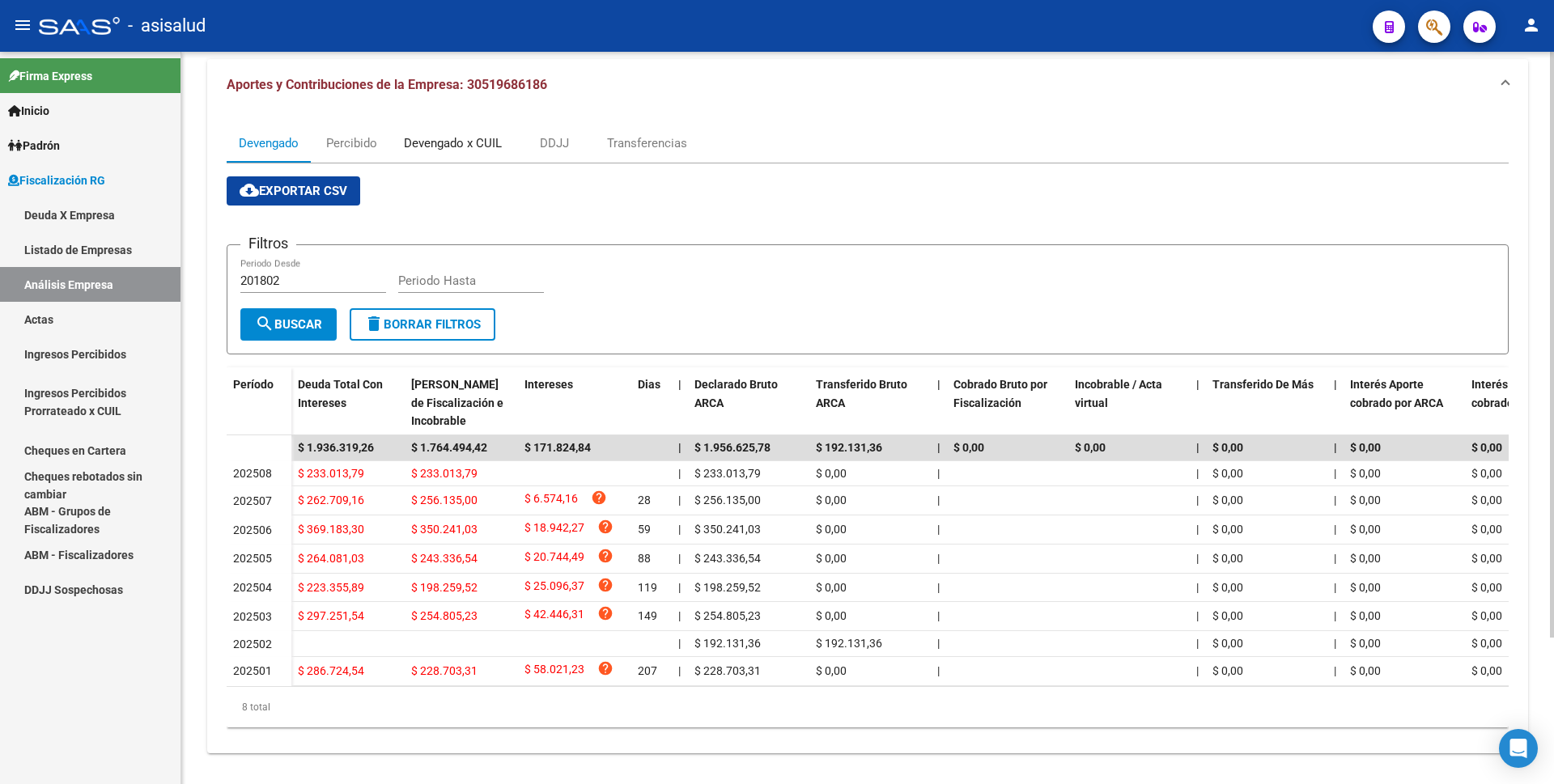
click at [447, 134] on div "Devengado x CUIL" at bounding box center [452, 143] width 97 height 18
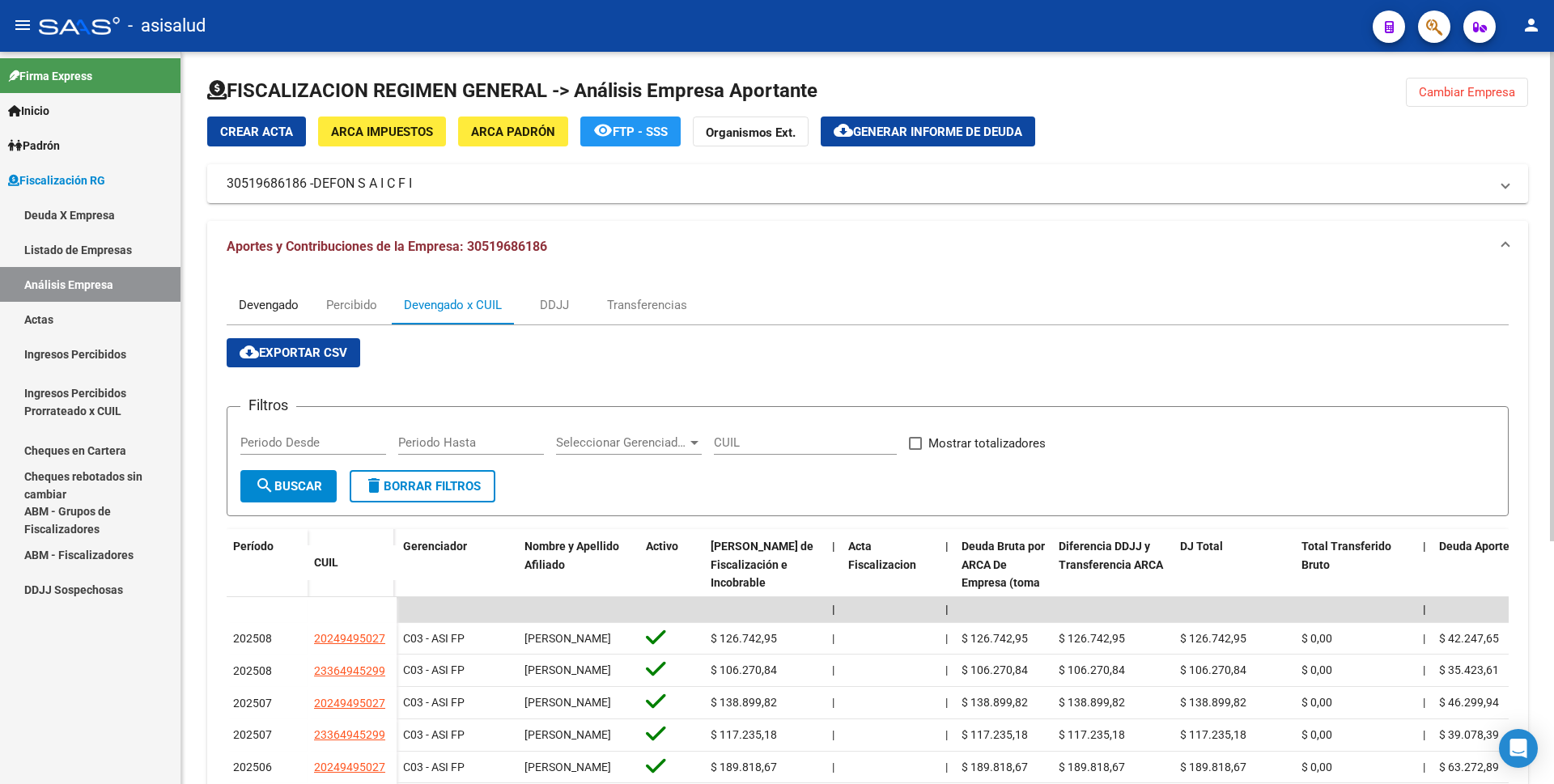
click at [273, 308] on div "Devengado" at bounding box center [268, 305] width 59 height 18
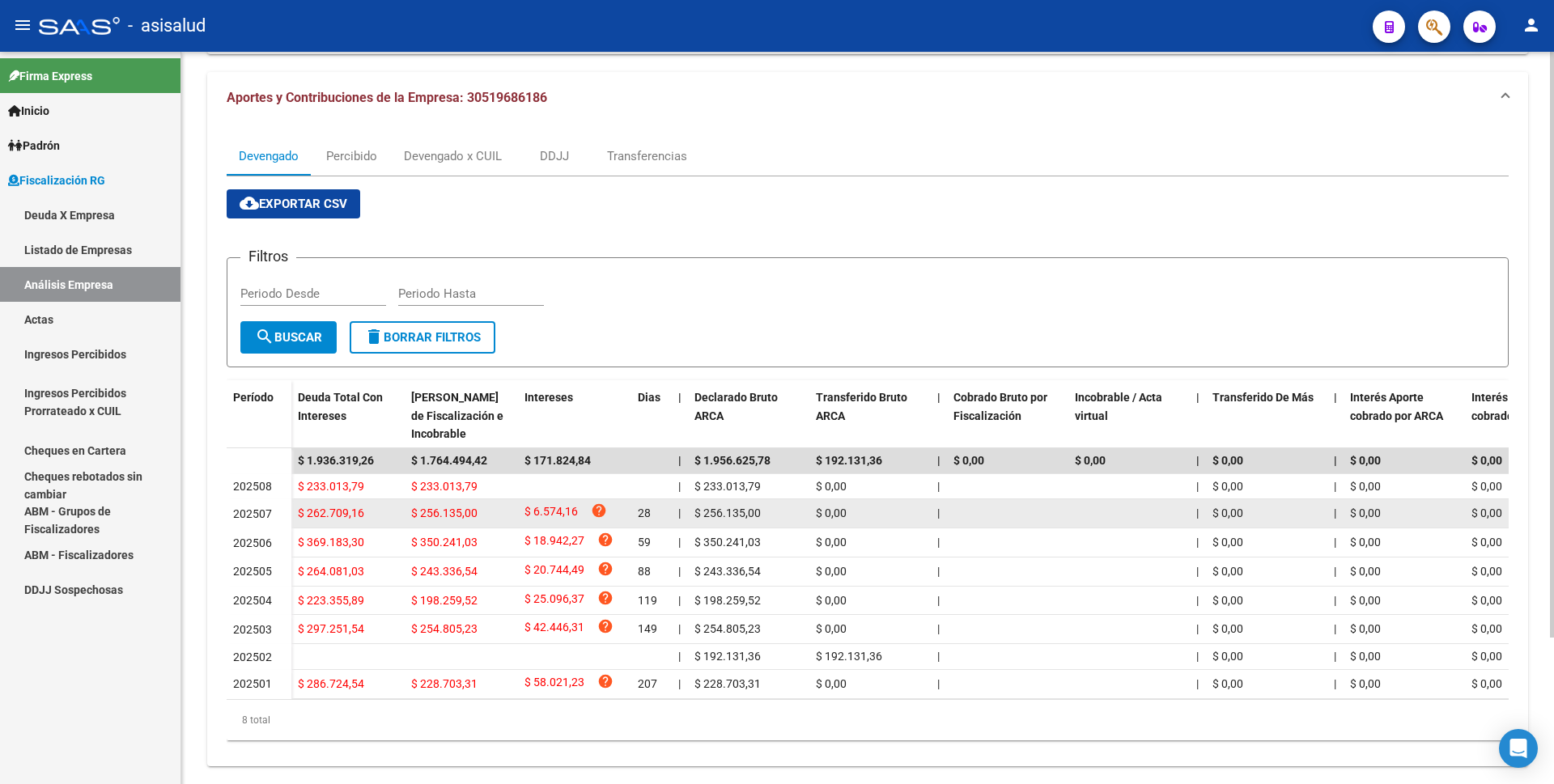
scroll to position [184, 0]
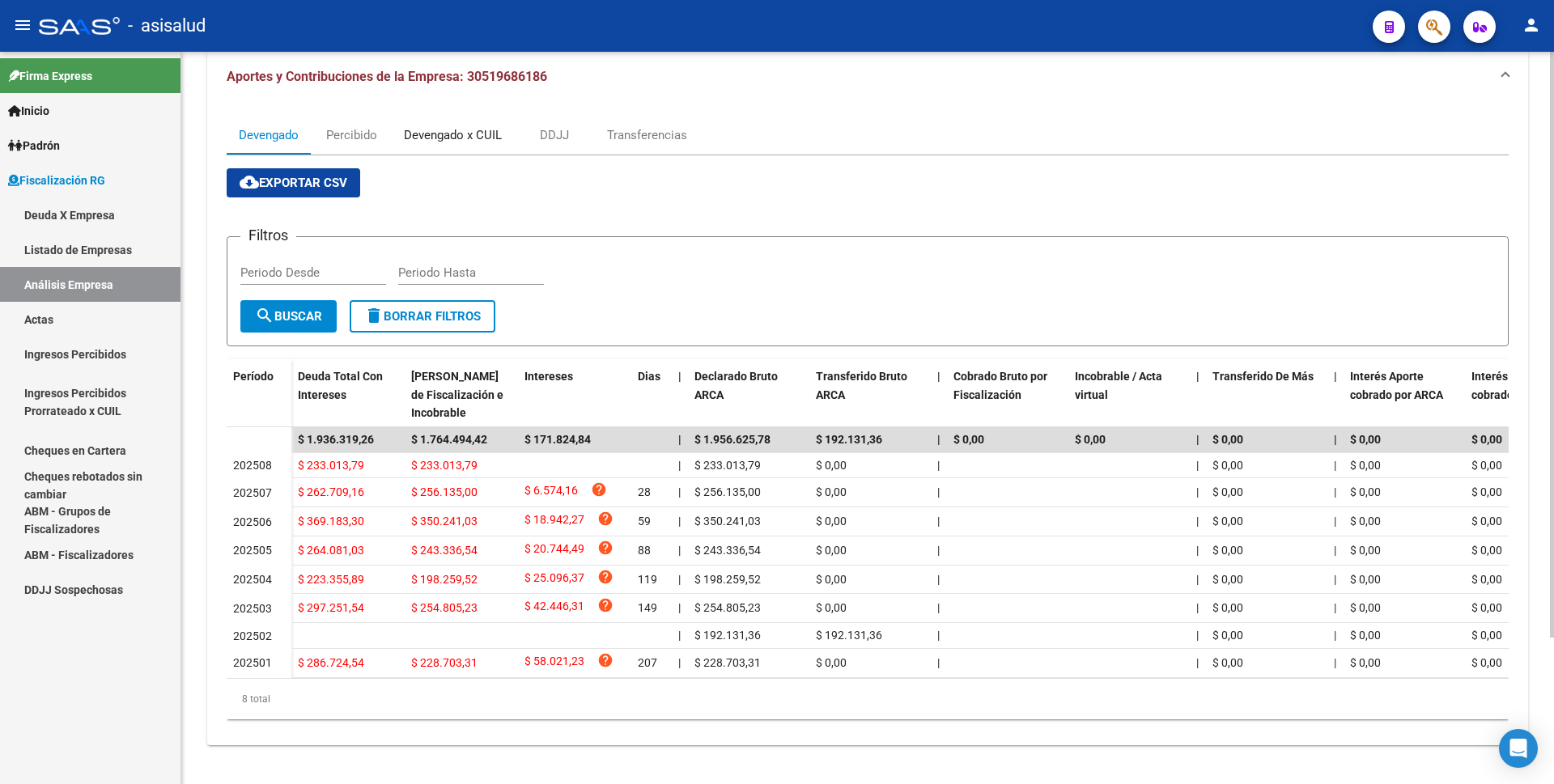
click at [436, 127] on div "Devengado x CUIL" at bounding box center [452, 135] width 97 height 18
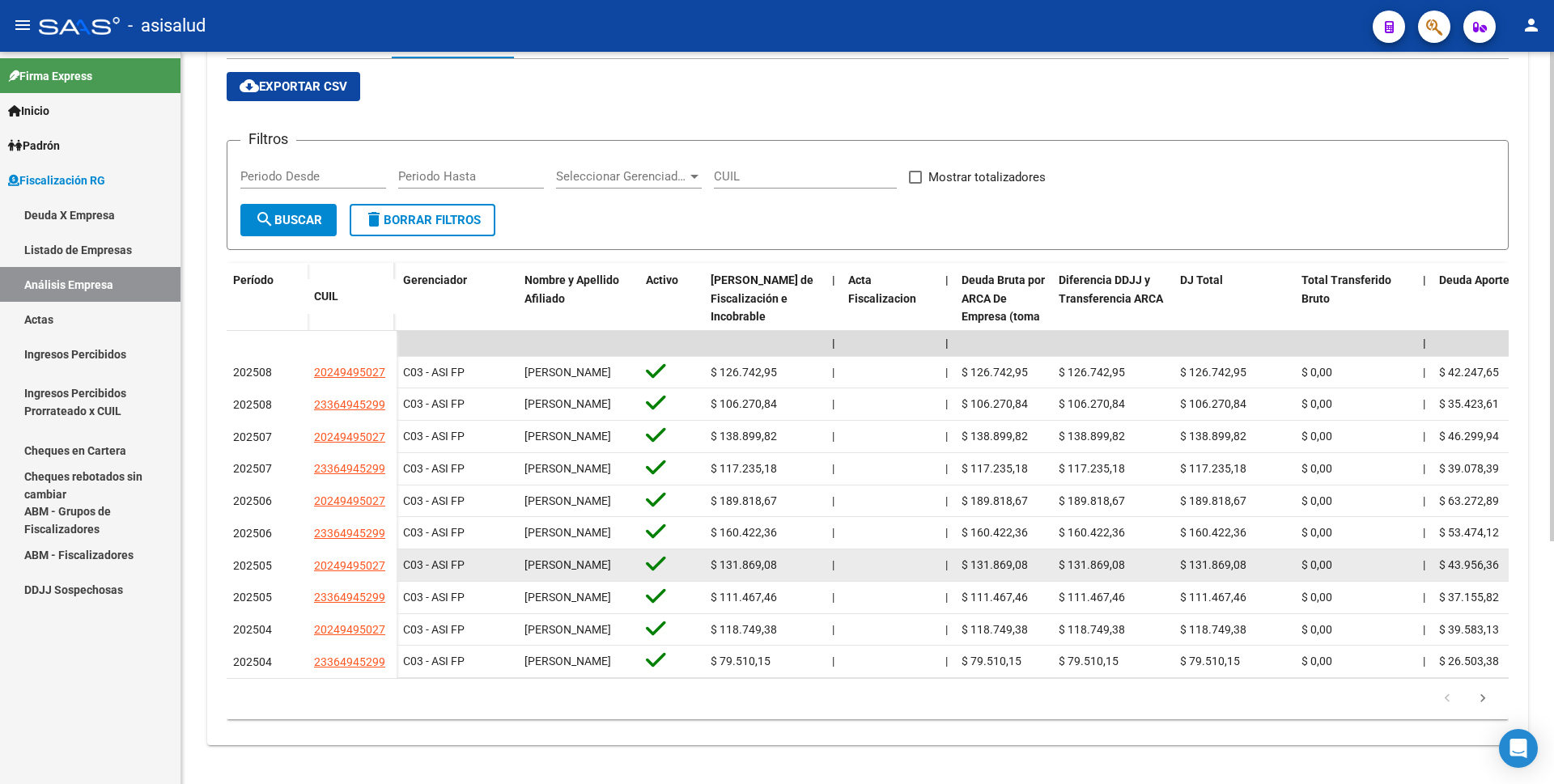
scroll to position [363, 0]
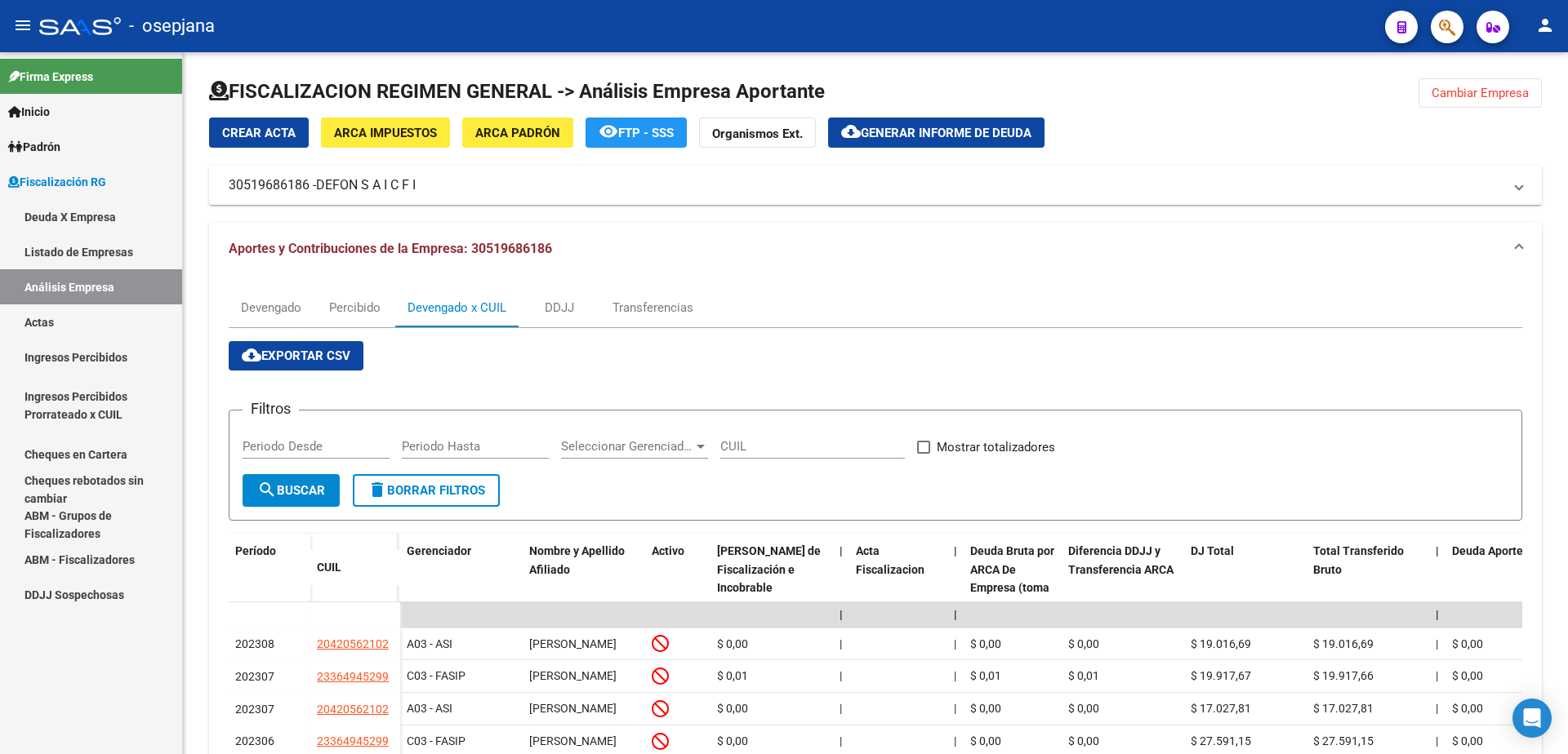
scroll to position [403, 0]
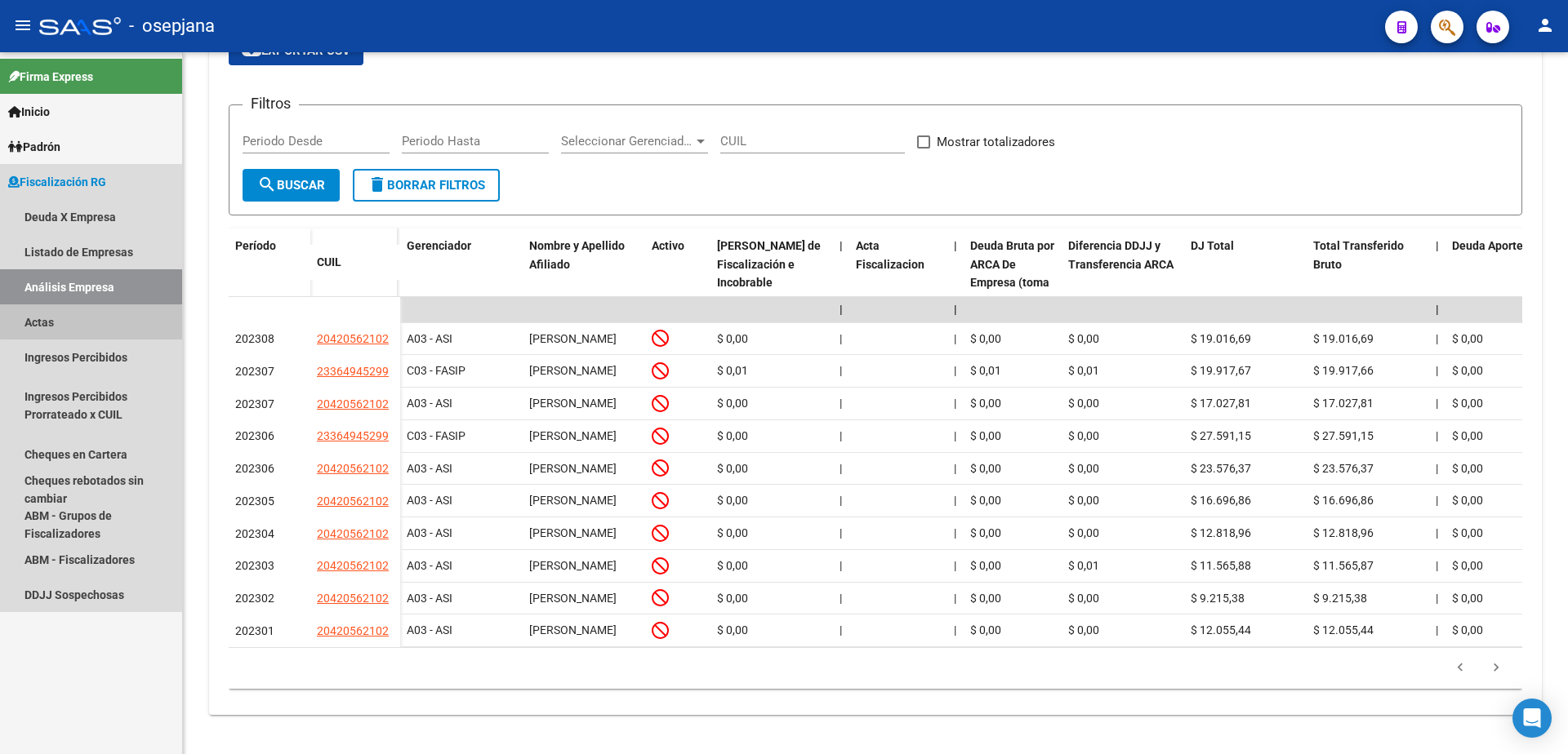
click at [133, 319] on link "Actas" at bounding box center [90, 322] width 182 height 35
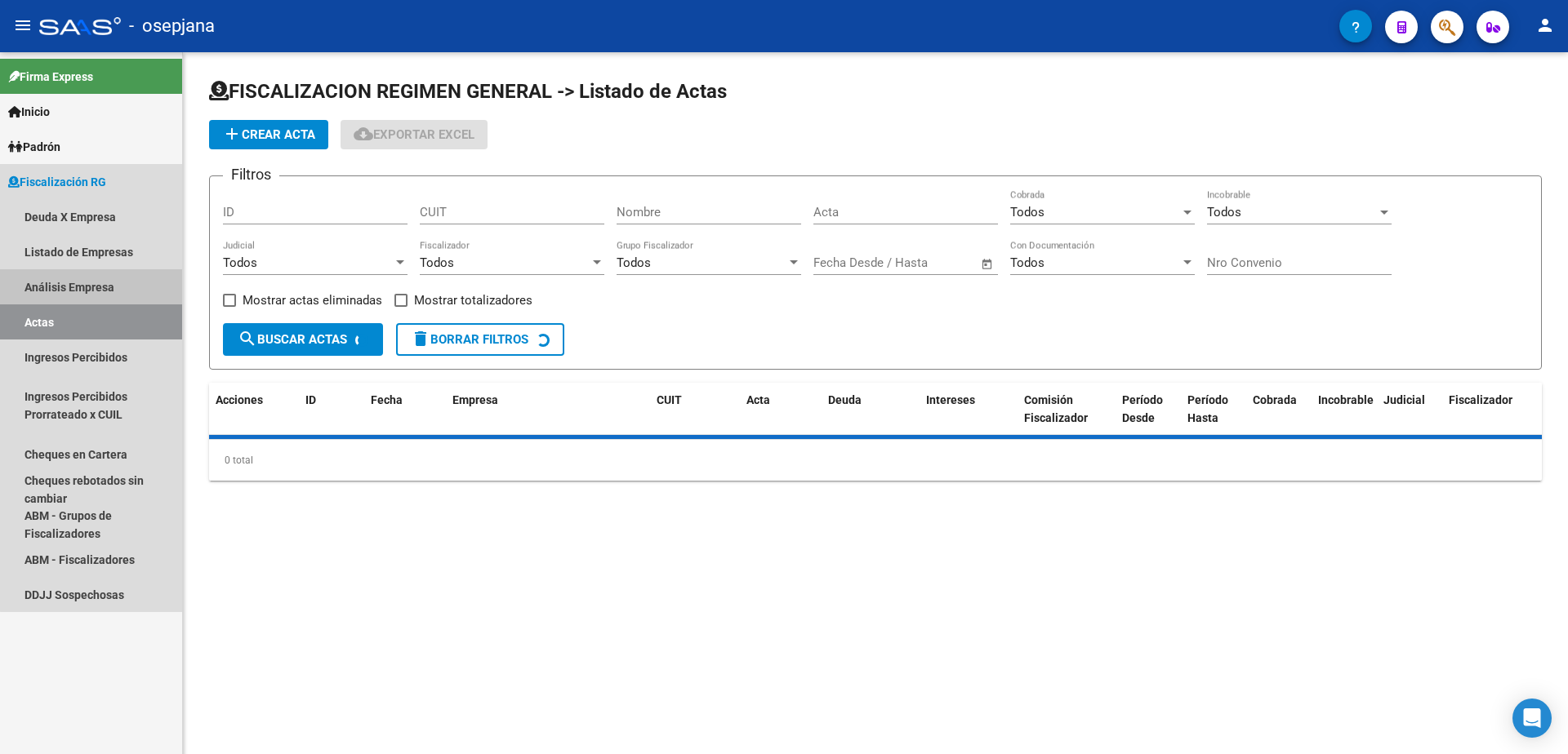
click at [120, 286] on link "Análisis Empresa" at bounding box center [90, 287] width 182 height 35
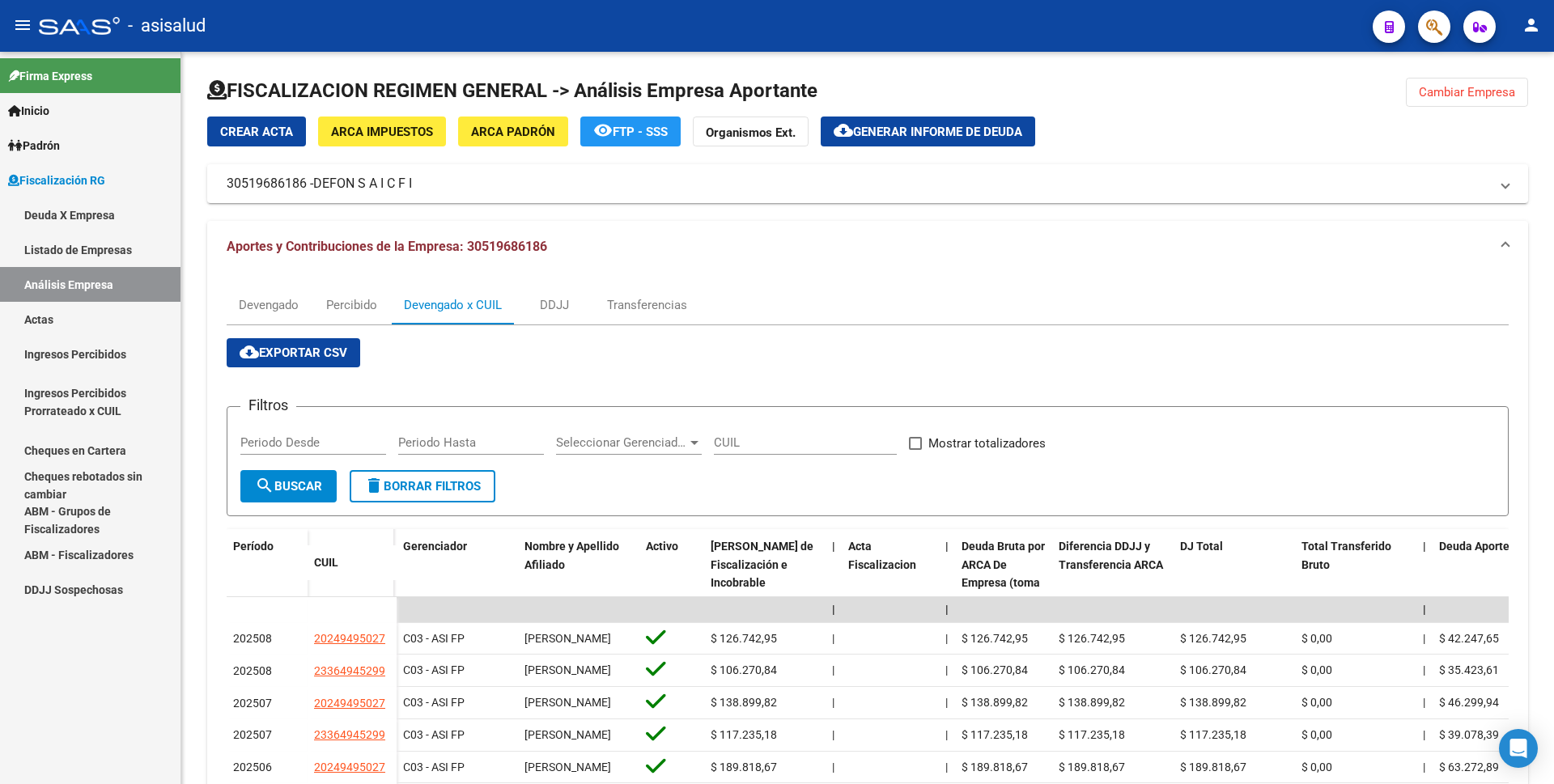
scroll to position [2, 0]
